Goal: Task Accomplishment & Management: Use online tool/utility

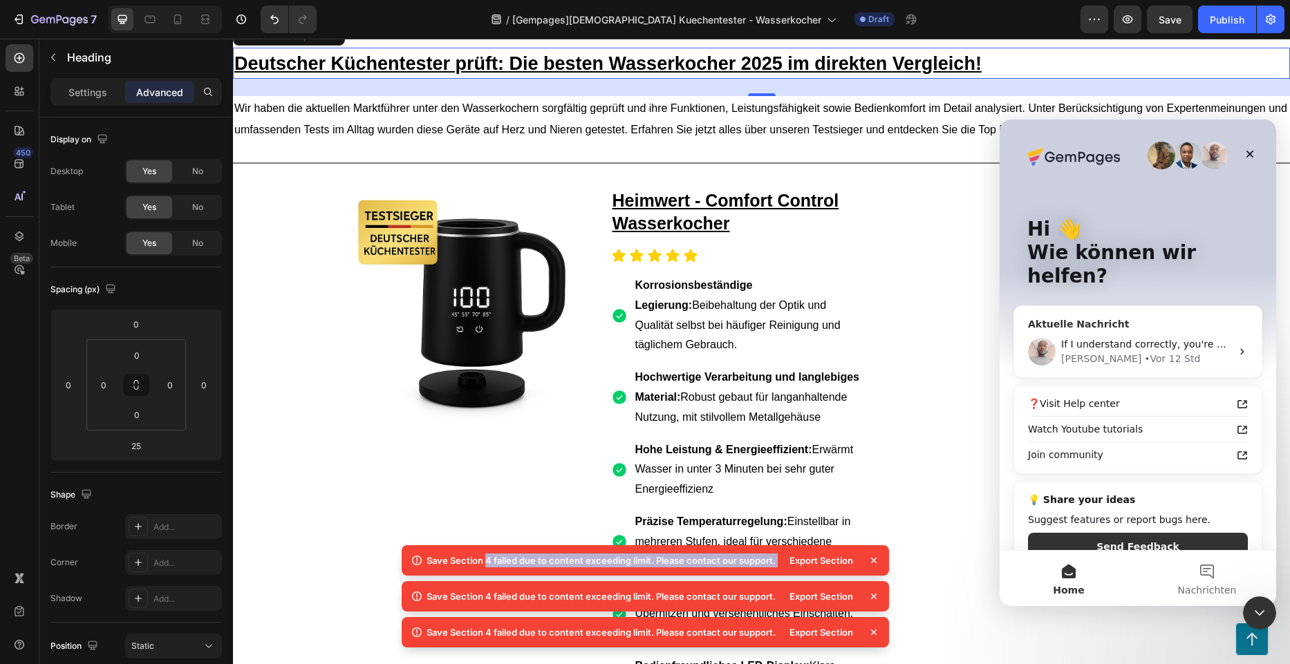
click at [1190, 352] on div "[PERSON_NAME] • Vor 12 Std" at bounding box center [1146, 359] width 170 height 15
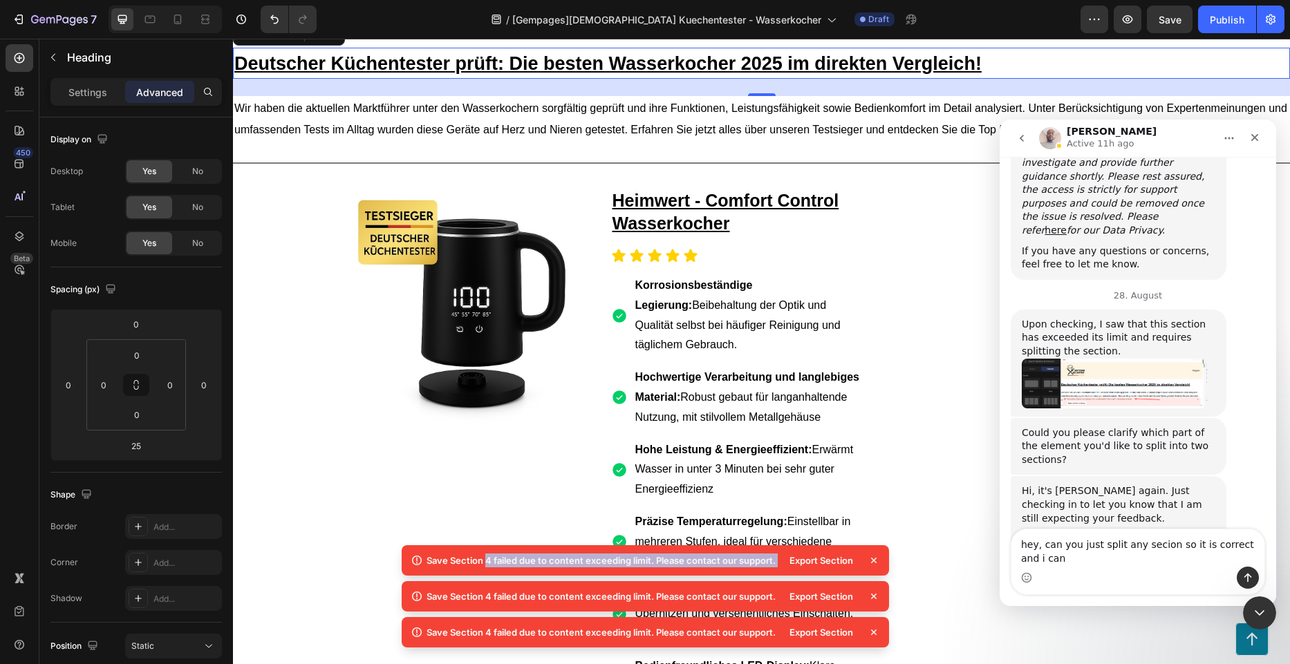
scroll to position [924, 0]
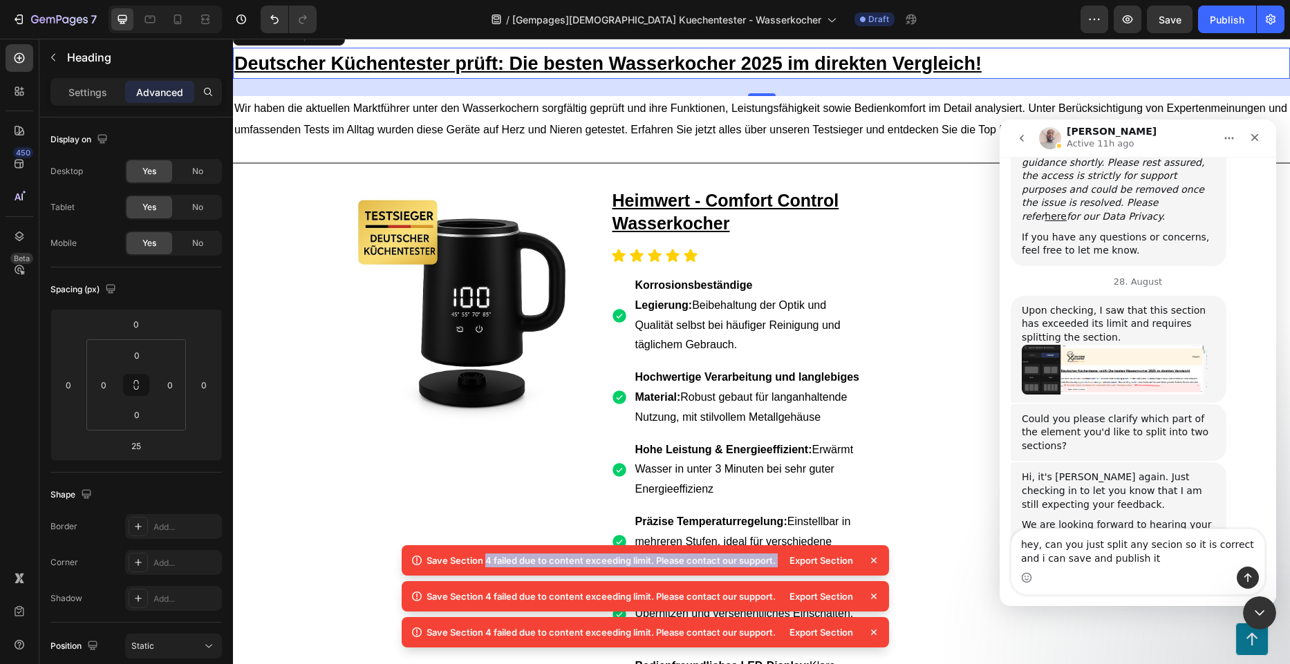
type textarea "hey, can you just split any secion so it is correct and i can save and publish …"
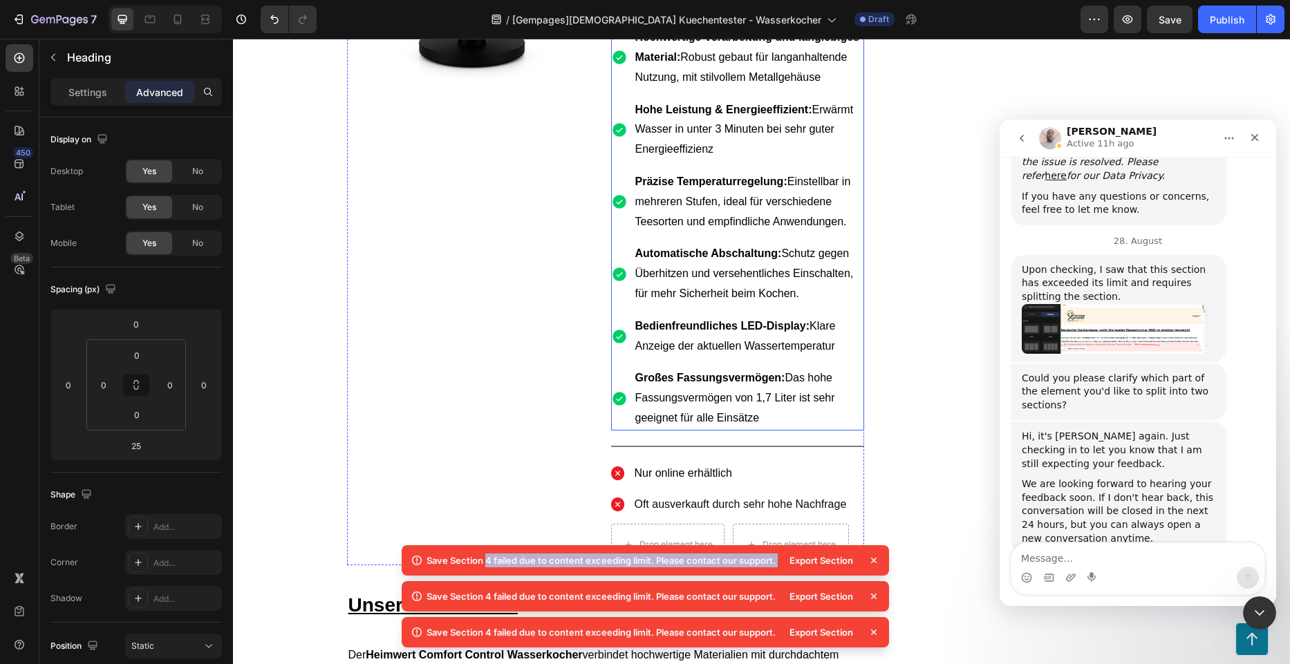
scroll to position [484, 0]
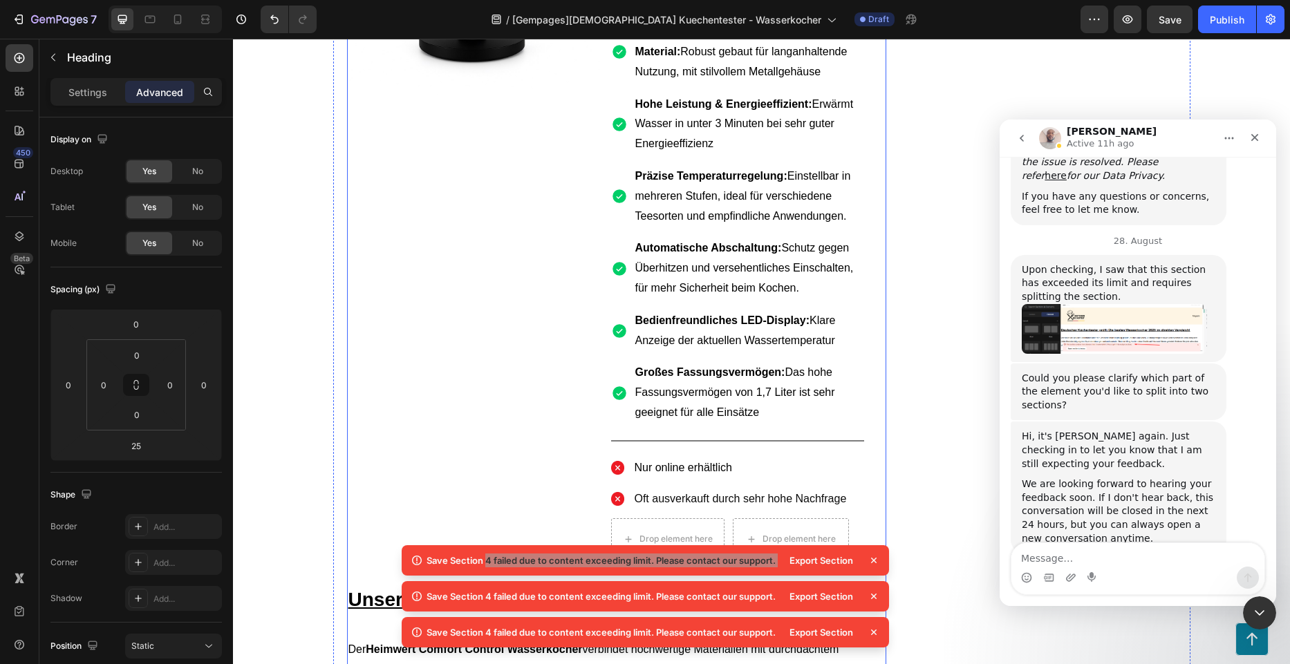
click at [429, 451] on div "Image" at bounding box center [473, 202] width 253 height 716
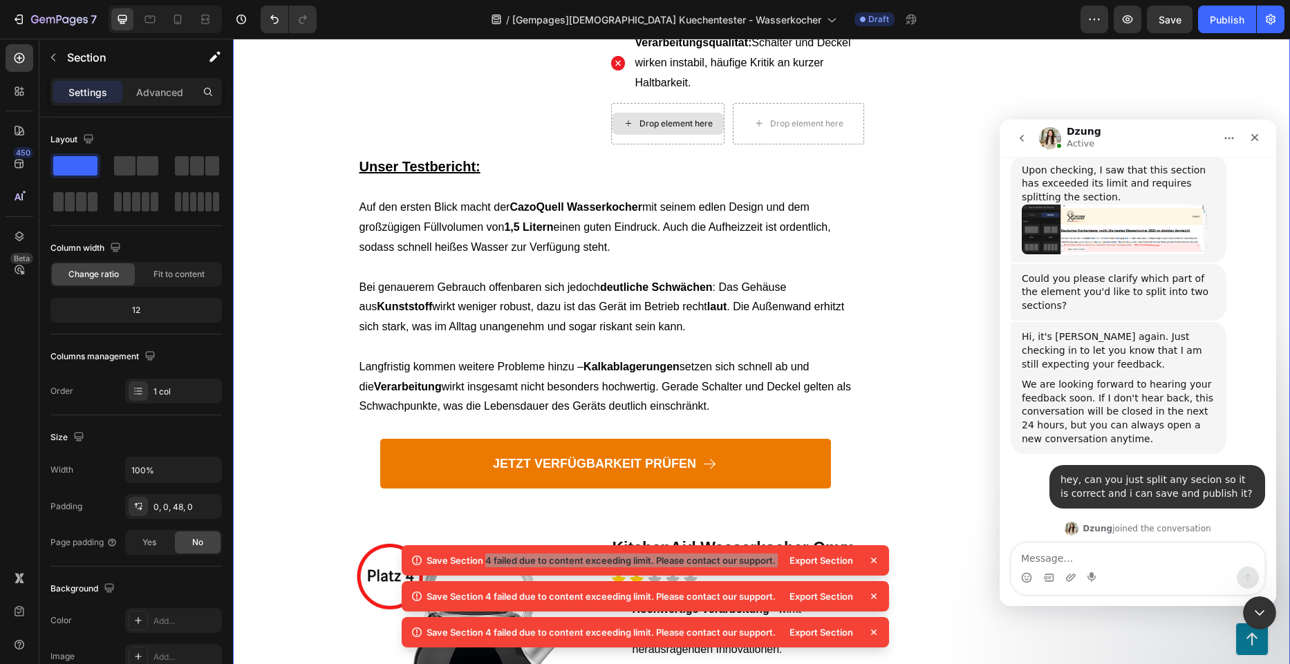
scroll to position [1099, 0]
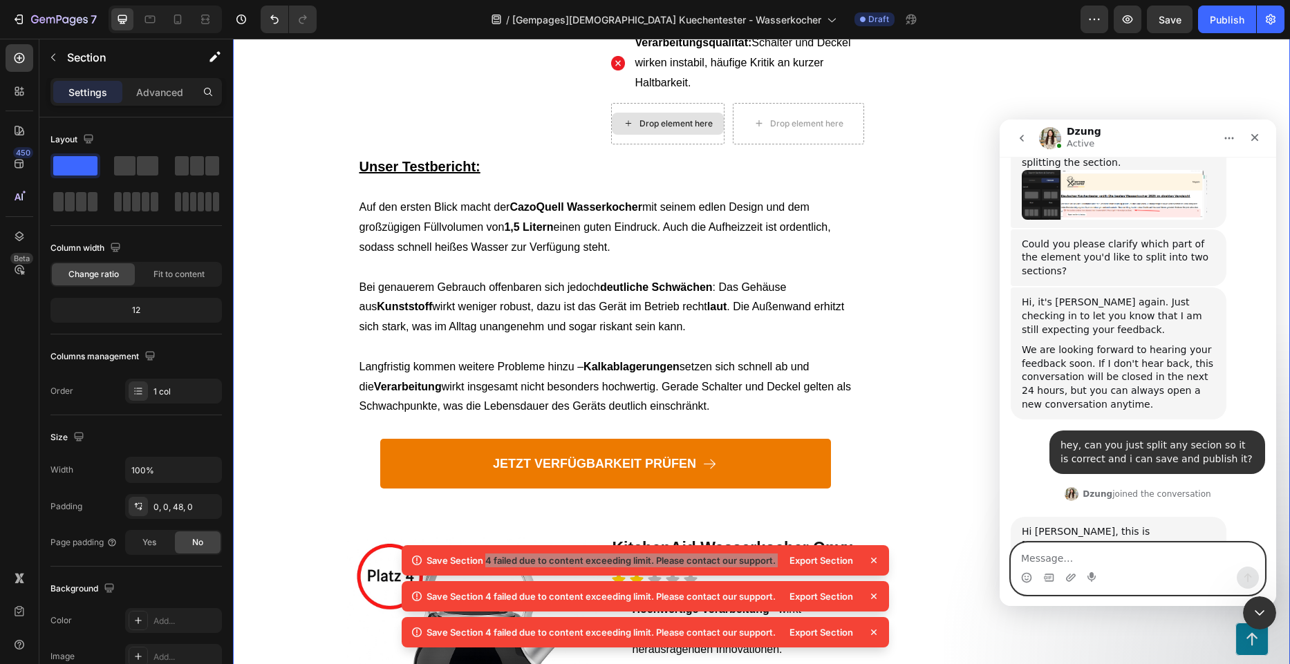
click at [1101, 549] on textarea "Message…" at bounding box center [1137, 555] width 253 height 24
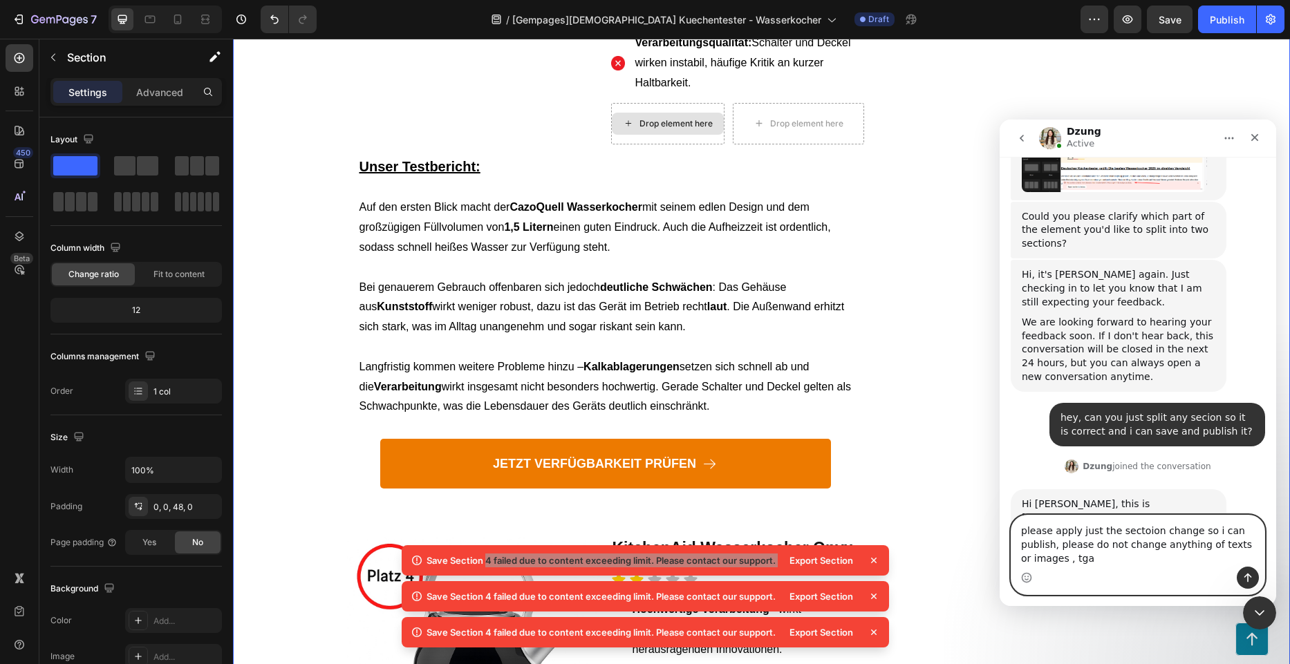
scroll to position [1113, 0]
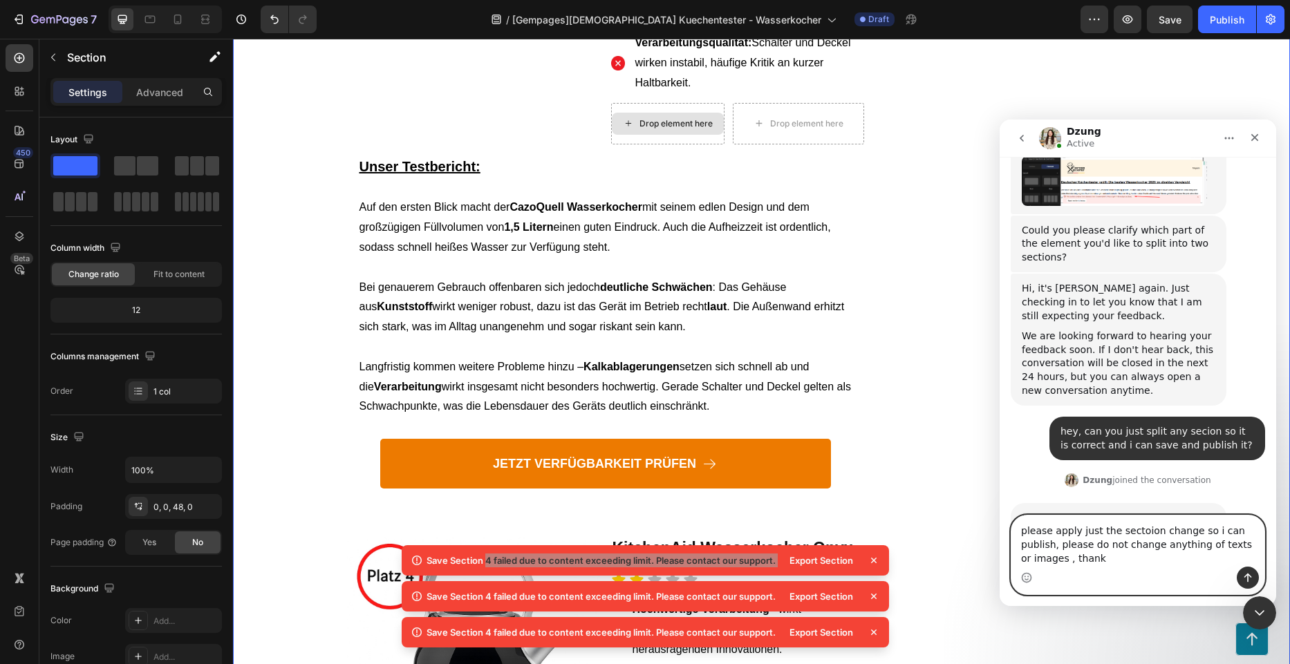
type textarea "please apply just the sectoion change so i can publish, please do not change an…"
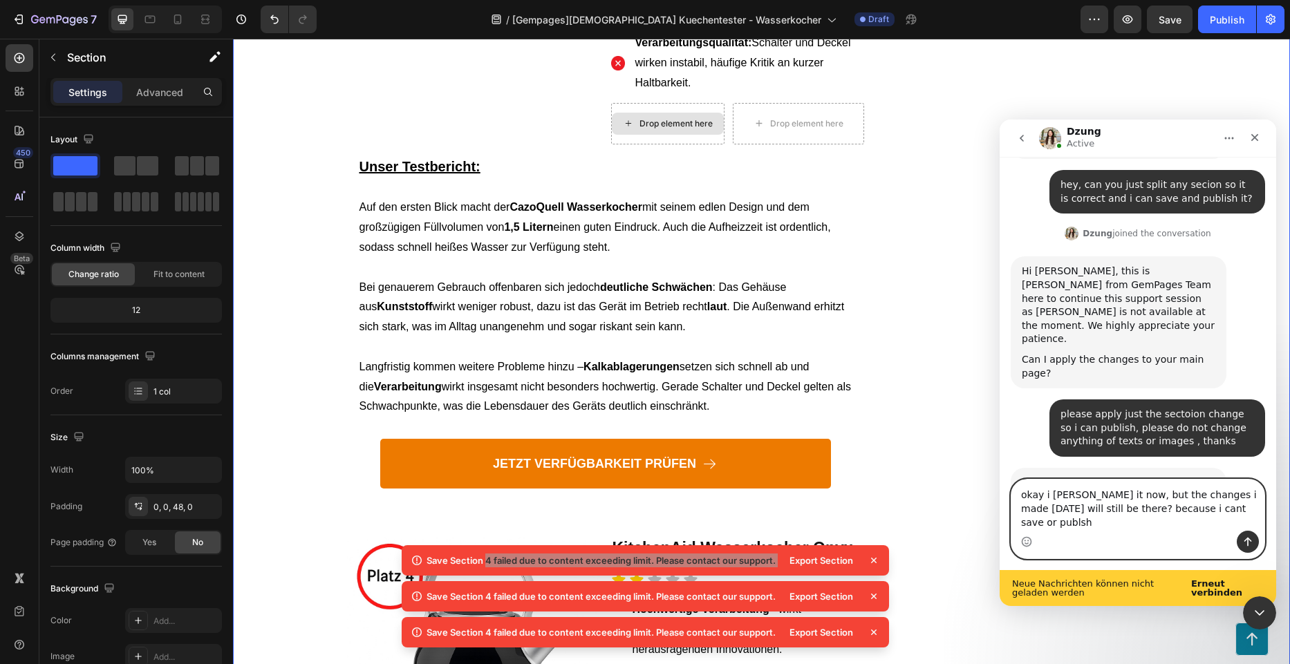
scroll to position [1374, 0]
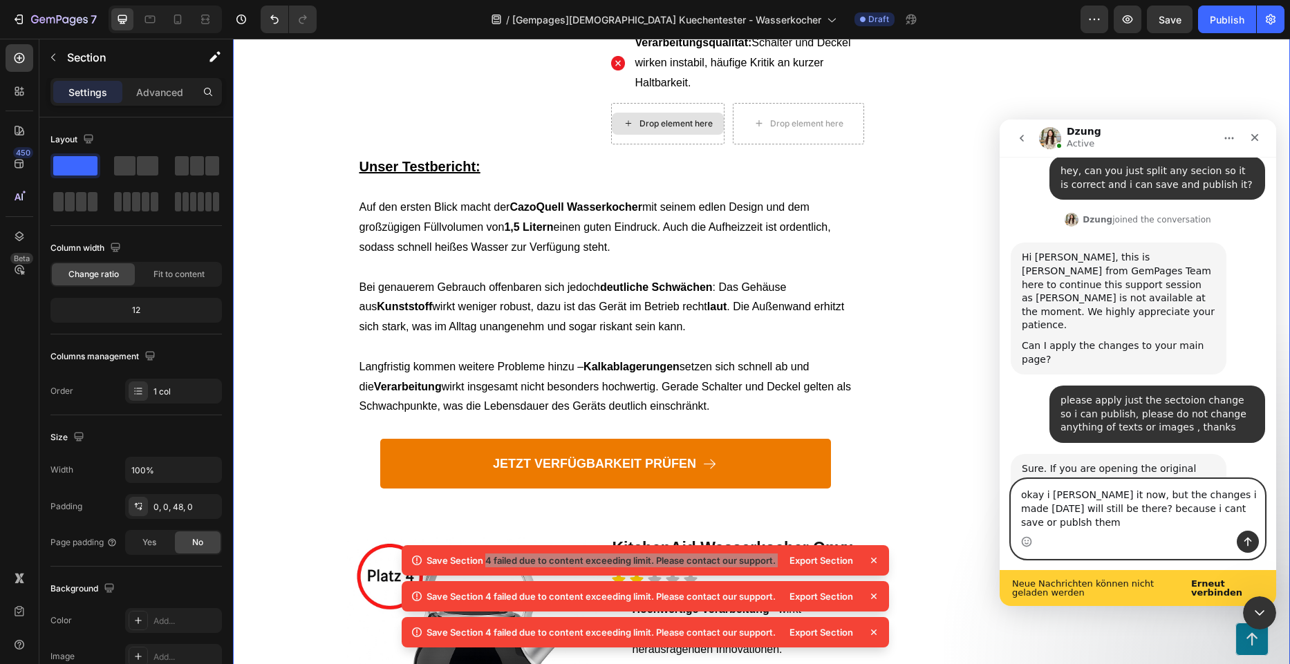
type textarea "okay i [PERSON_NAME] it now, but the changes i made [DATE] will still be there?…"
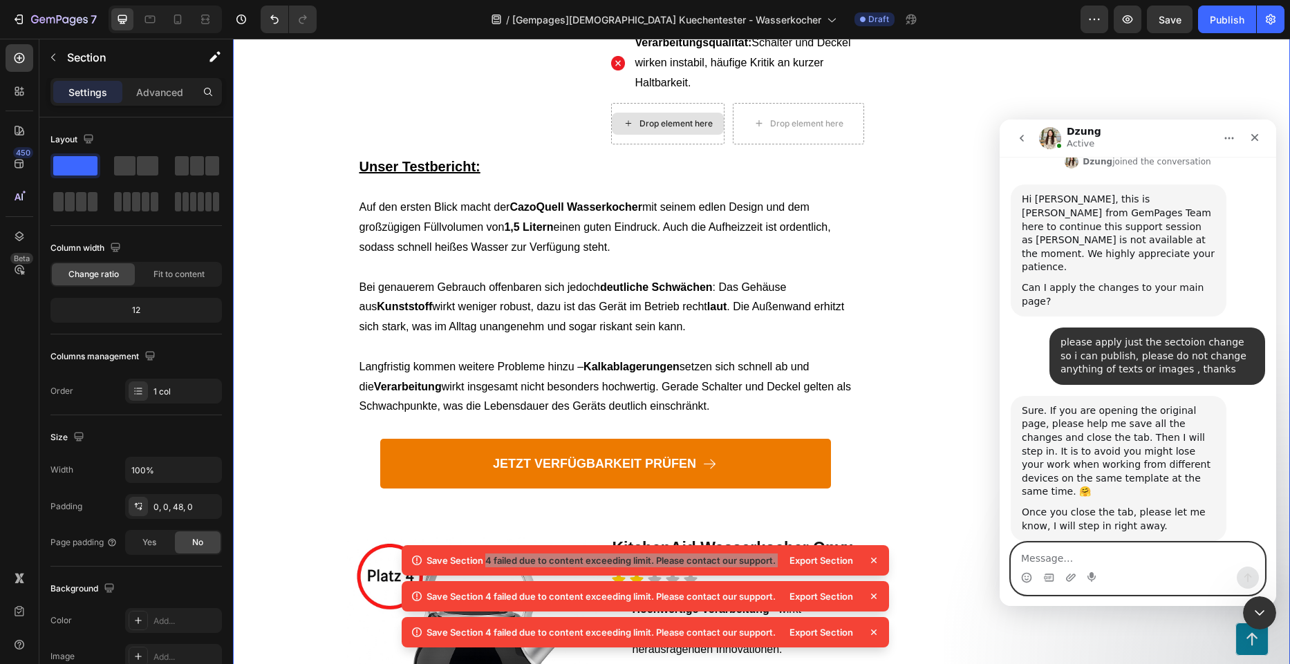
scroll to position [1447, 0]
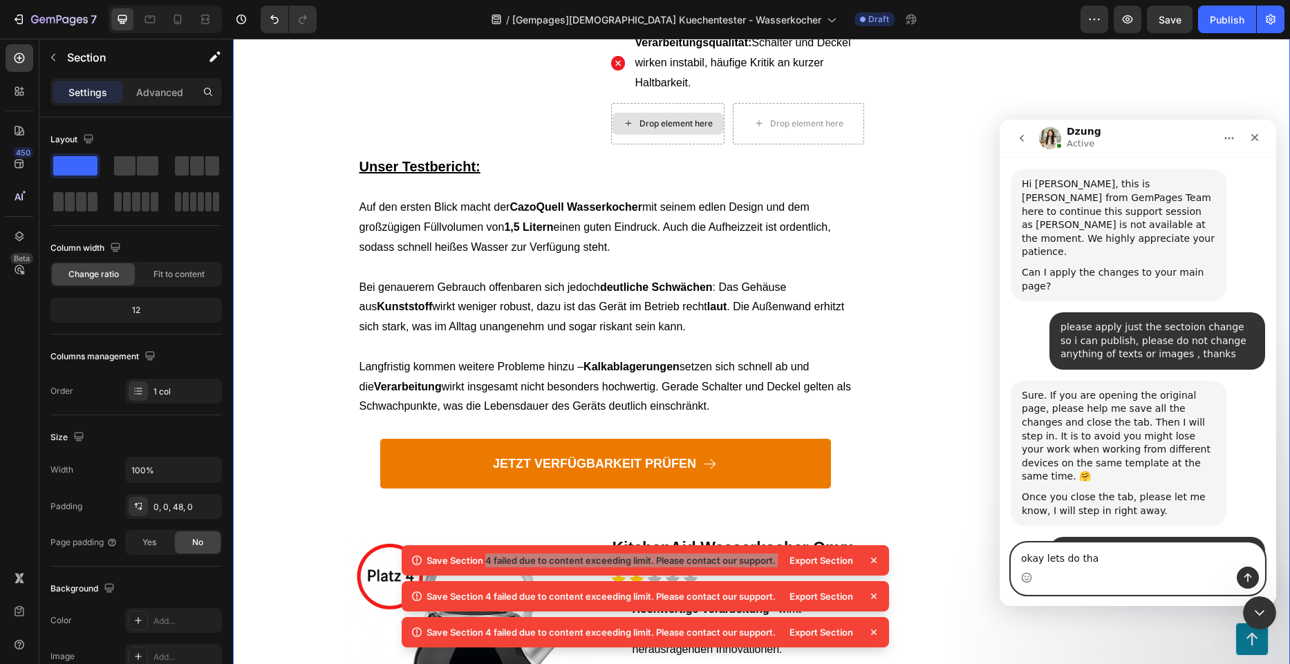
type textarea "okay lets do that"
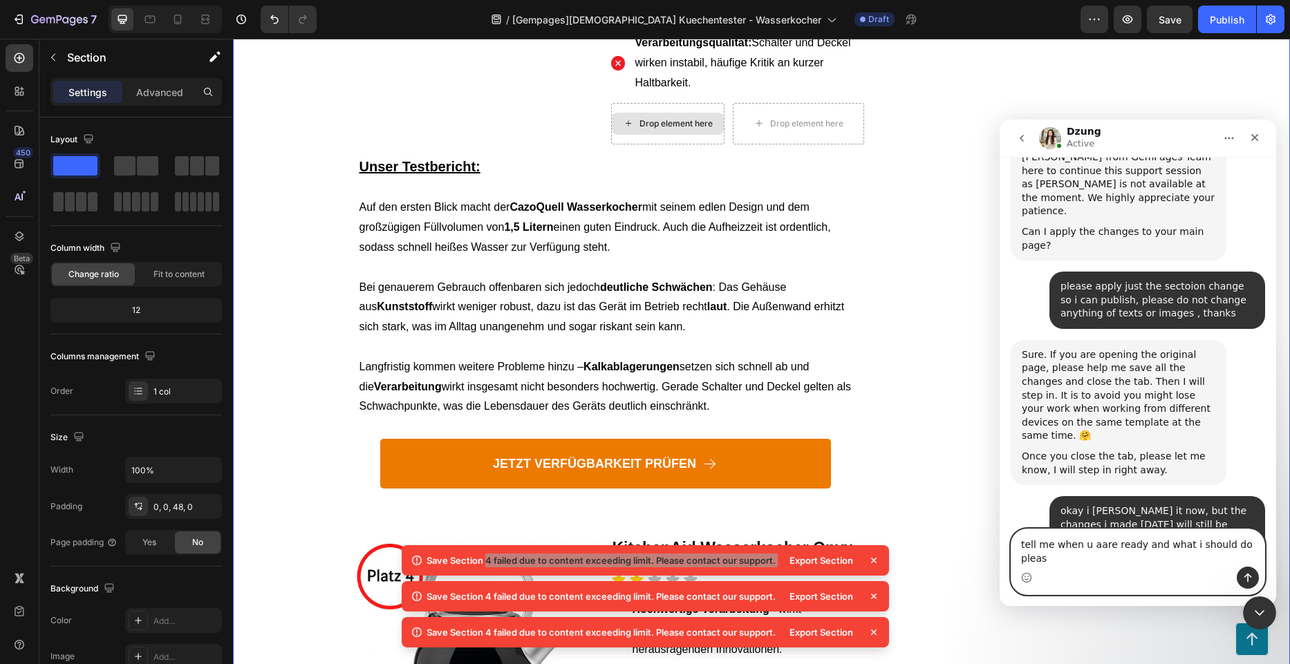
type textarea "tell me when u aare ready and what i should do please"
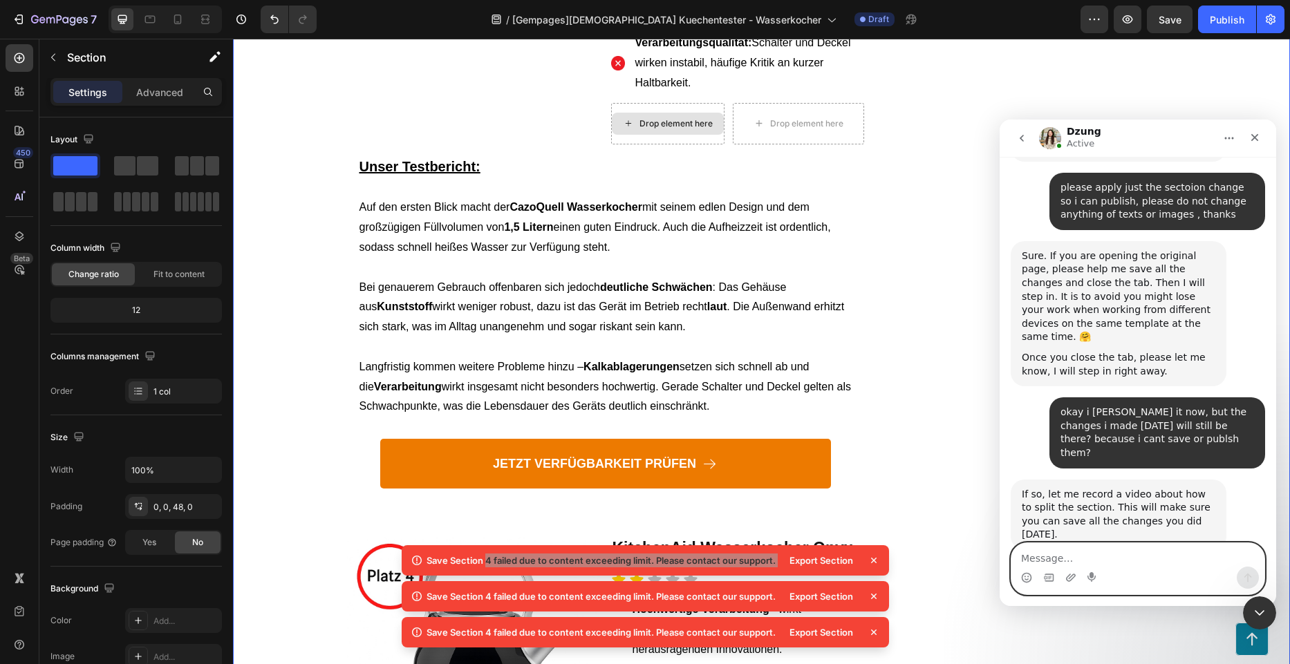
scroll to position [1676, 0]
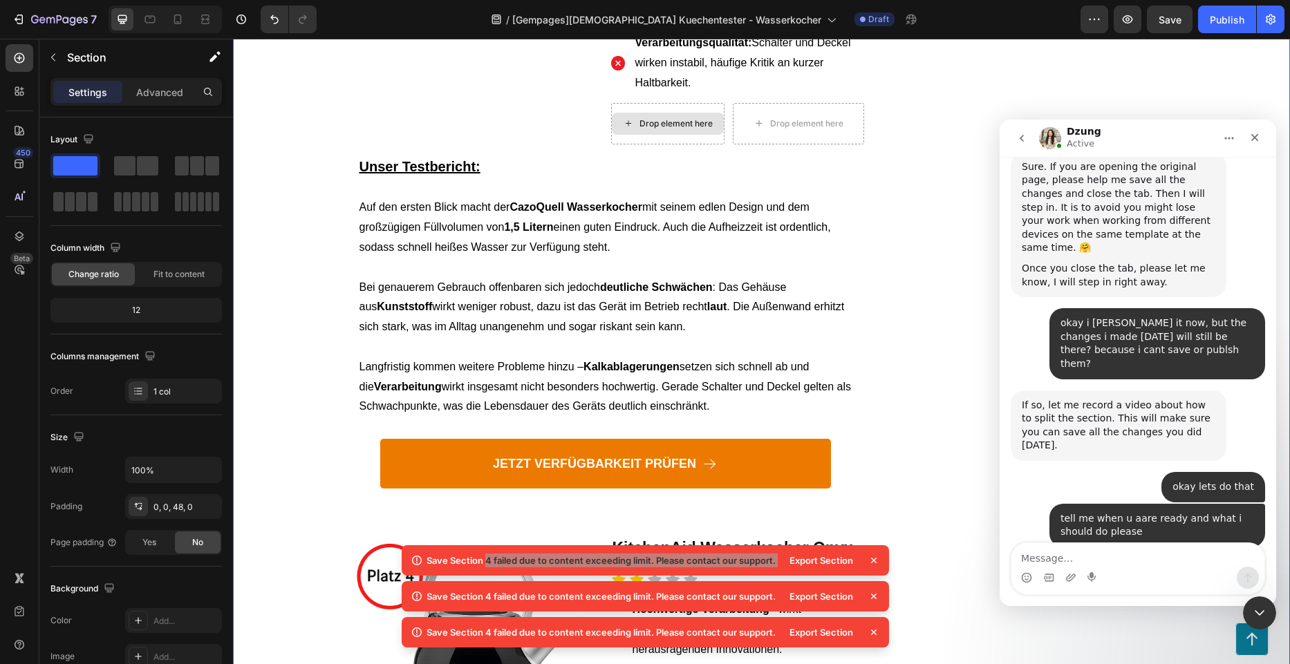
click at [1103, 642] on link "[URL][DOMAIN_NAME]" at bounding box center [1076, 647] width 108 height 11
click at [1136, 553] on textarea "Message…" at bounding box center [1137, 555] width 253 height 24
type textarea "thanks"
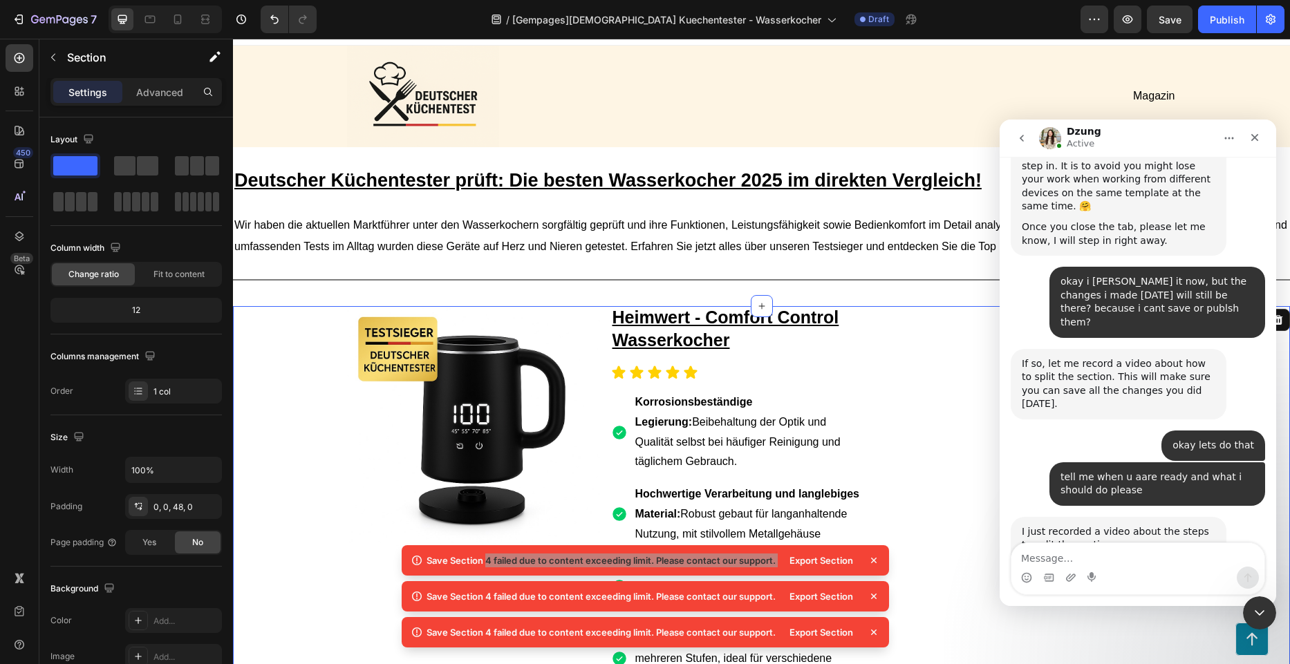
scroll to position [0, 0]
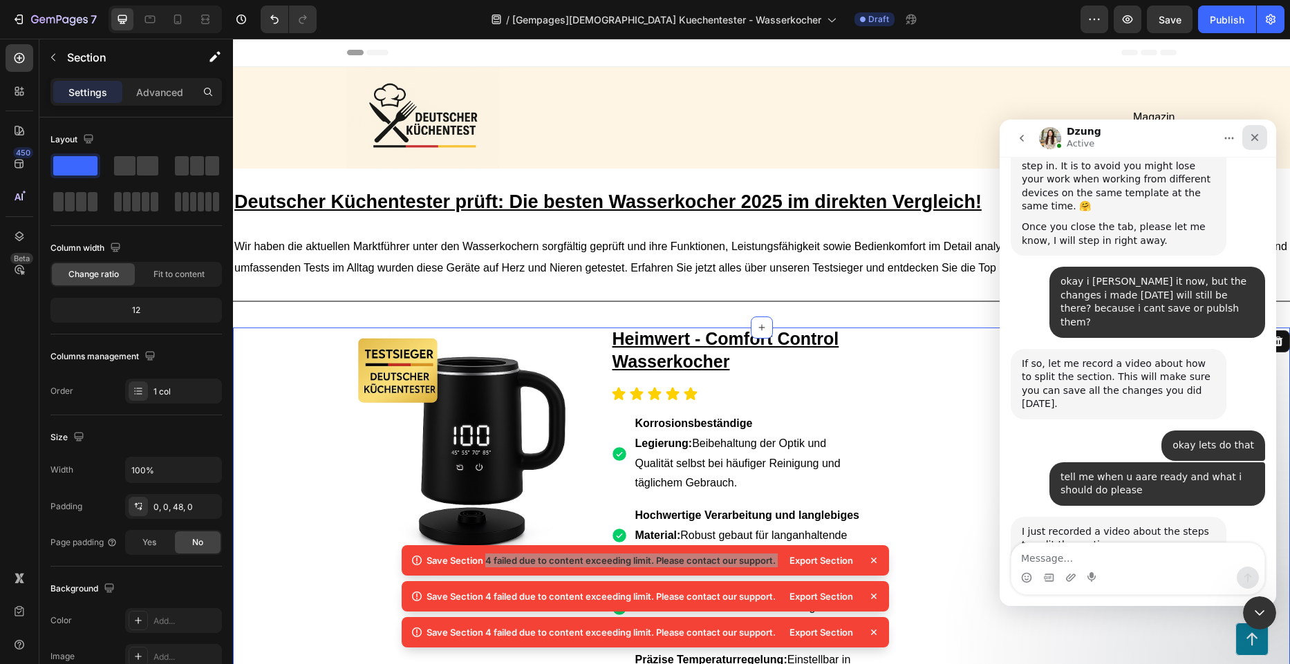
drag, startPoint x: 1264, startPoint y: 138, endPoint x: 2030, endPoint y: 220, distance: 770.4
click at [1264, 138] on div "Schließen" at bounding box center [1254, 137] width 25 height 25
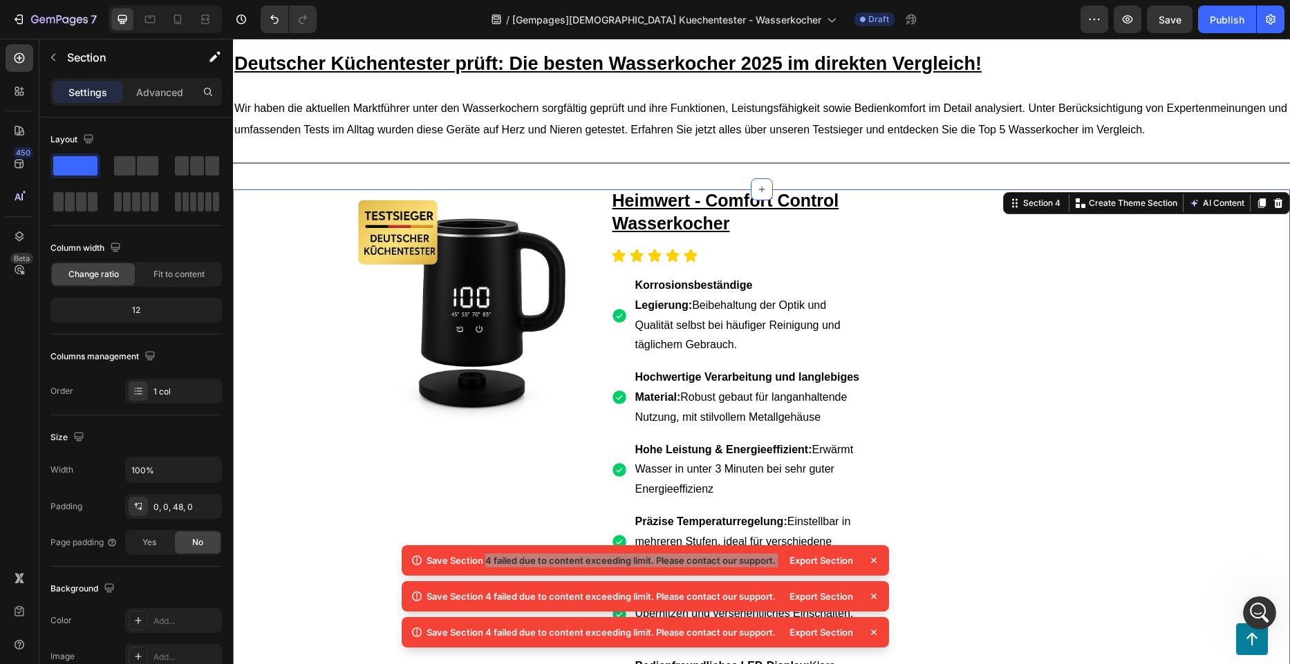
scroll to position [1770, 0]
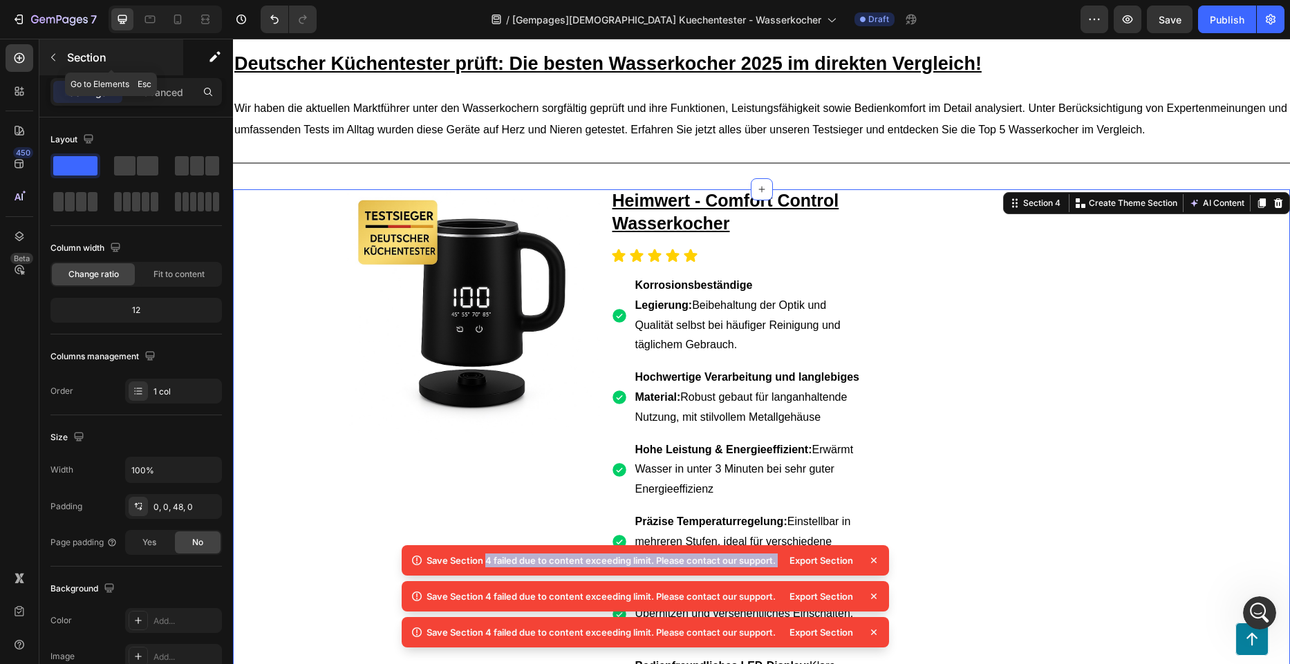
click at [77, 65] on p "Section" at bounding box center [123, 57] width 113 height 17
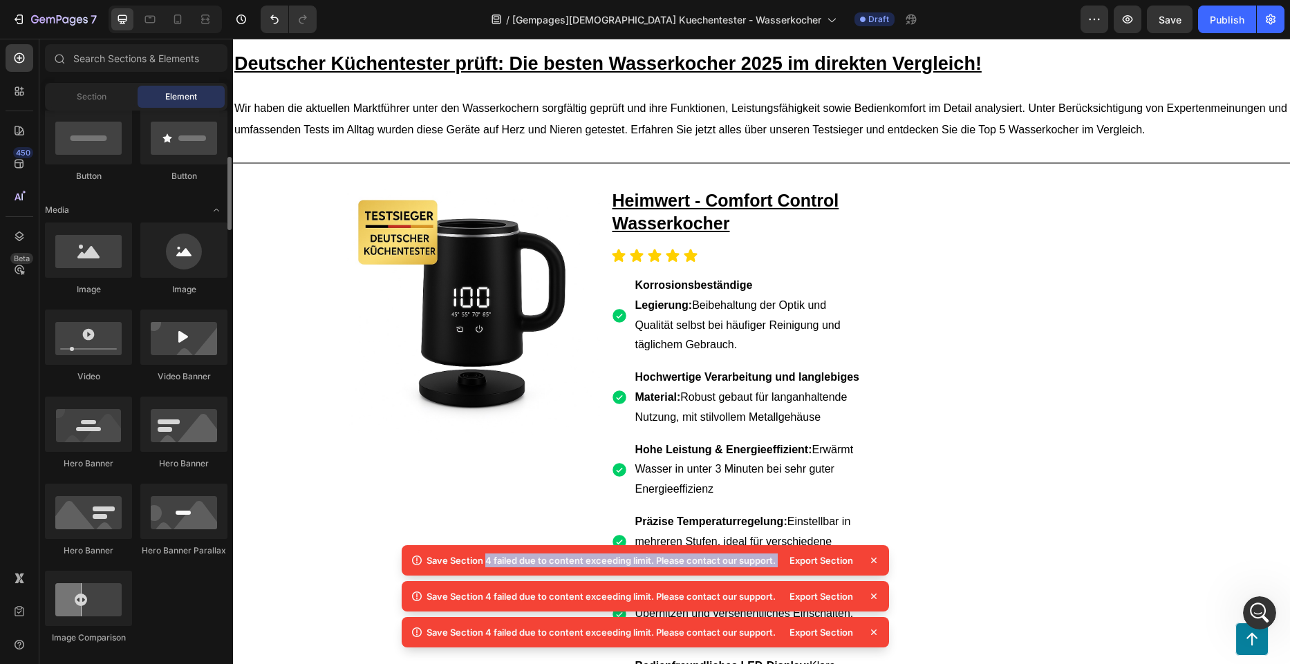
scroll to position [0, 0]
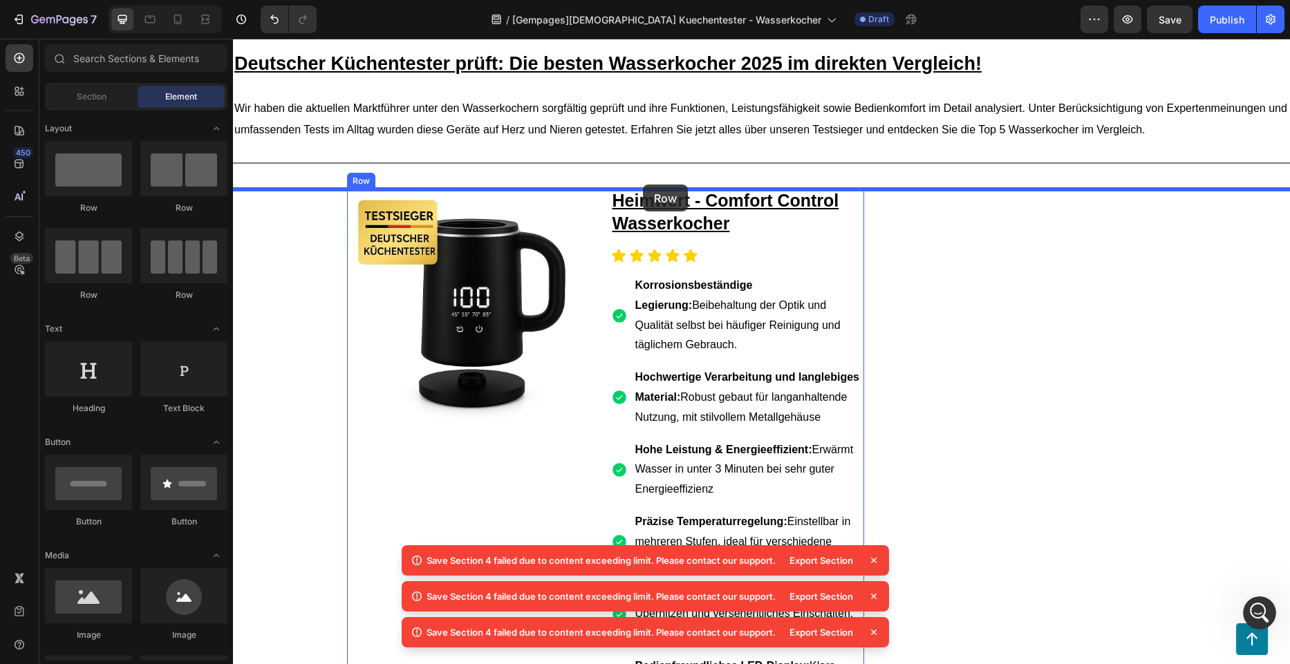
drag, startPoint x: 416, startPoint y: 215, endPoint x: 643, endPoint y: 185, distance: 228.8
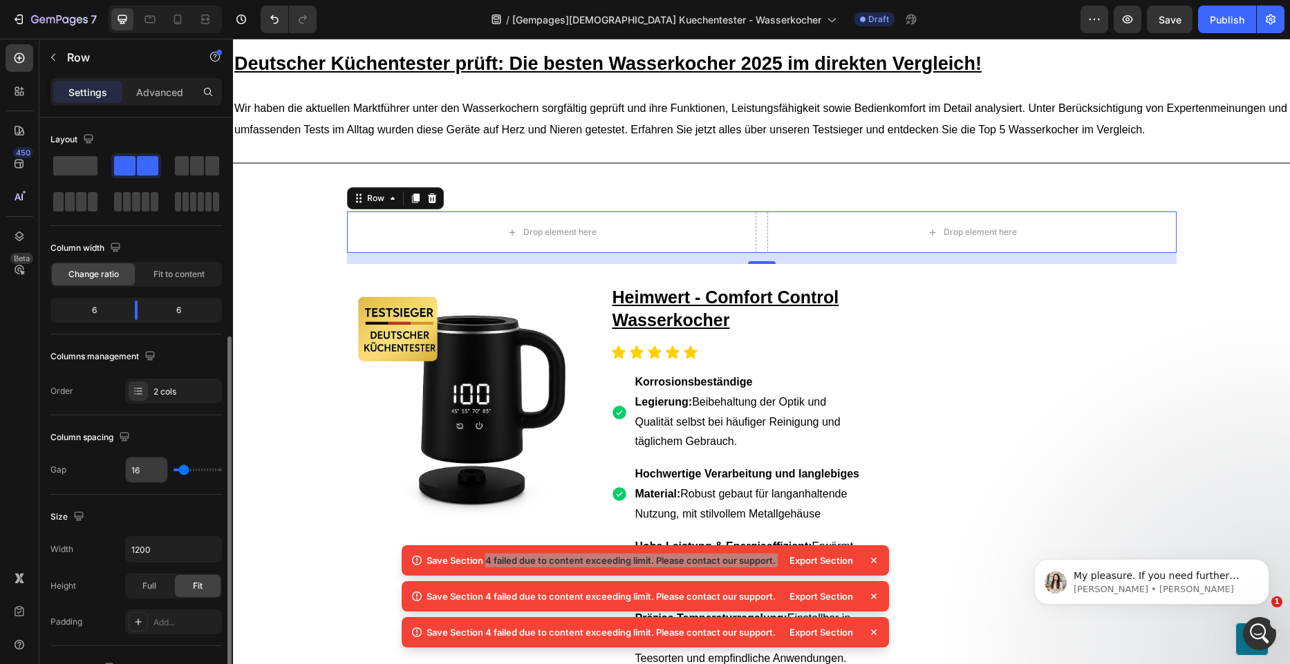
scroll to position [138, 0]
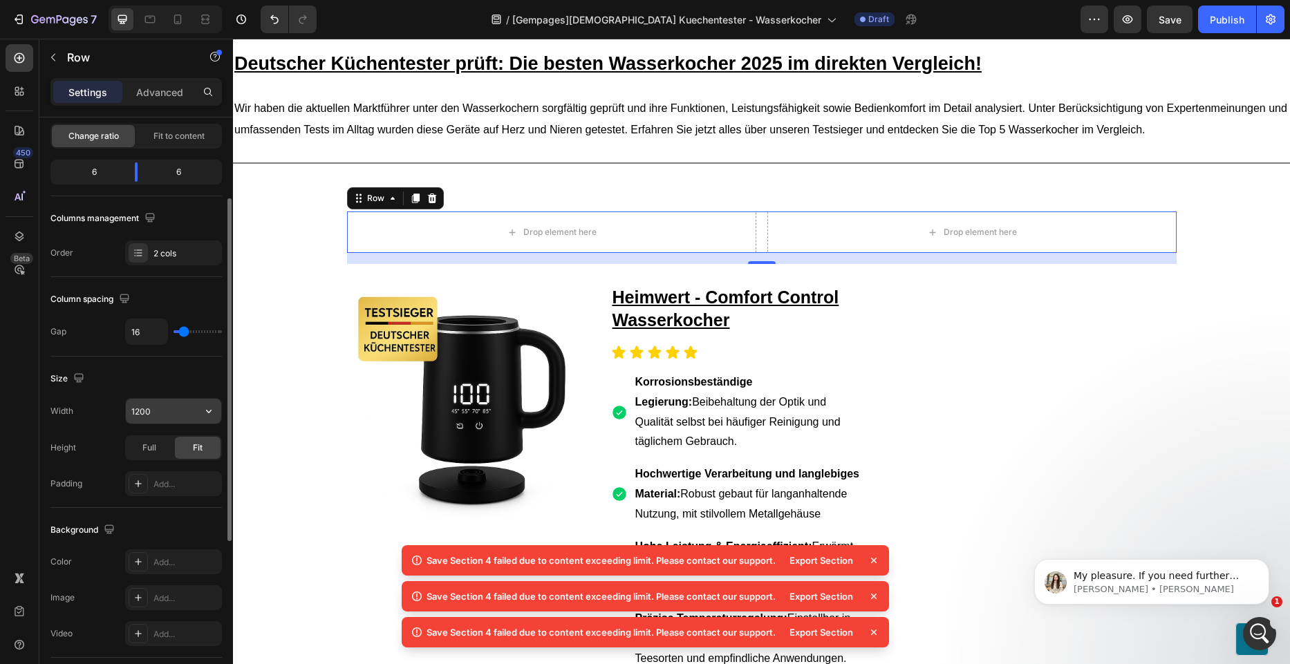
click at [159, 415] on input "1200" at bounding box center [173, 411] width 95 height 25
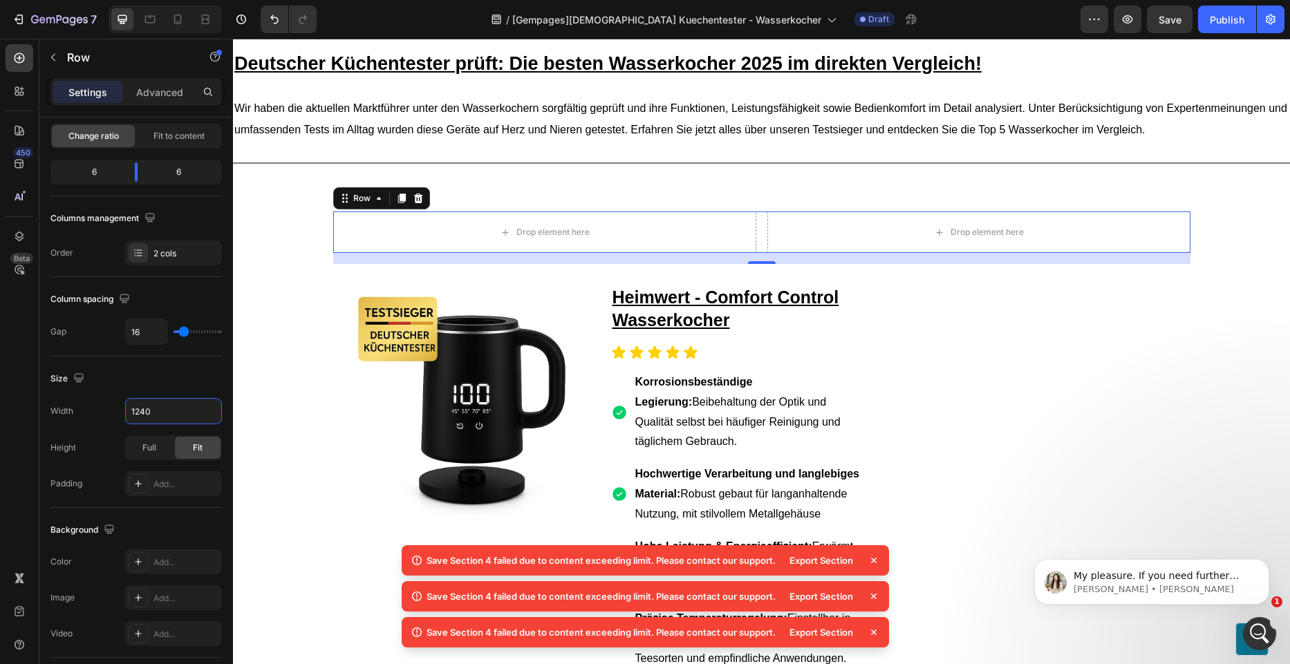
type input "1240"
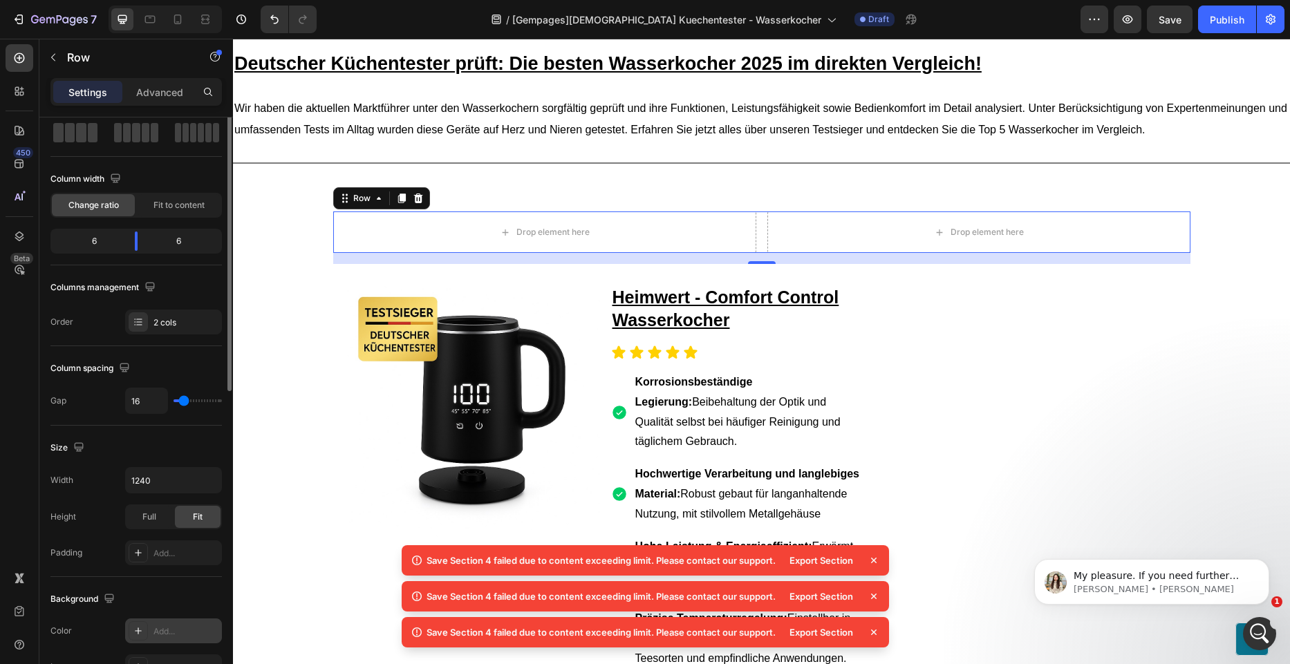
scroll to position [0, 0]
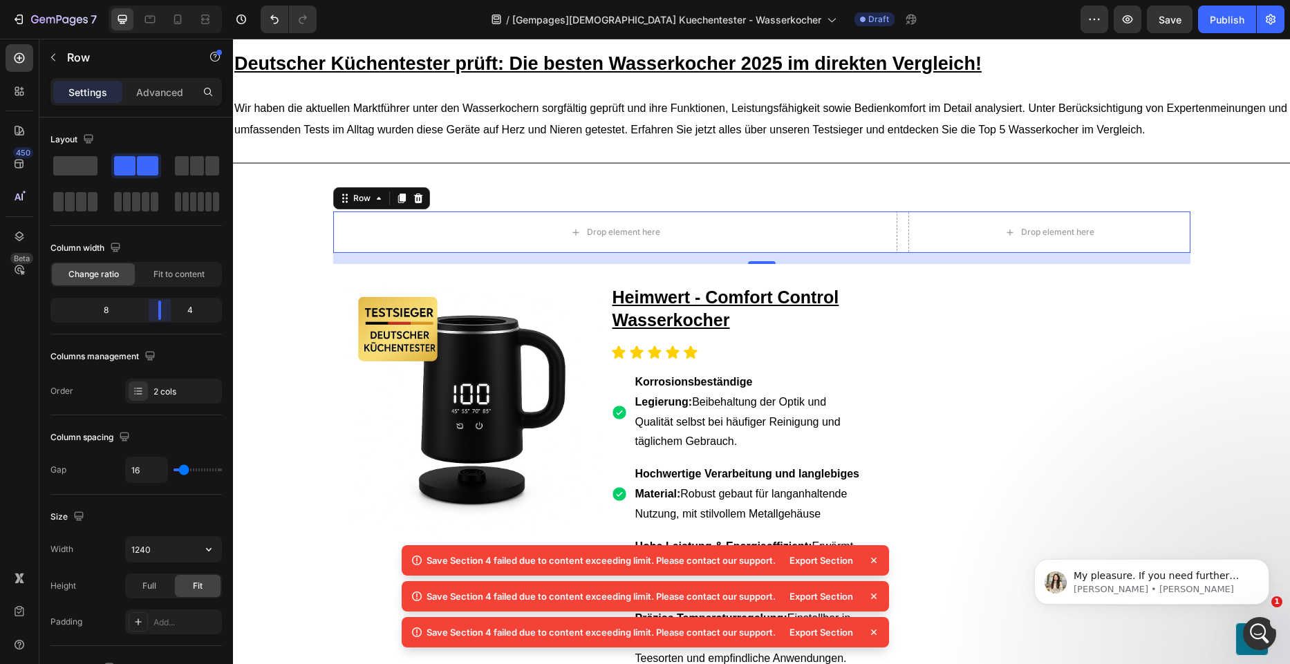
drag, startPoint x: 137, startPoint y: 315, endPoint x: 166, endPoint y: 310, distance: 29.4
click at [166, 0] on body "7 Version history / [Gempages]Deutscher Kuechentester - Wasserkocher Draft Prev…" at bounding box center [645, 0] width 1290 height 0
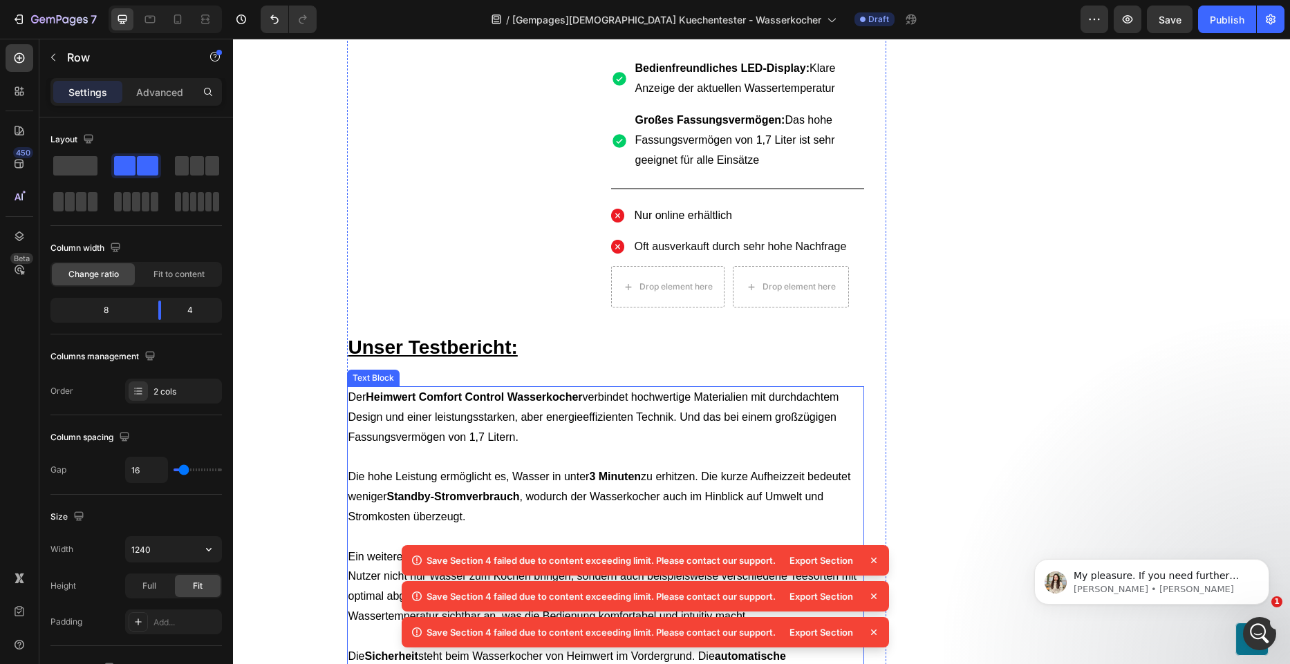
scroll to position [830, 0]
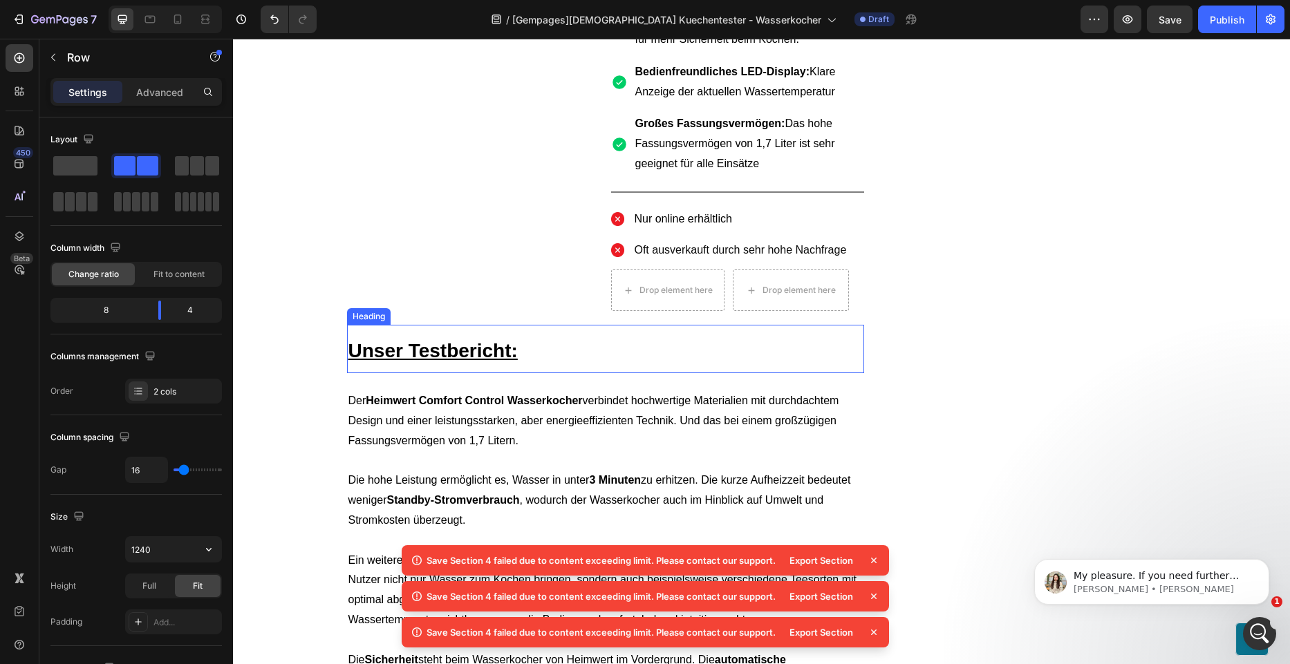
click at [563, 334] on h2 "Unser Testbericht:" at bounding box center [605, 349] width 517 height 48
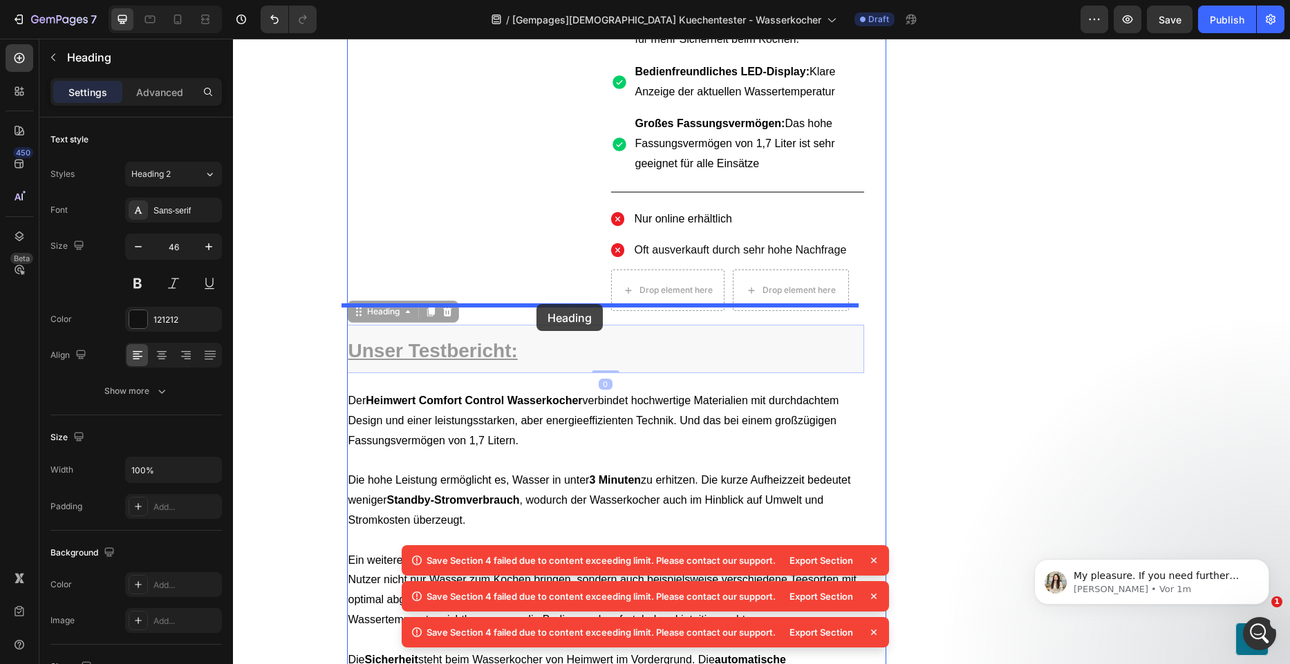
drag, startPoint x: 585, startPoint y: 332, endPoint x: 536, endPoint y: 304, distance: 55.7
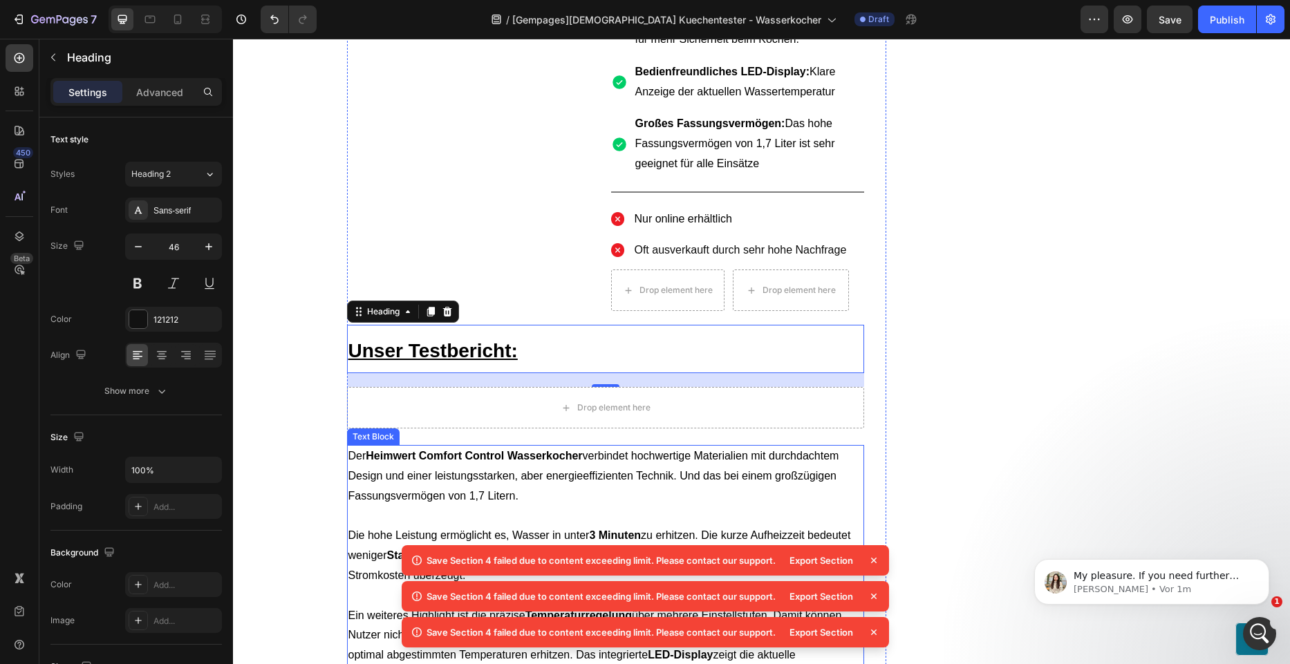
click at [414, 471] on span "Der Heimwert Comfort Control Wasserkocher verbindet hochwertige Materialien mit…" at bounding box center [593, 476] width 491 height 52
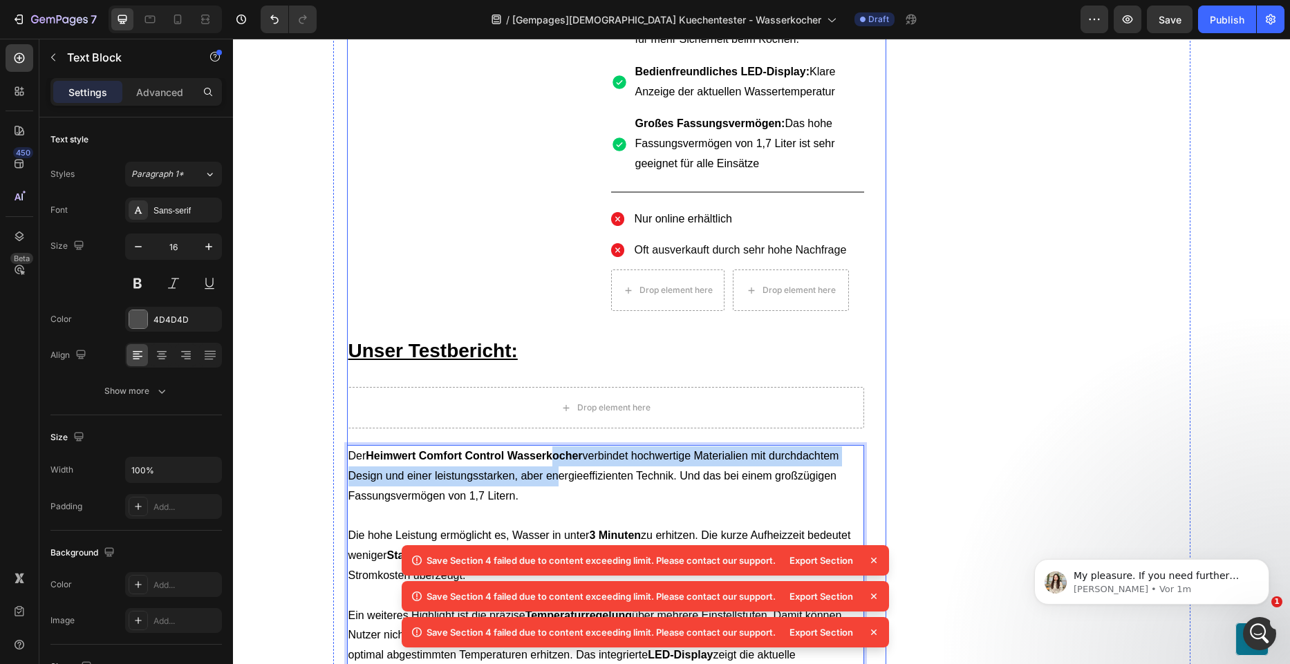
drag, startPoint x: 546, startPoint y: 466, endPoint x: 550, endPoint y: 360, distance: 105.8
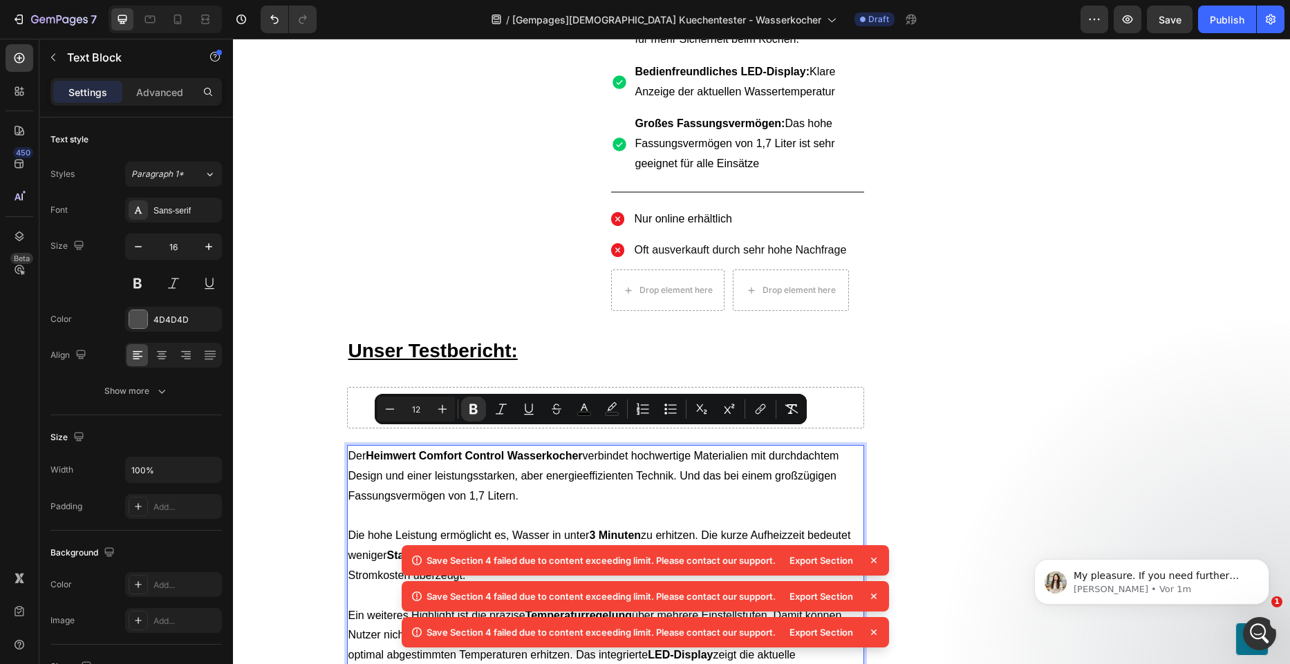
click at [556, 458] on span "Der Heimwert Comfort Control Wasserkocher verbindet hochwertige Materialien mit…" at bounding box center [593, 476] width 491 height 52
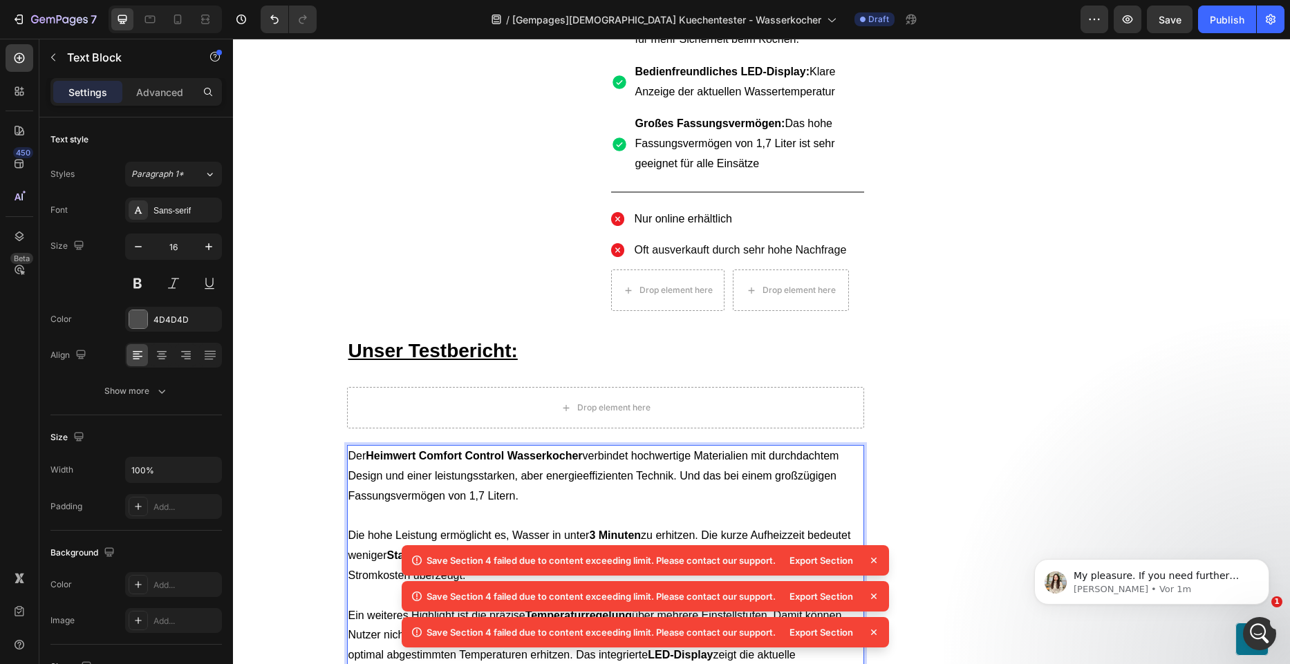
click at [565, 479] on p "Der Heimwert Comfort Control Wasserkocher verbindet hochwertige Materialien mit…" at bounding box center [605, 476] width 514 height 59
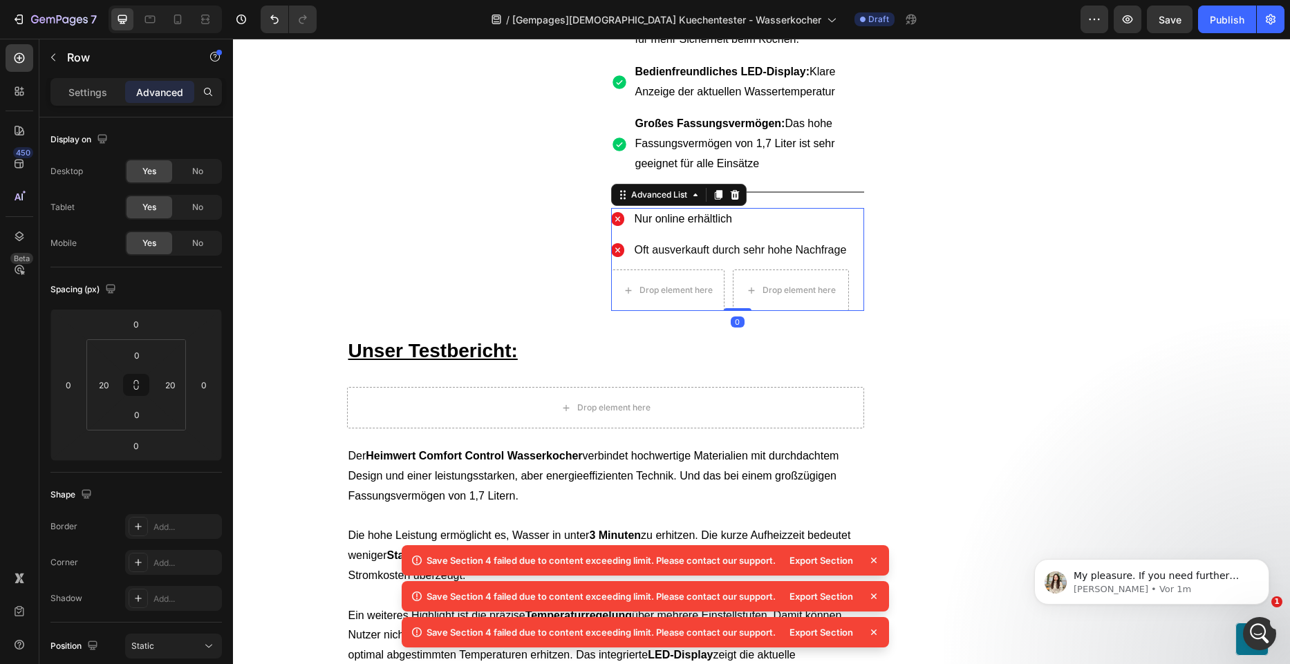
click at [798, 245] on ul "Image Nur online erhältlich Text Block Image Oft ausverkauft durch sehr hohe Na…" at bounding box center [730, 260] width 238 height 104
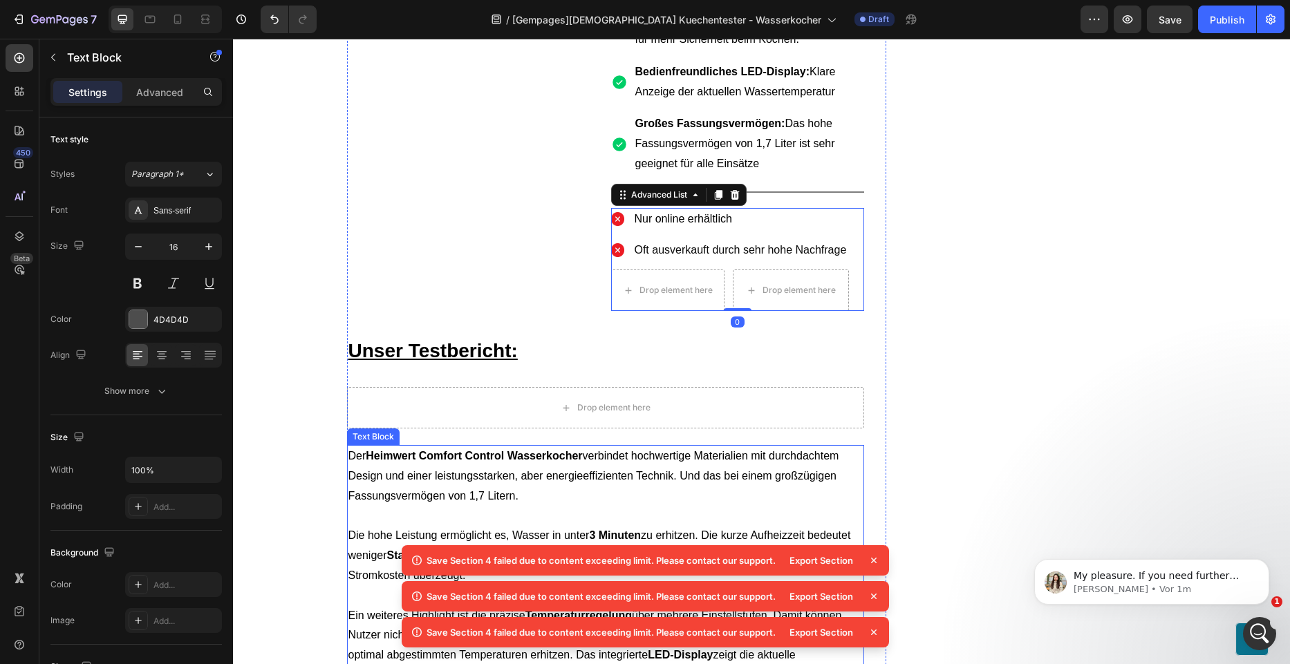
click at [625, 469] on p "Der Heimwert Comfort Control Wasserkocher verbindet hochwertige Materialien mit…" at bounding box center [605, 476] width 514 height 59
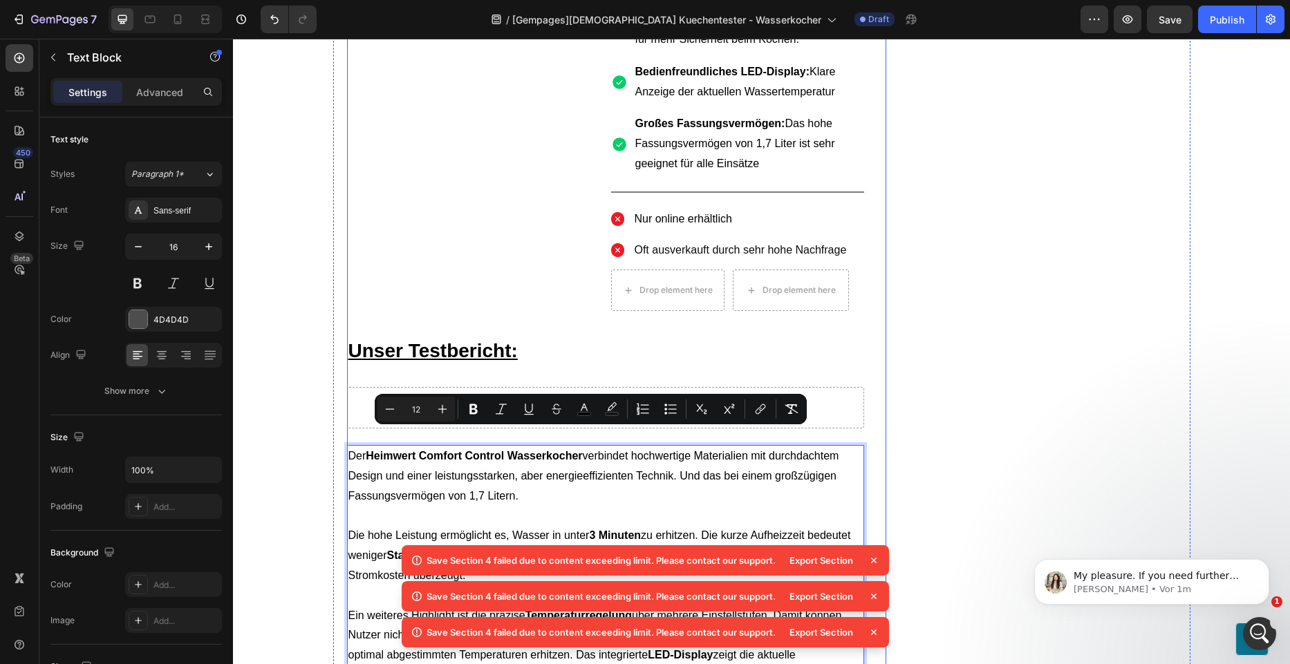
drag, startPoint x: 570, startPoint y: 469, endPoint x: 820, endPoint y: 460, distance: 249.7
click at [543, 507] on p "Rich Text Editor. Editing area: main" at bounding box center [605, 517] width 514 height 20
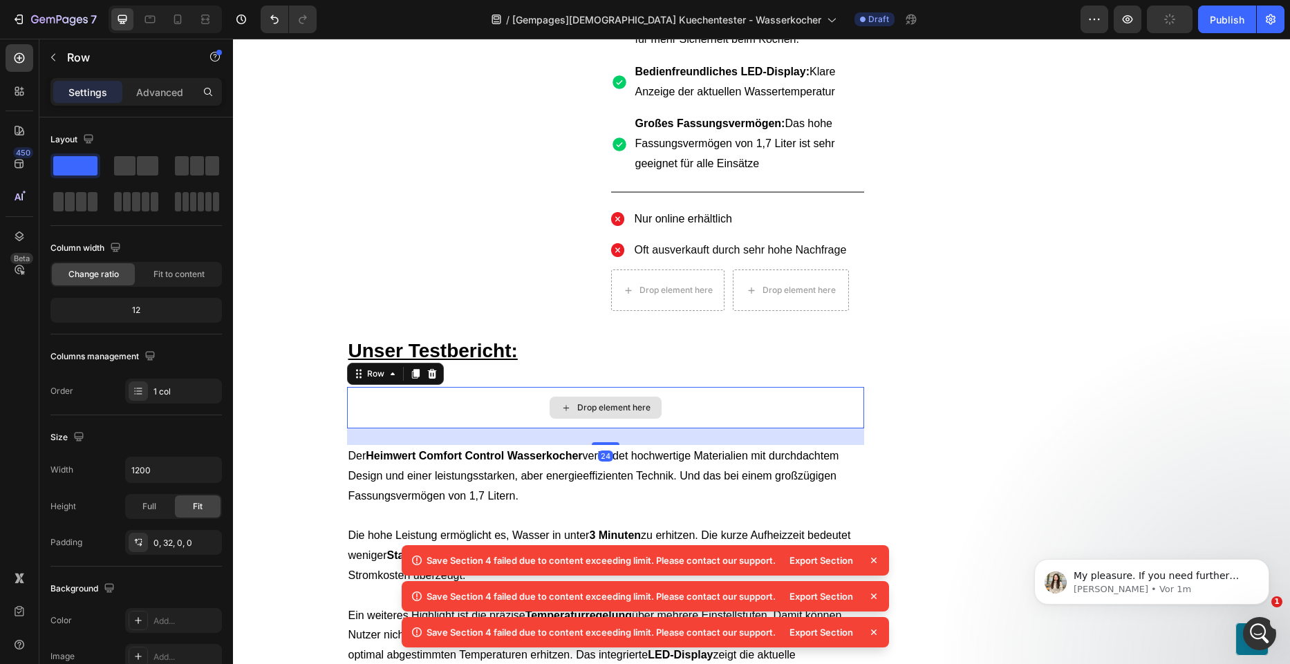
click at [505, 387] on div "Drop element here" at bounding box center [605, 407] width 517 height 41
click at [522, 450] on strong "Heimwert Comfort Control Wasserkocher" at bounding box center [474, 456] width 216 height 12
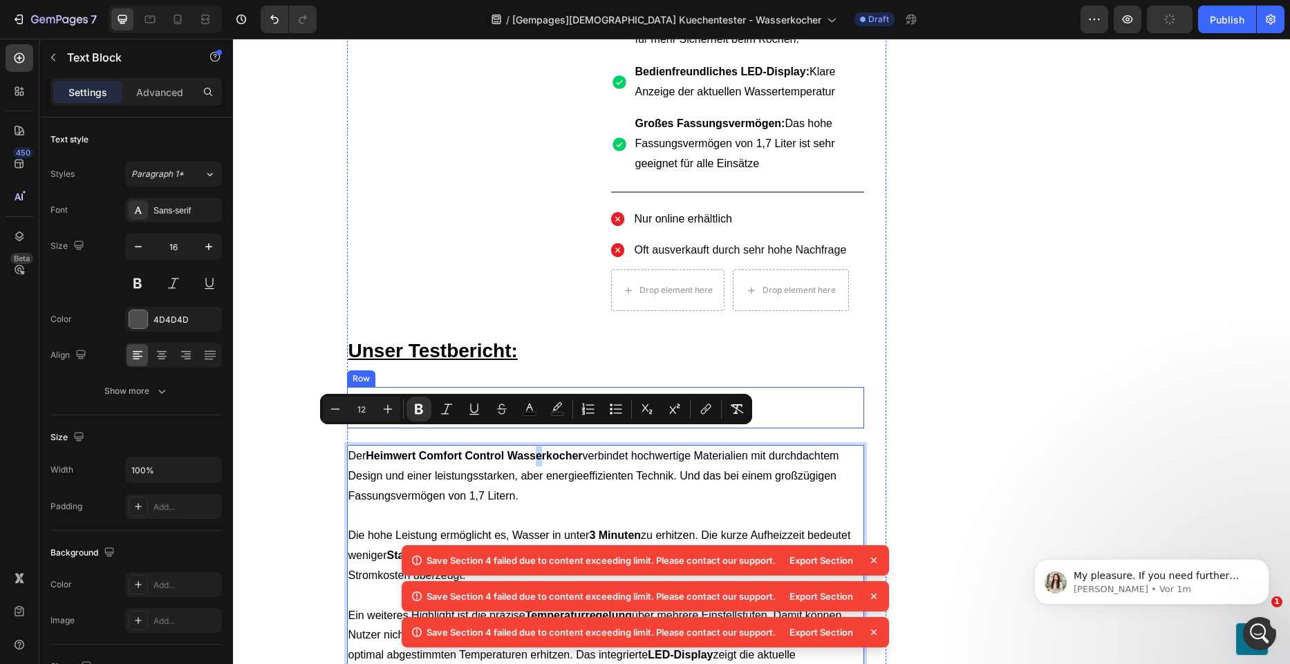
drag, startPoint x: 534, startPoint y: 427, endPoint x: 541, endPoint y: 368, distance: 59.1
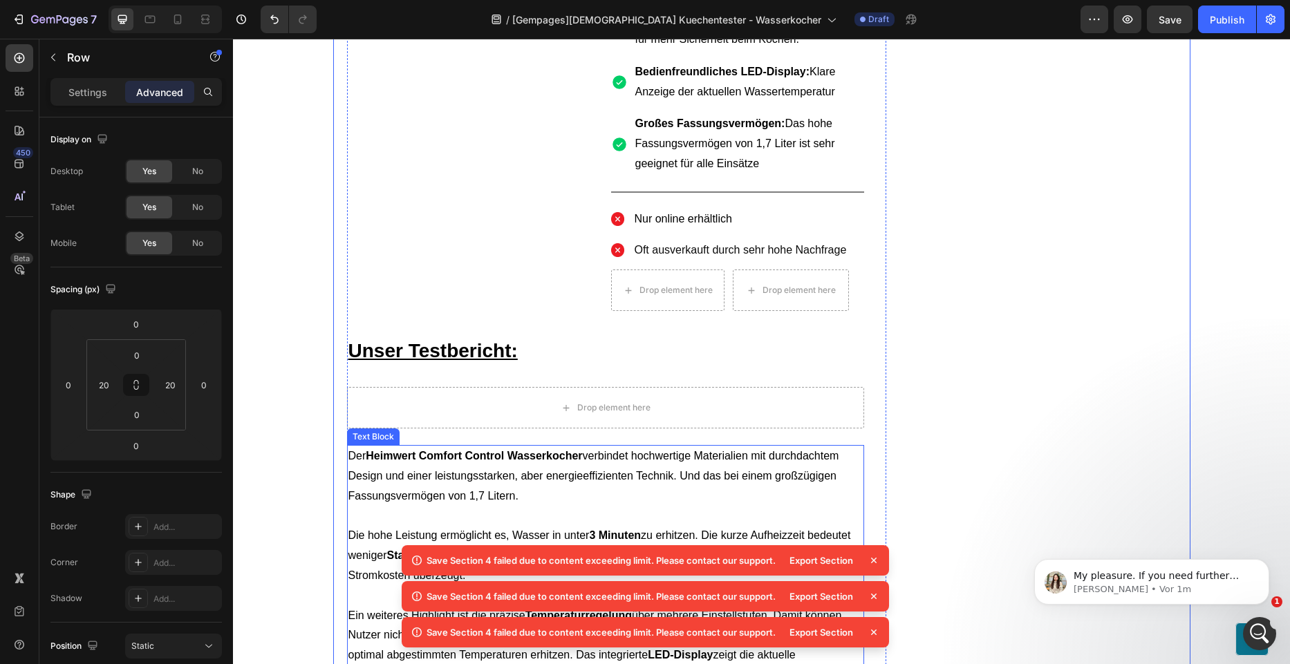
click at [747, 471] on p "Der Heimwert Comfort Control Wasserkocher verbindet hochwertige Materialien mit…" at bounding box center [605, 476] width 514 height 59
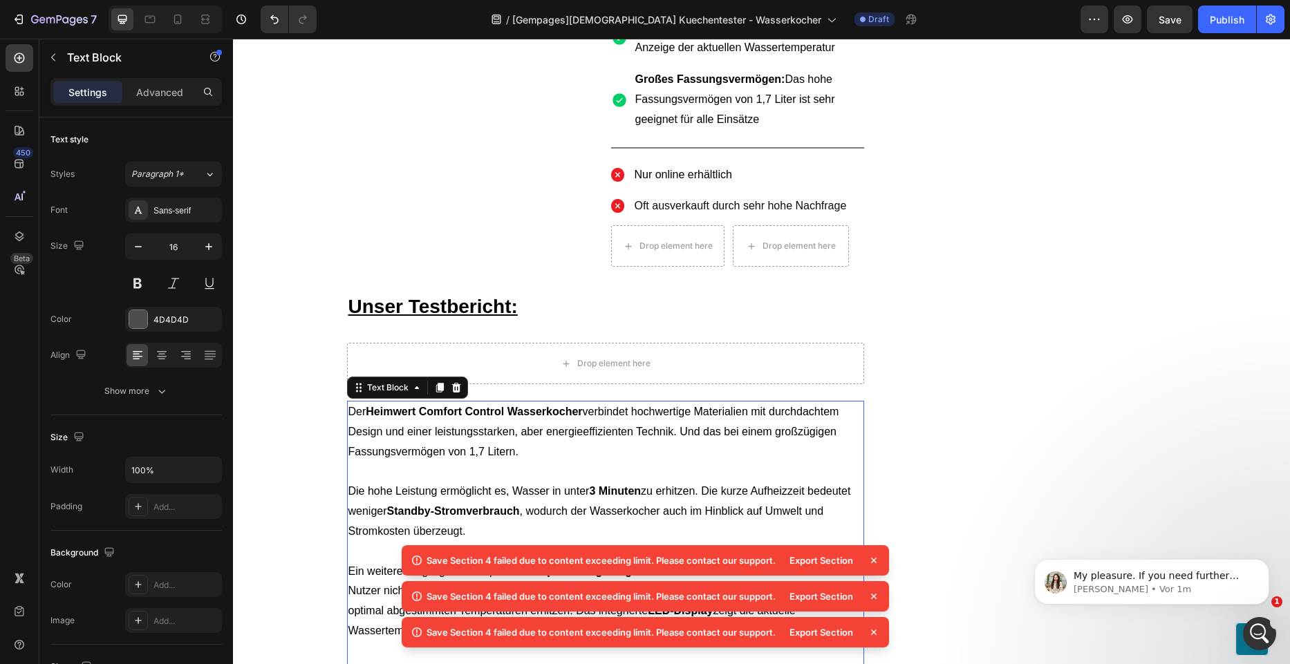
scroll to position [899, 0]
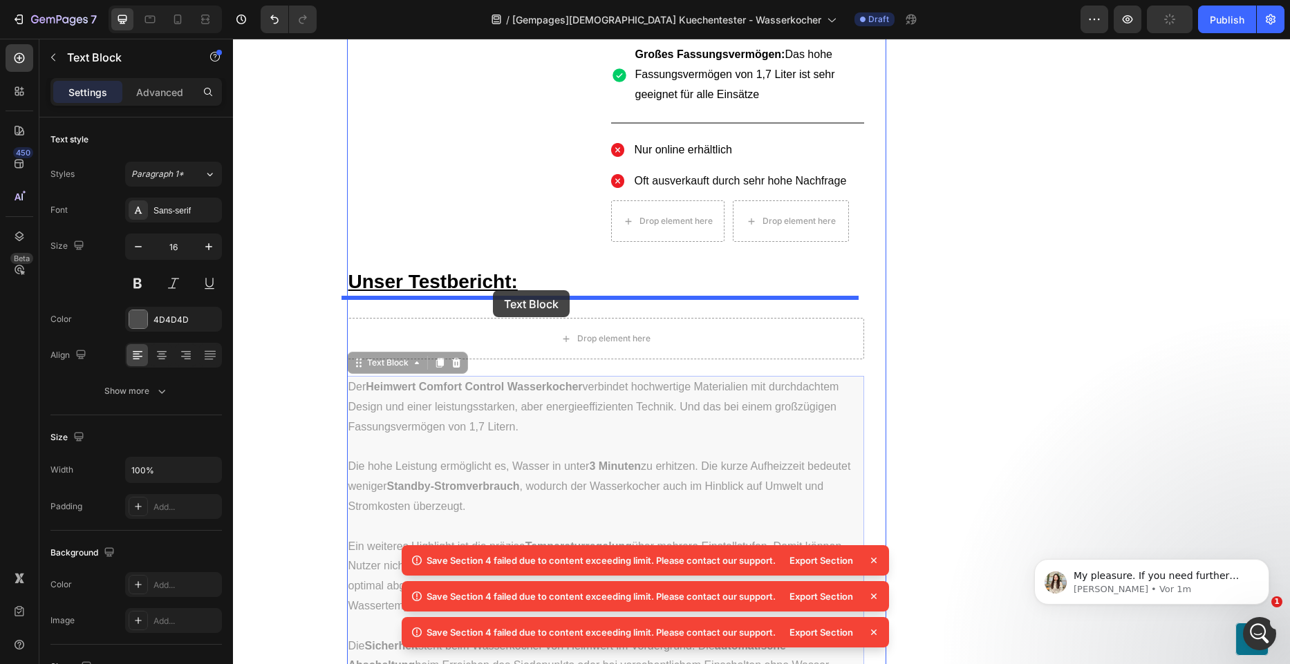
drag, startPoint x: 356, startPoint y: 347, endPoint x: 493, endPoint y: 290, distance: 148.1
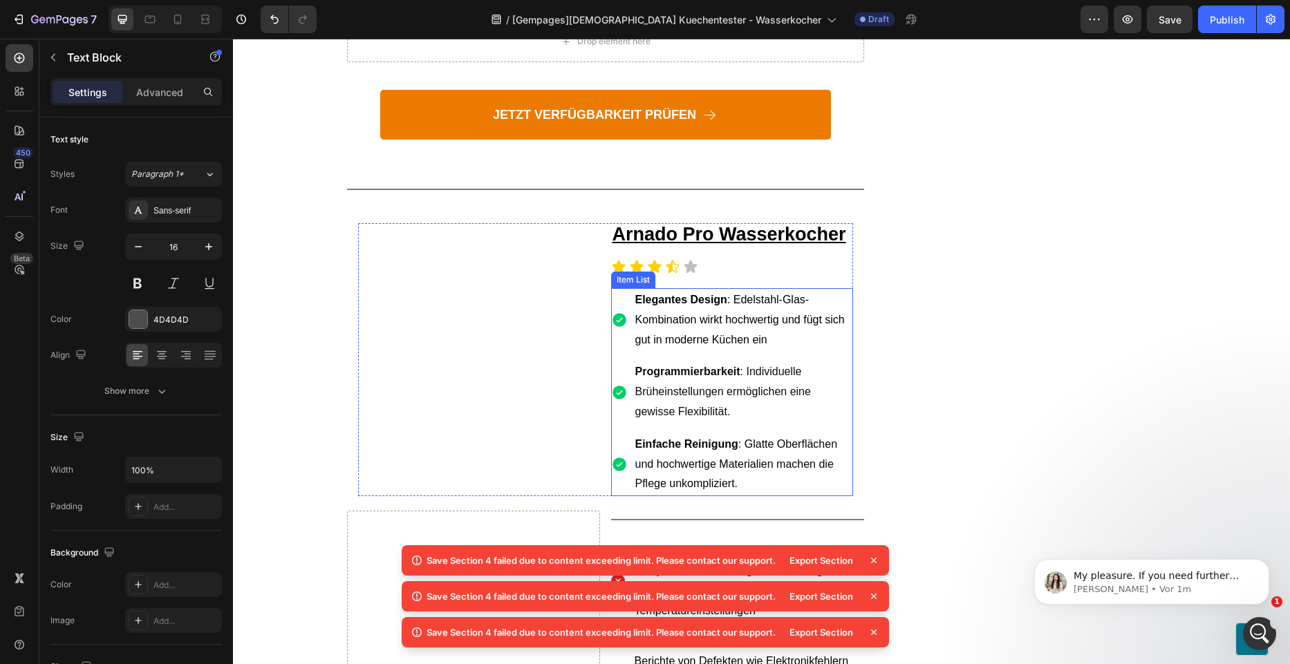
scroll to position [1797, 0]
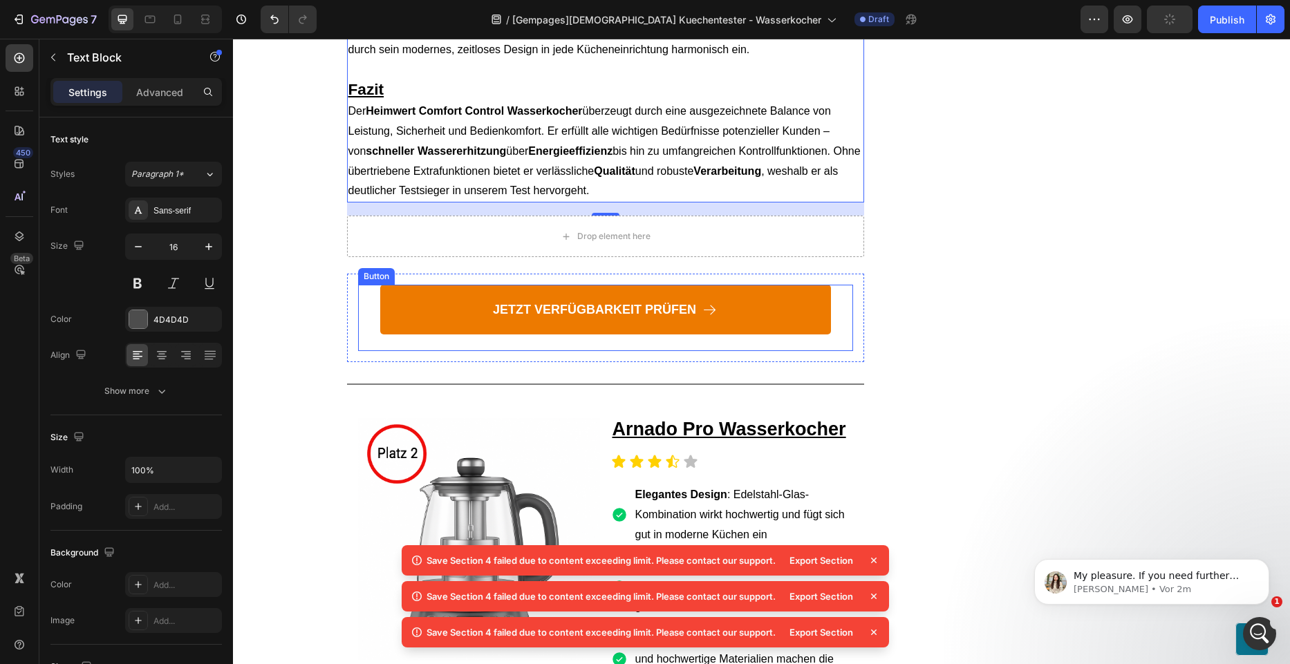
click at [361, 289] on div "JETZT VERFÜGBARKEIT PRÜFEN Button" at bounding box center [605, 318] width 495 height 66
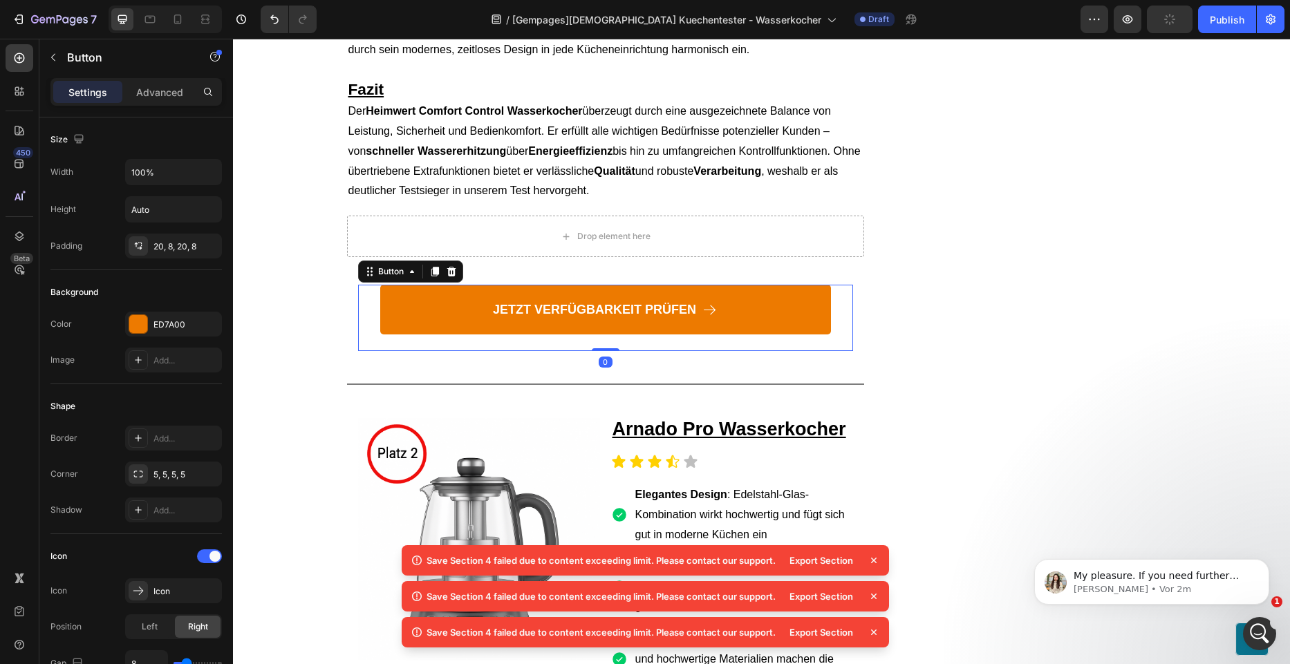
click at [371, 339] on div "JETZT VERFÜGBARKEIT PRÜFEN Button 0 Row" at bounding box center [605, 318] width 517 height 88
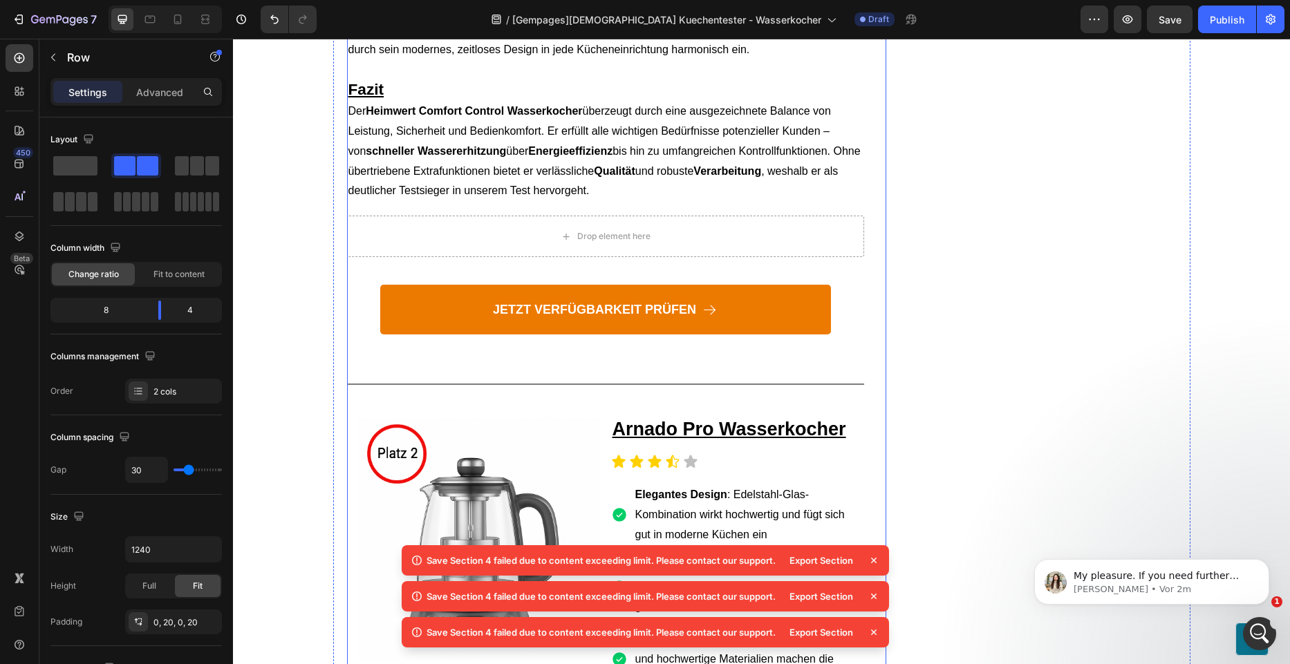
click at [360, 285] on div "JETZT VERFÜGBARKEIT PRÜFEN Button" at bounding box center [605, 318] width 495 height 66
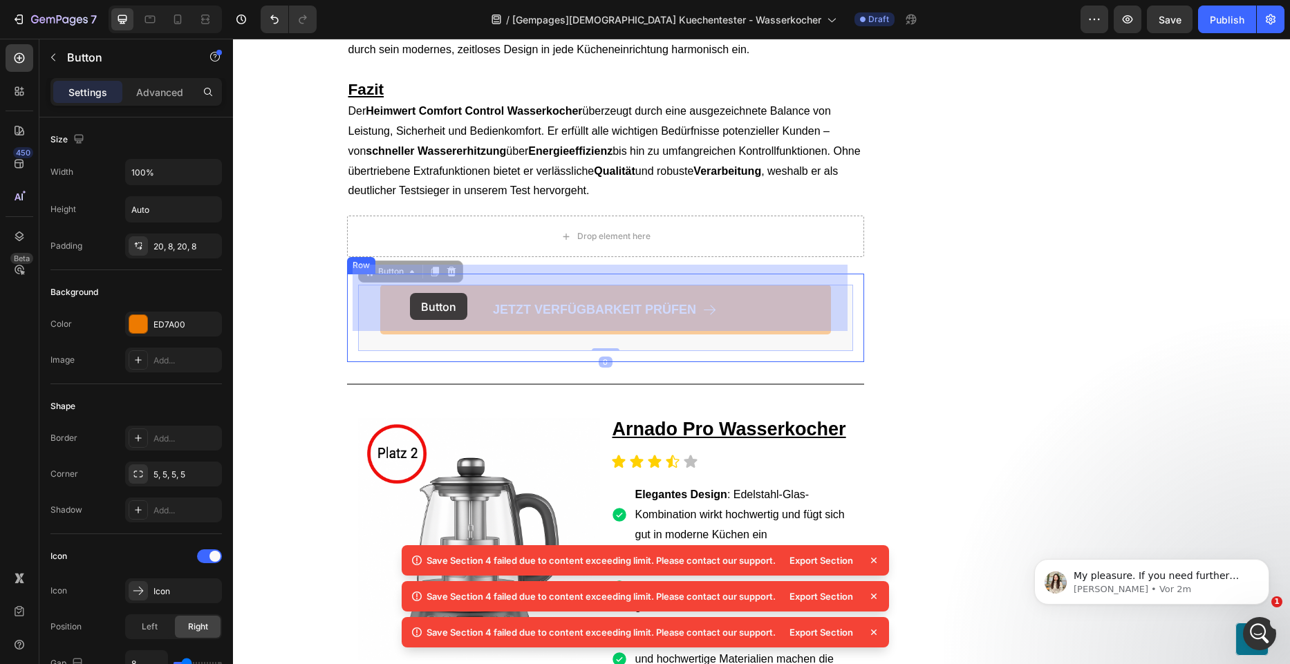
drag, startPoint x: 360, startPoint y: 273, endPoint x: 410, endPoint y: 293, distance: 53.7
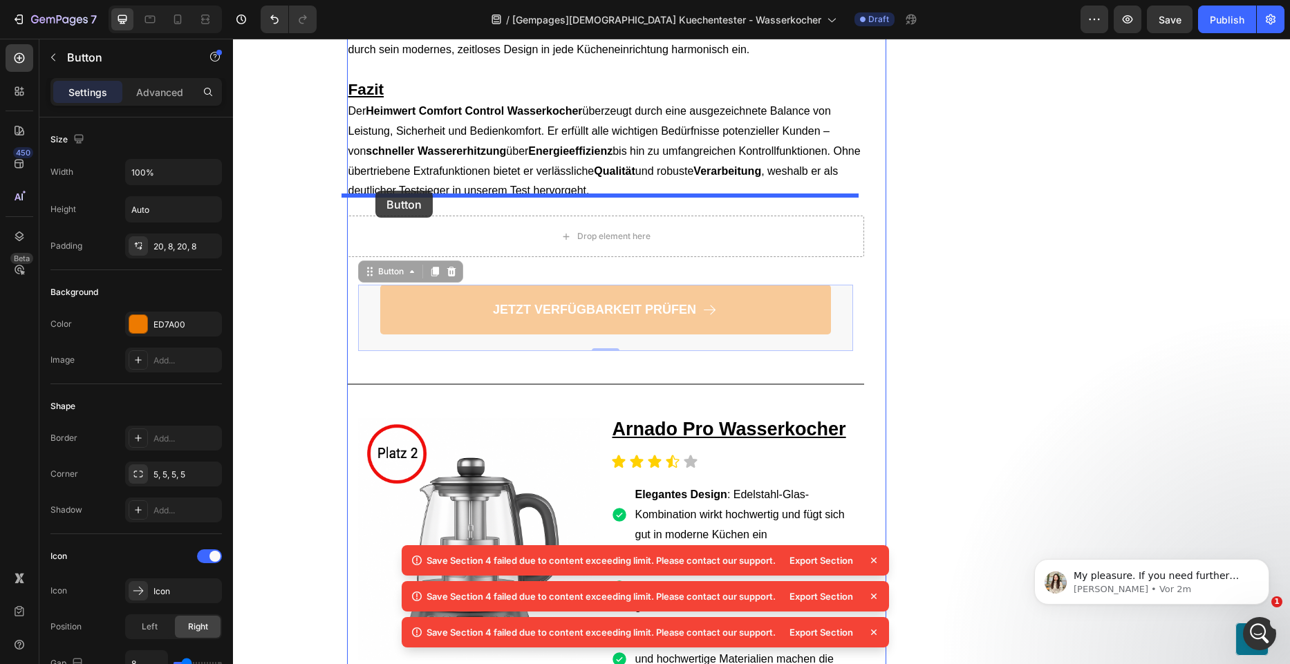
drag, startPoint x: 357, startPoint y: 295, endPoint x: 375, endPoint y: 191, distance: 105.9
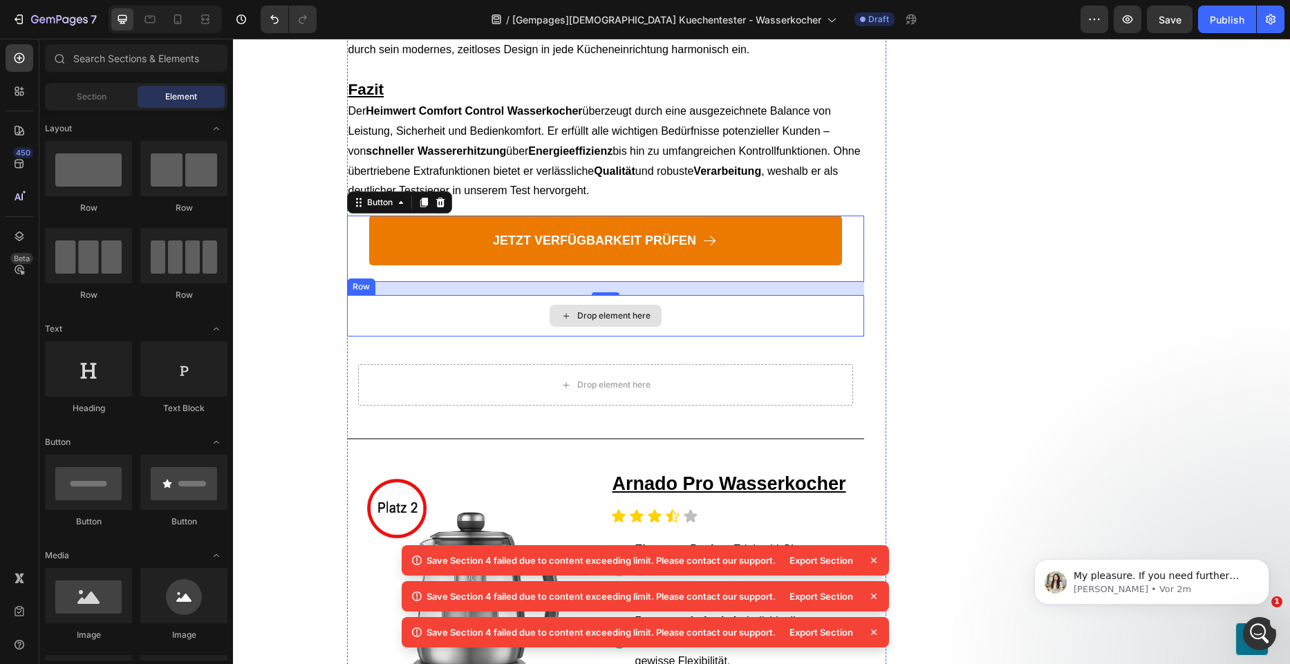
click at [554, 305] on div "Drop element here" at bounding box center [606, 316] width 112 height 22
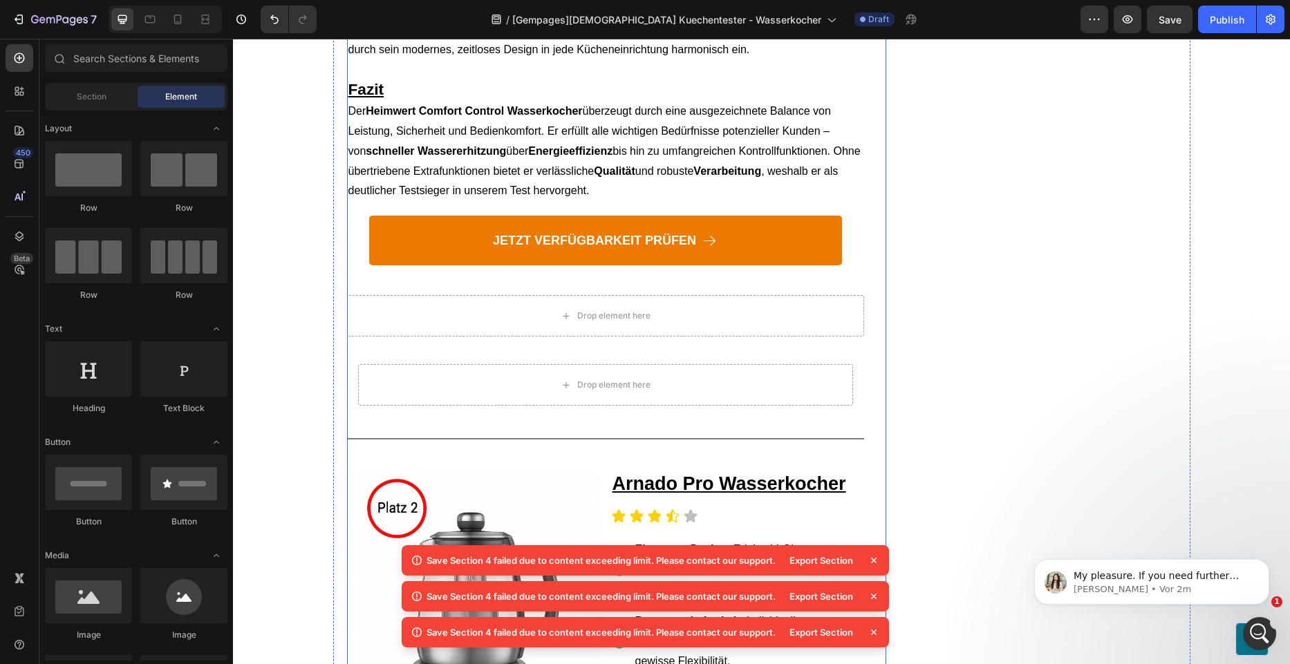
click at [476, 309] on div "Drop element here" at bounding box center [605, 315] width 517 height 41
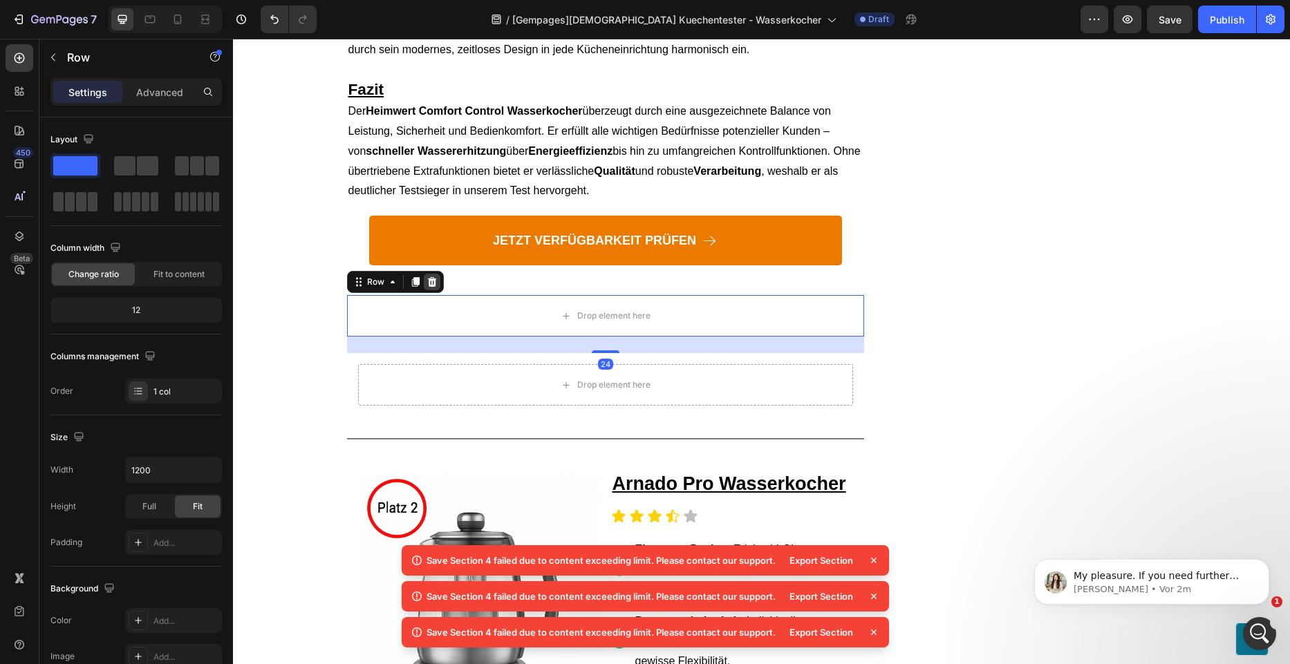
click at [431, 277] on icon at bounding box center [432, 282] width 11 height 11
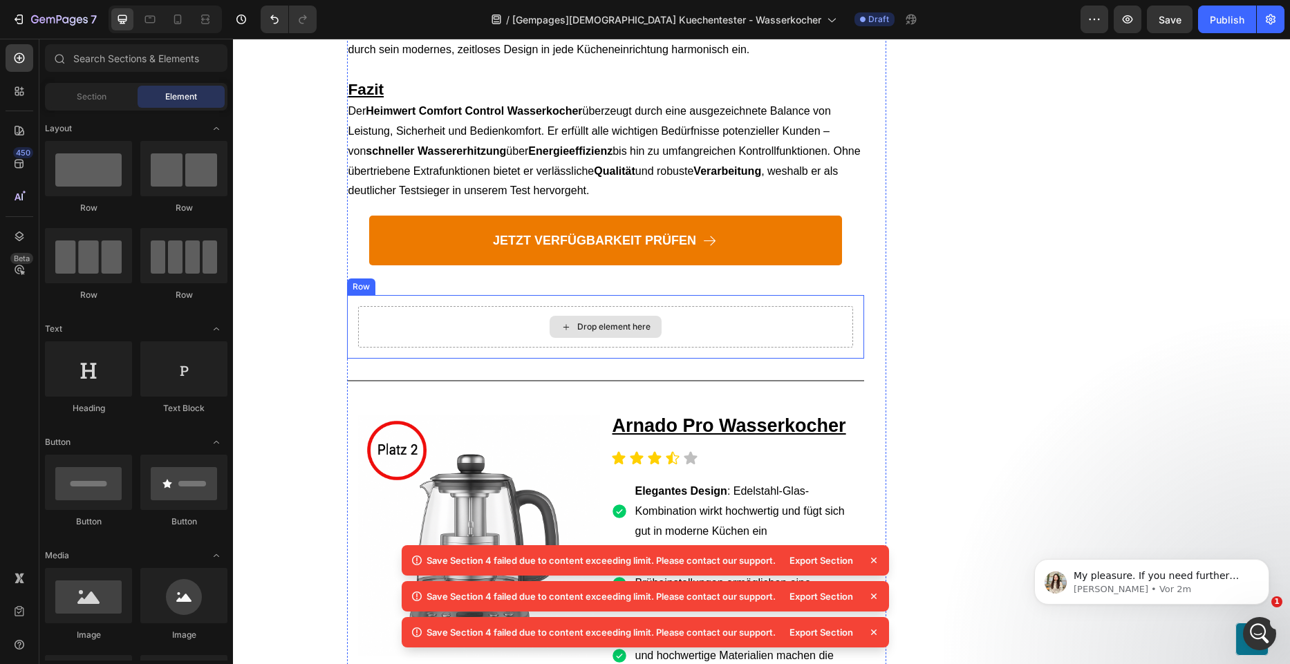
click at [425, 317] on div "Drop element here" at bounding box center [605, 326] width 495 height 41
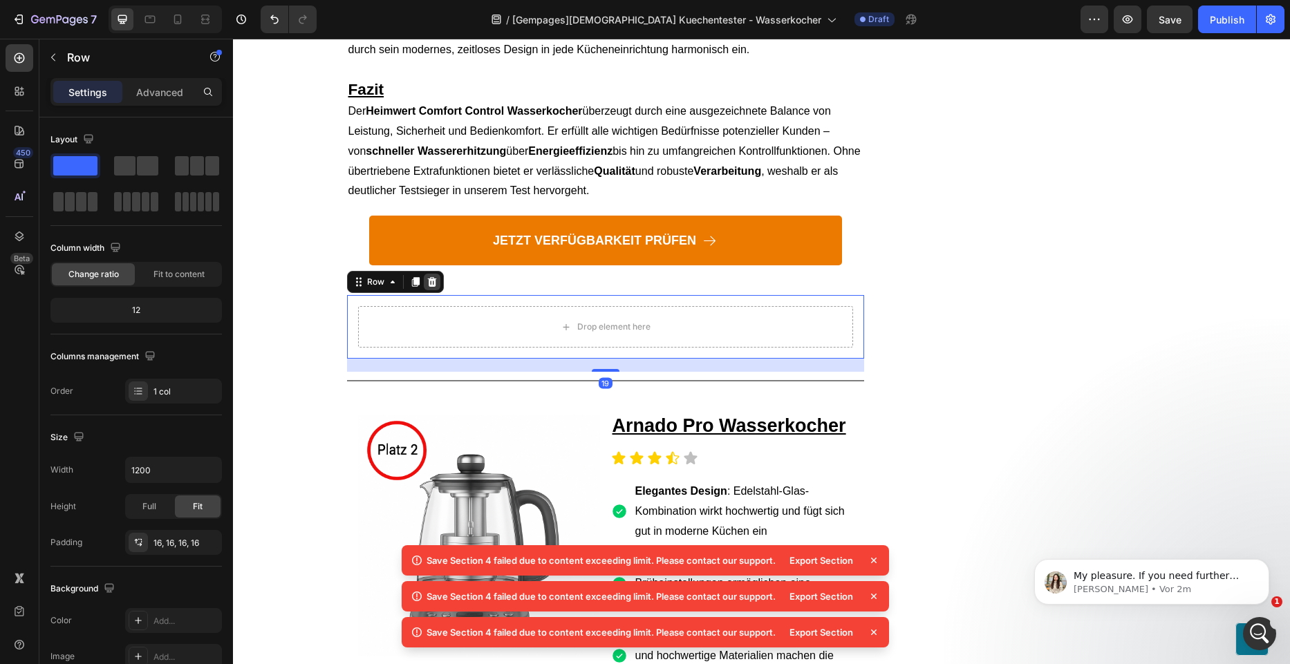
click at [426, 274] on div at bounding box center [432, 282] width 17 height 17
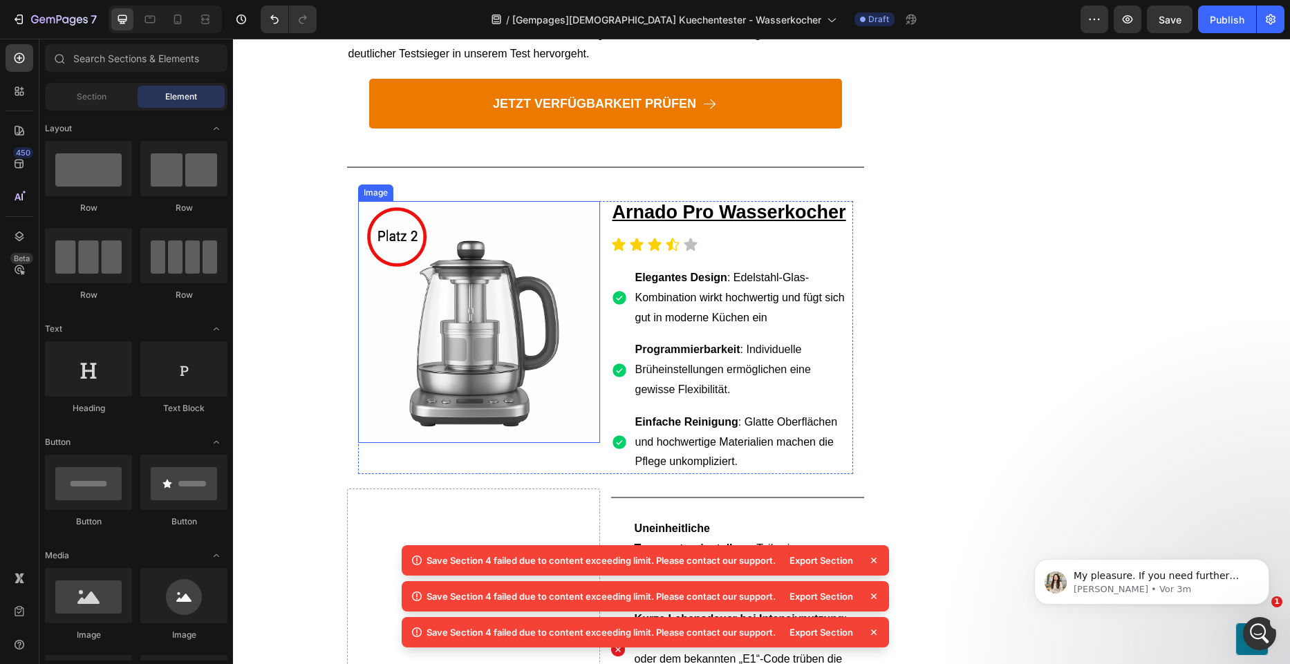
scroll to position [1936, 0]
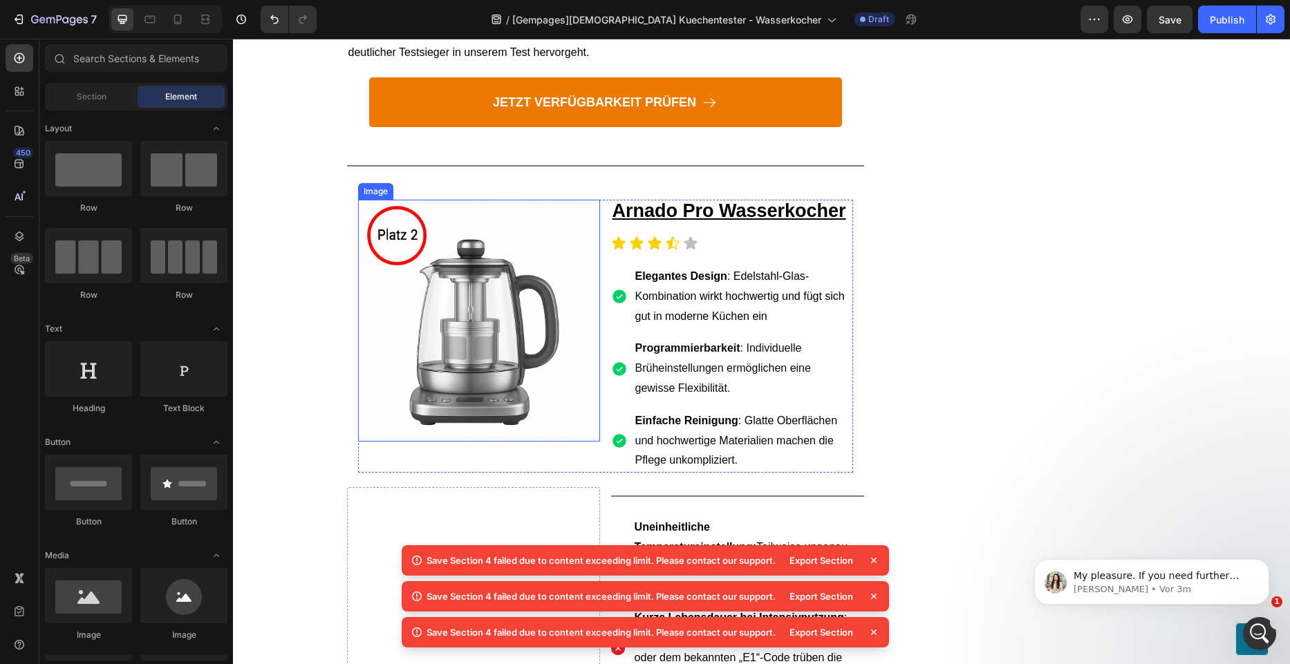
drag, startPoint x: 390, startPoint y: 368, endPoint x: 368, endPoint y: 369, distance: 21.4
click at [390, 368] on img at bounding box center [479, 321] width 242 height 242
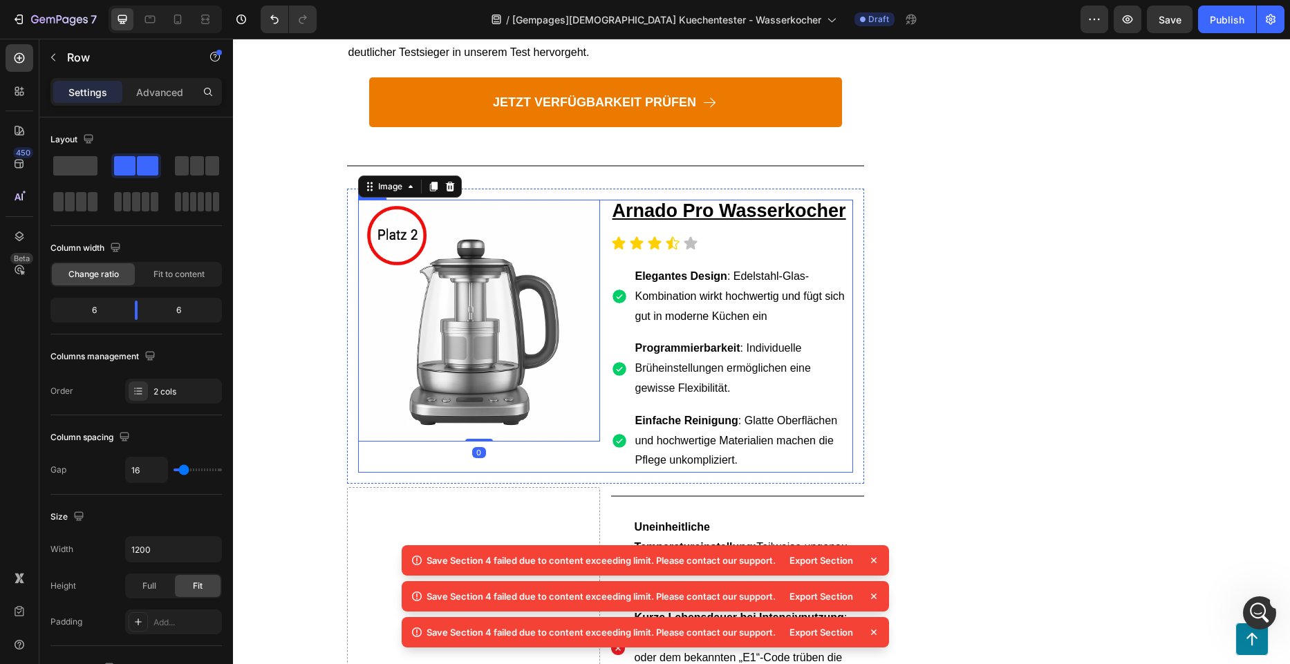
click at [366, 442] on div "Image 0" at bounding box center [479, 336] width 242 height 273
click at [347, 371] on div "Image [PERSON_NAME] Pro Wasserkocher Text Block Icon Icon Icon Icon Icon Icon L…" at bounding box center [605, 336] width 517 height 295
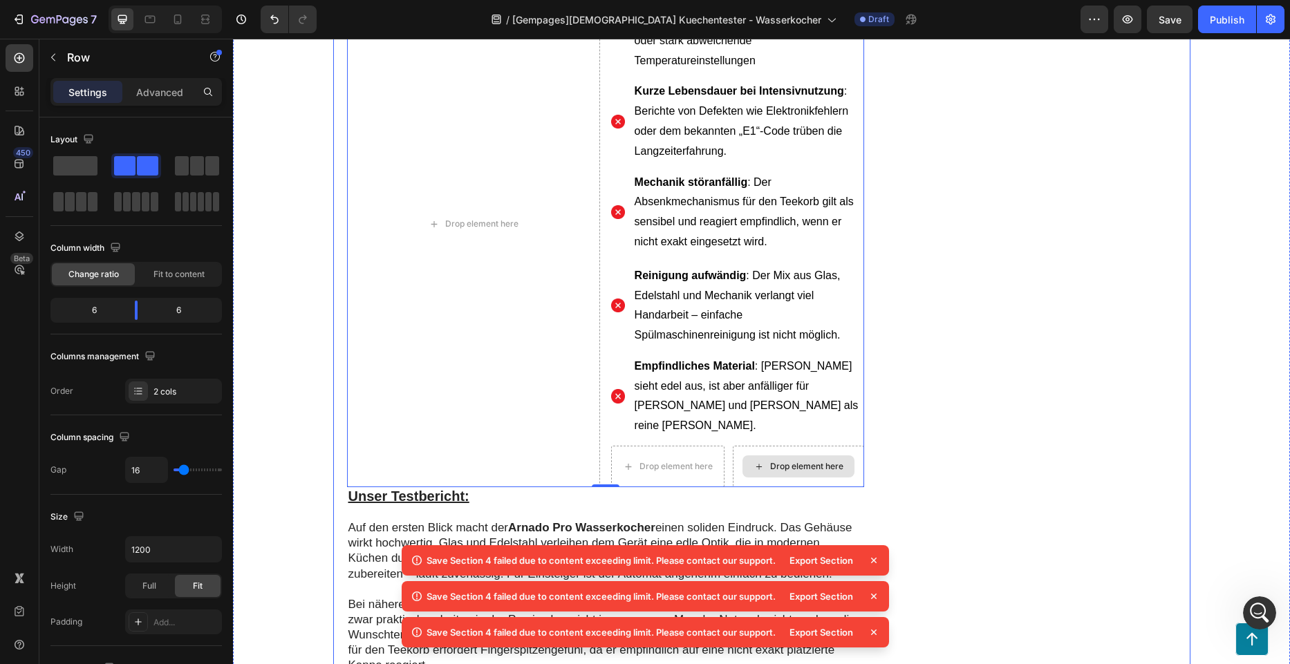
scroll to position [2489, 0]
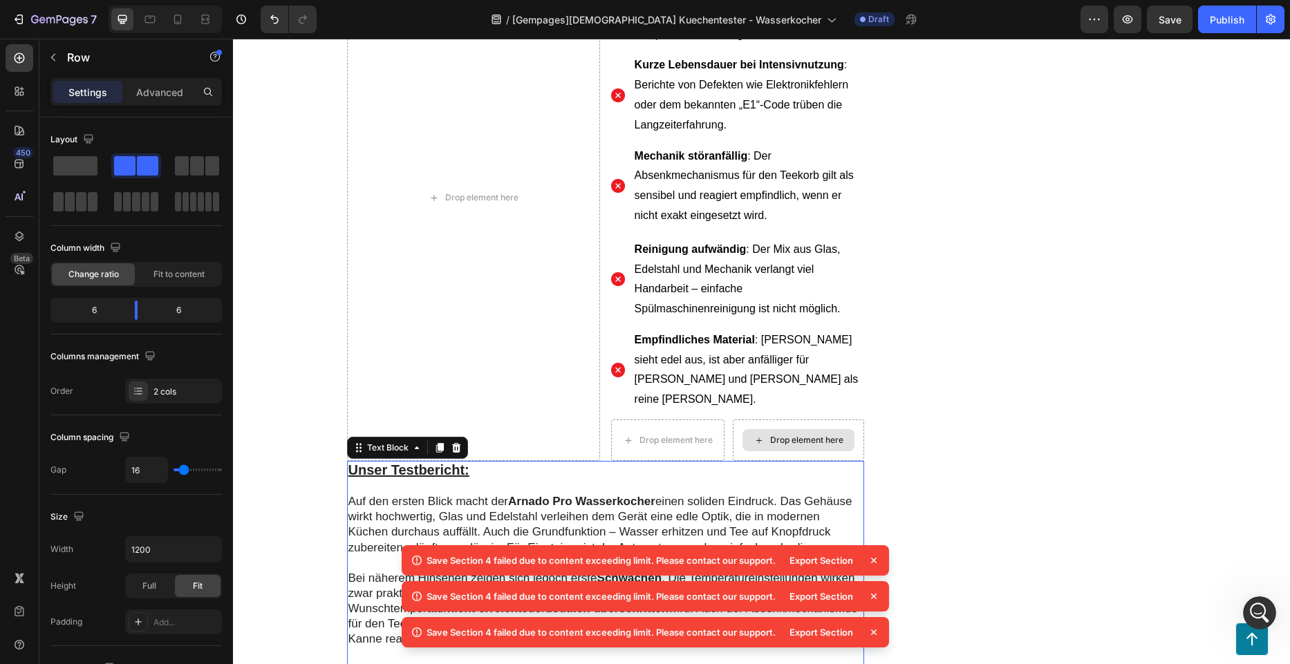
click at [689, 479] on p at bounding box center [605, 486] width 514 height 15
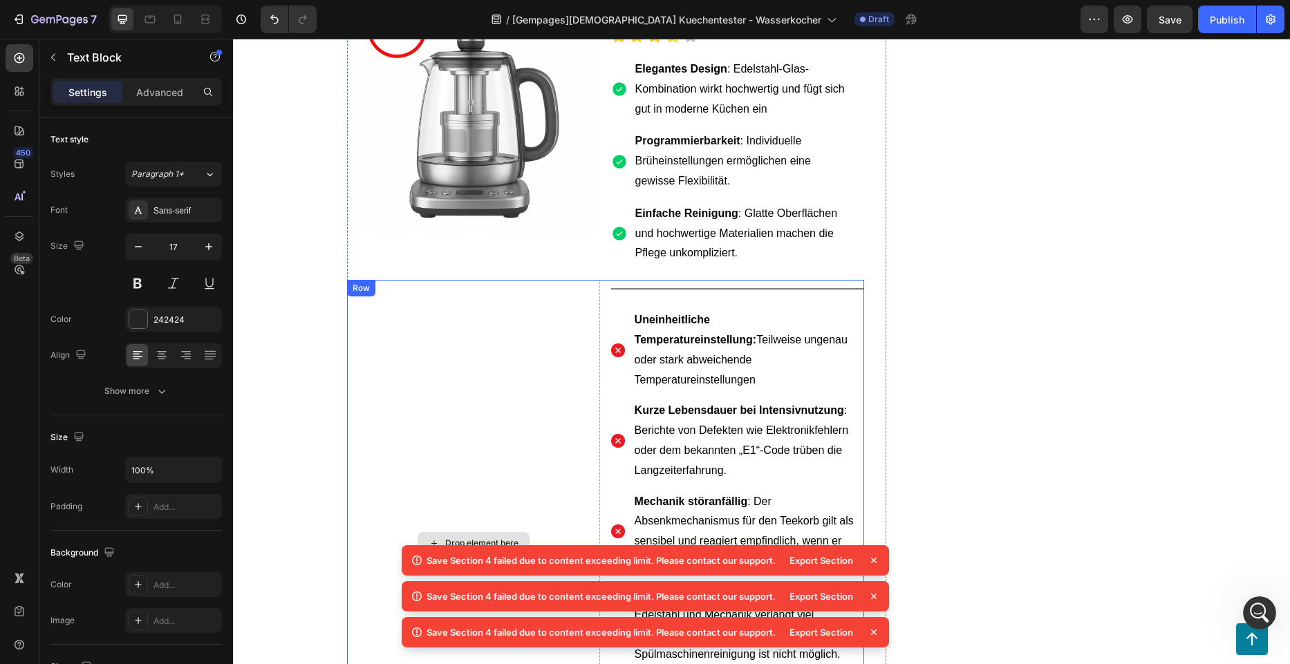
scroll to position [1936, 0]
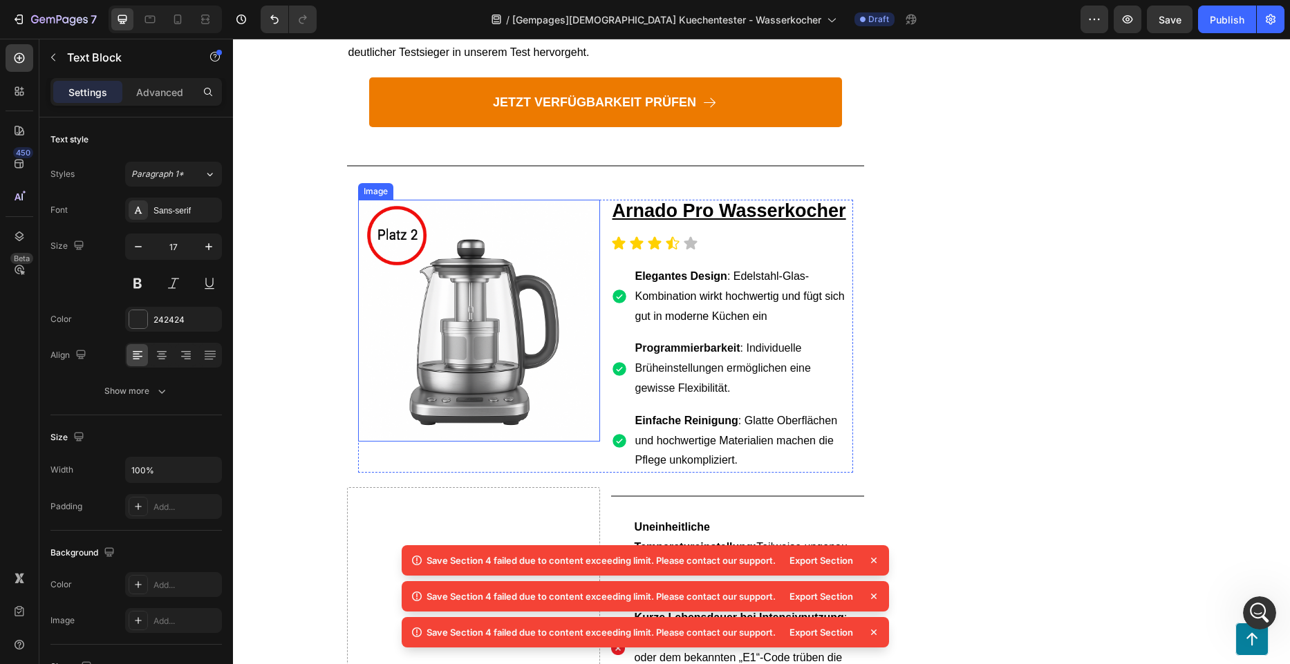
click at [366, 264] on img at bounding box center [479, 321] width 242 height 242
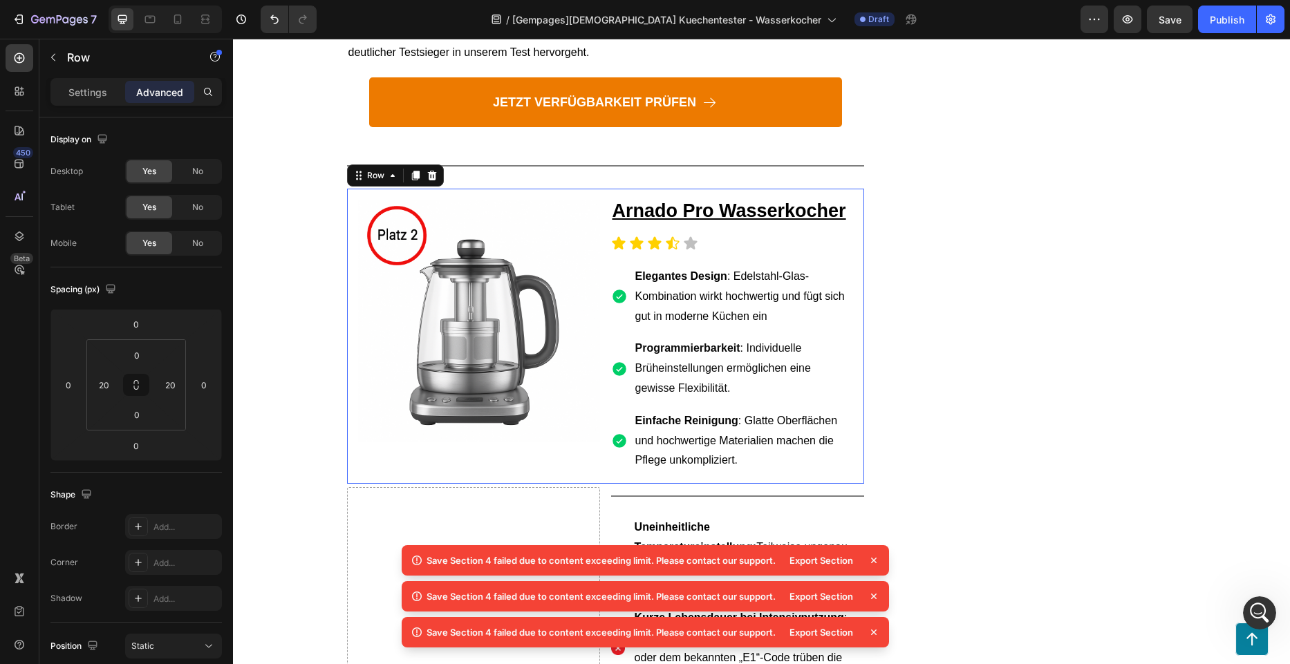
click at [350, 334] on div "Image [PERSON_NAME] Pro Wasserkocher Text Block Icon Icon Icon Icon Icon Icon L…" at bounding box center [605, 336] width 517 height 295
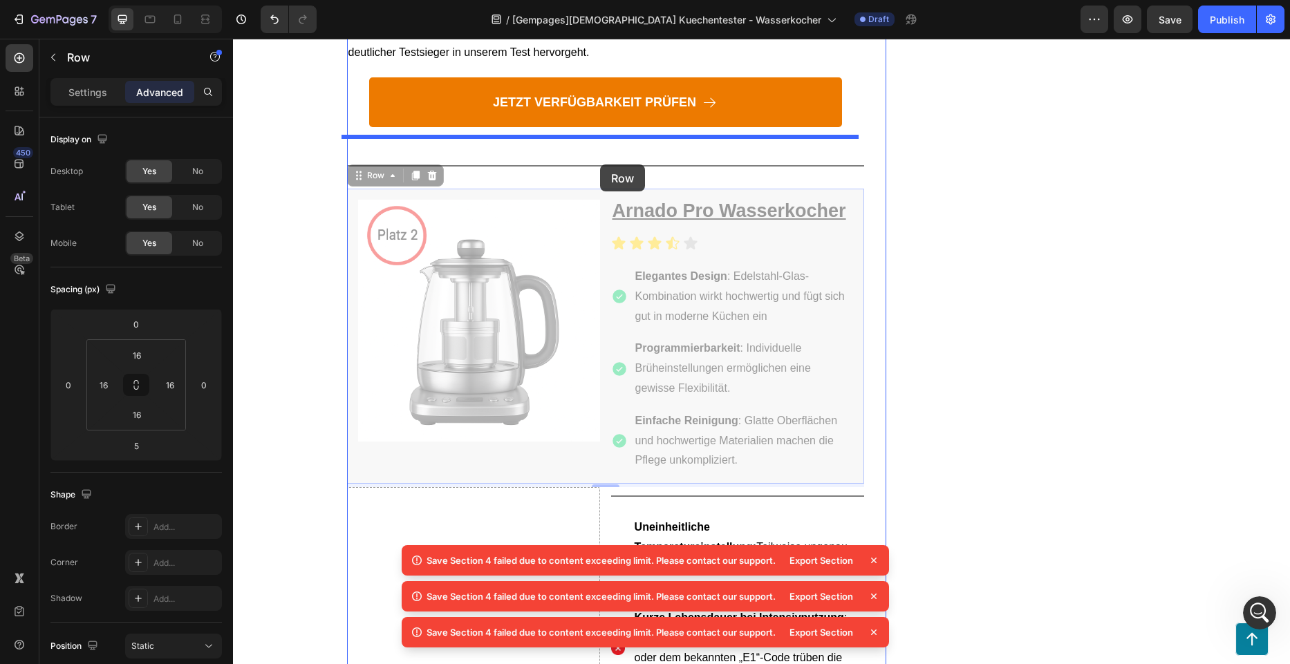
drag, startPoint x: 349, startPoint y: 160, endPoint x: 600, endPoint y: 165, distance: 251.0
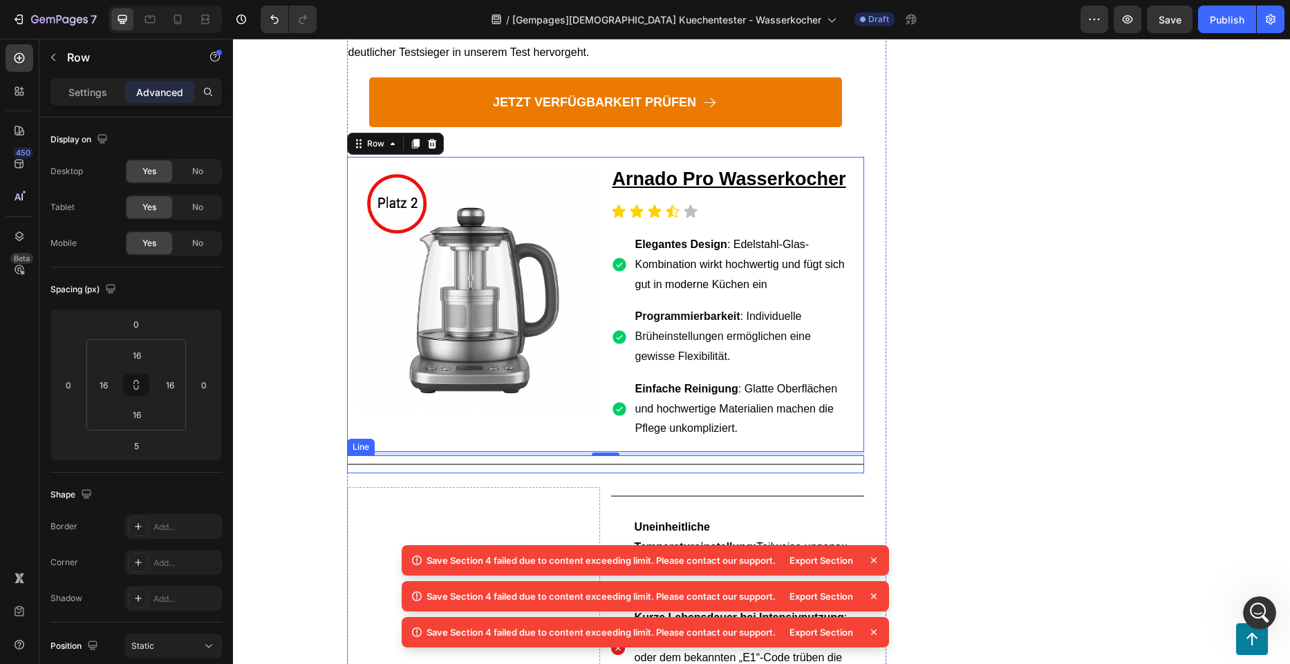
click at [731, 464] on div at bounding box center [605, 464] width 517 height 1
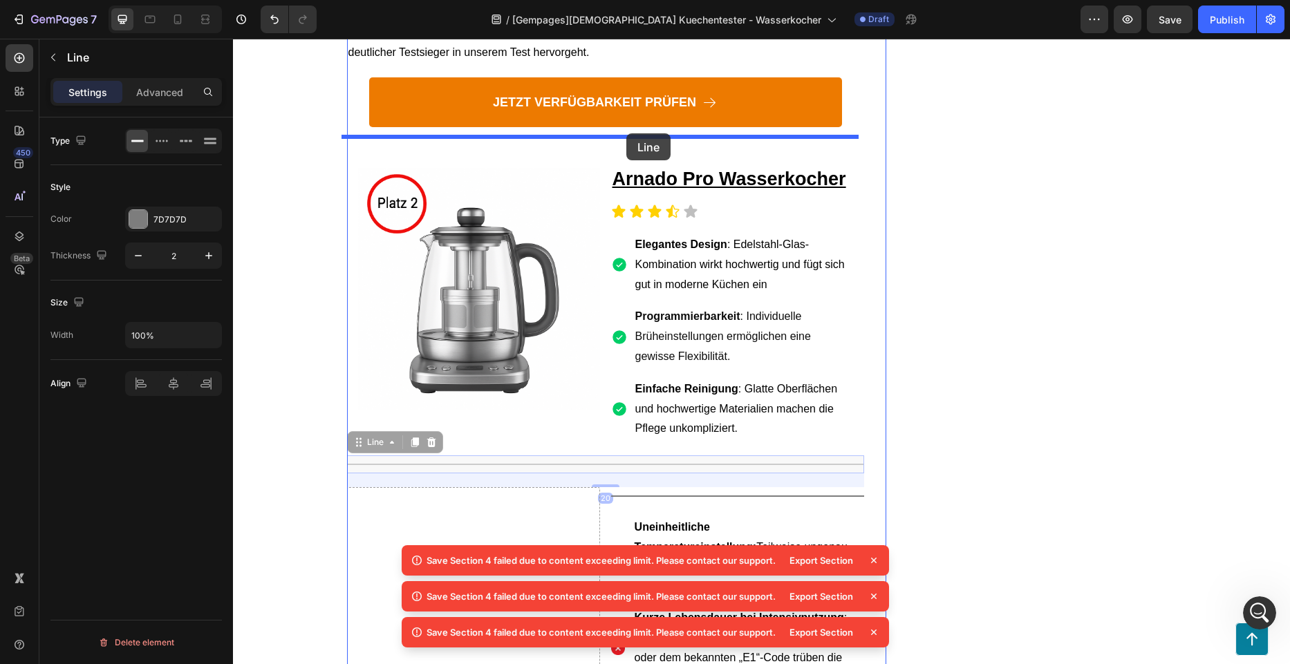
drag, startPoint x: 706, startPoint y: 438, endPoint x: 626, endPoint y: 133, distance: 315.1
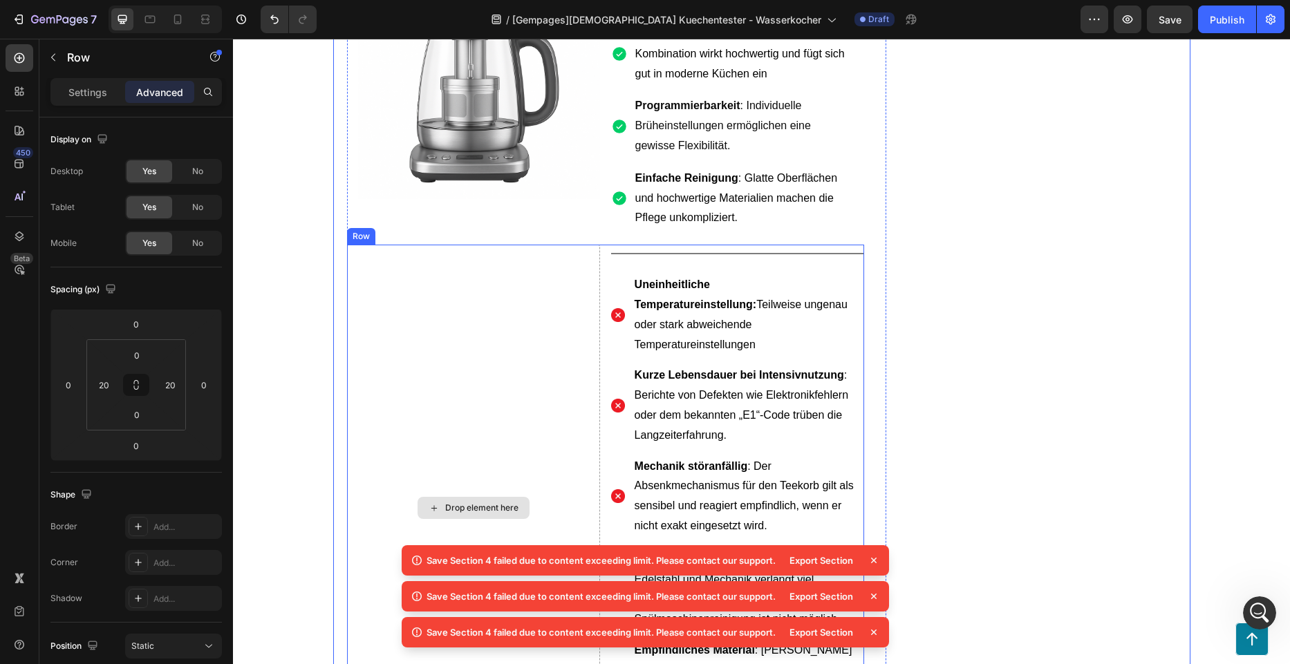
scroll to position [2212, 0]
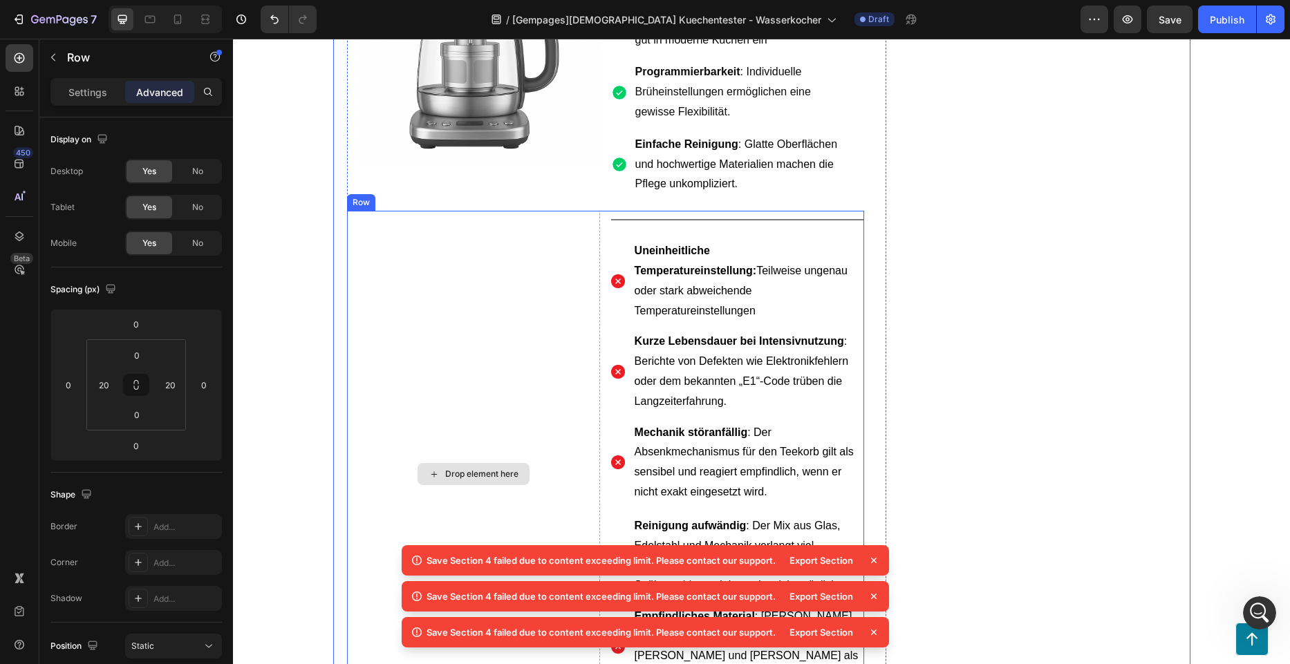
drag, startPoint x: 362, startPoint y: 243, endPoint x: 350, endPoint y: 227, distance: 19.7
click at [362, 243] on div "Drop element here" at bounding box center [473, 474] width 253 height 527
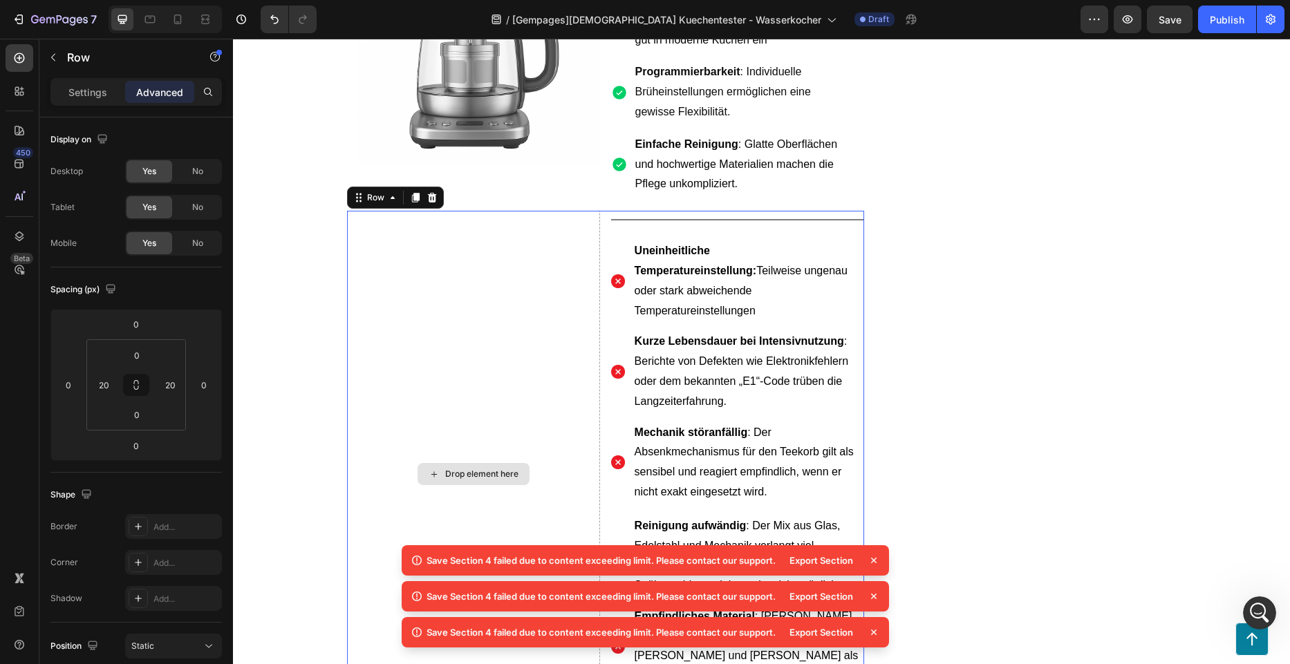
click at [347, 211] on div "Drop element here" at bounding box center [473, 474] width 253 height 527
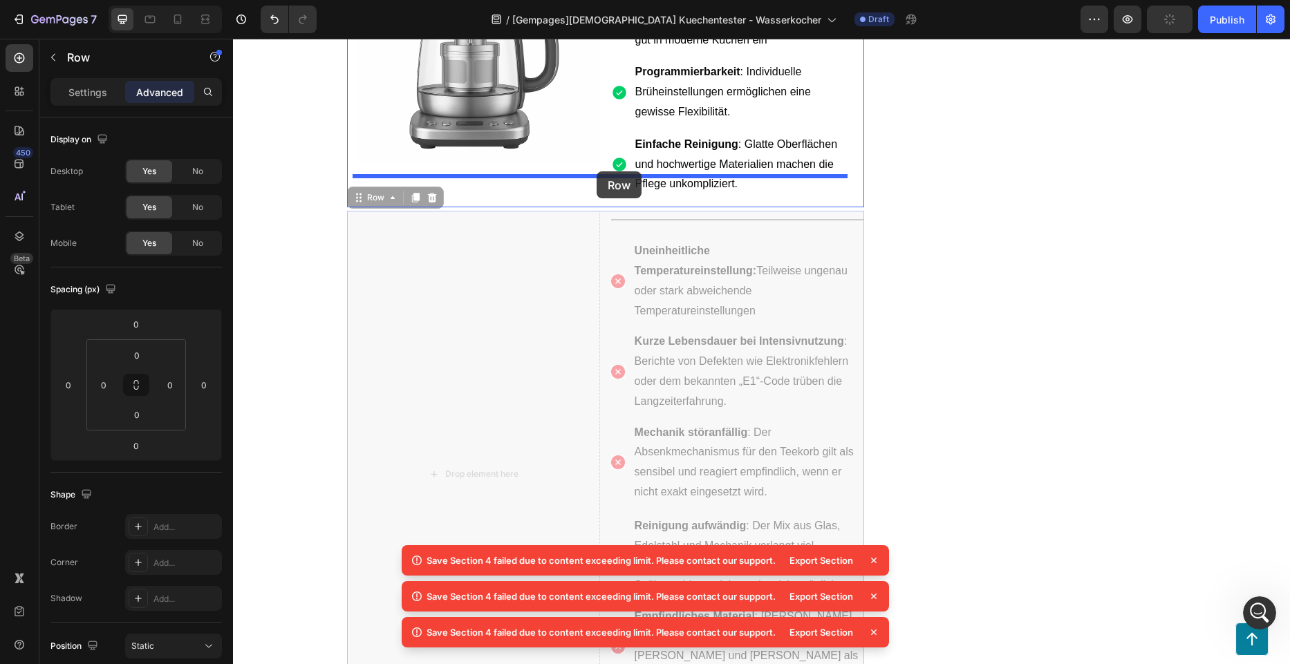
drag, startPoint x: 362, startPoint y: 184, endPoint x: 597, endPoint y: 171, distance: 235.4
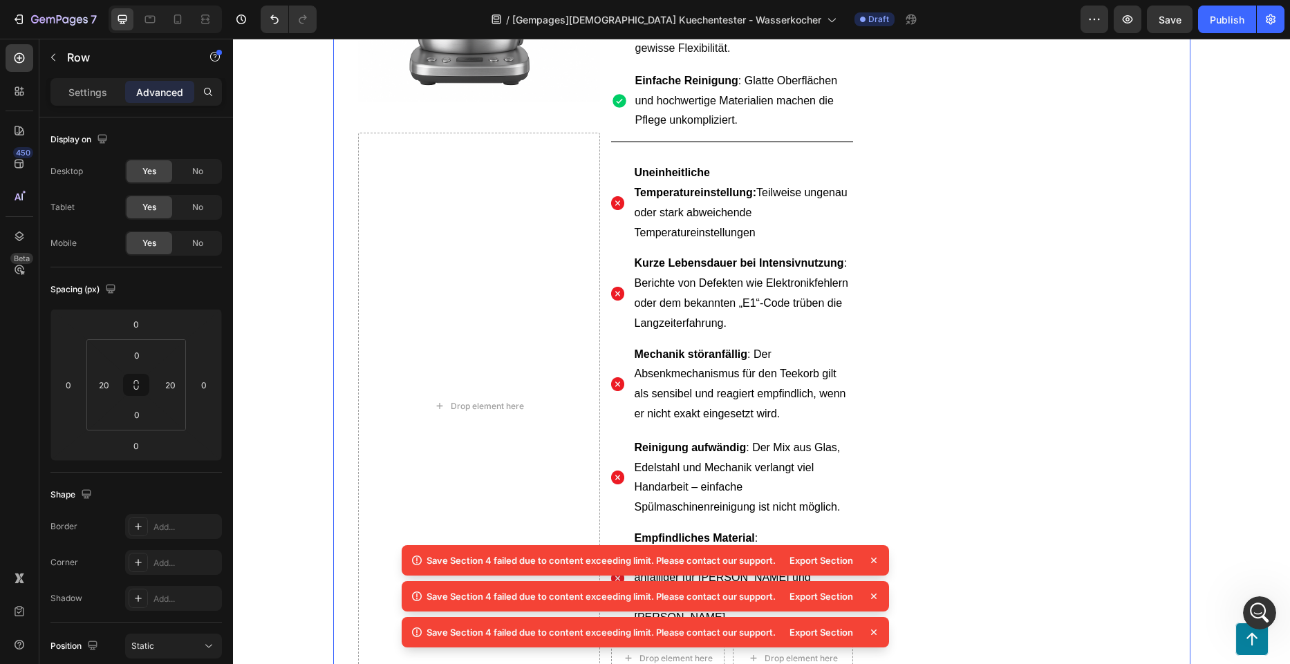
scroll to position [2350, 0]
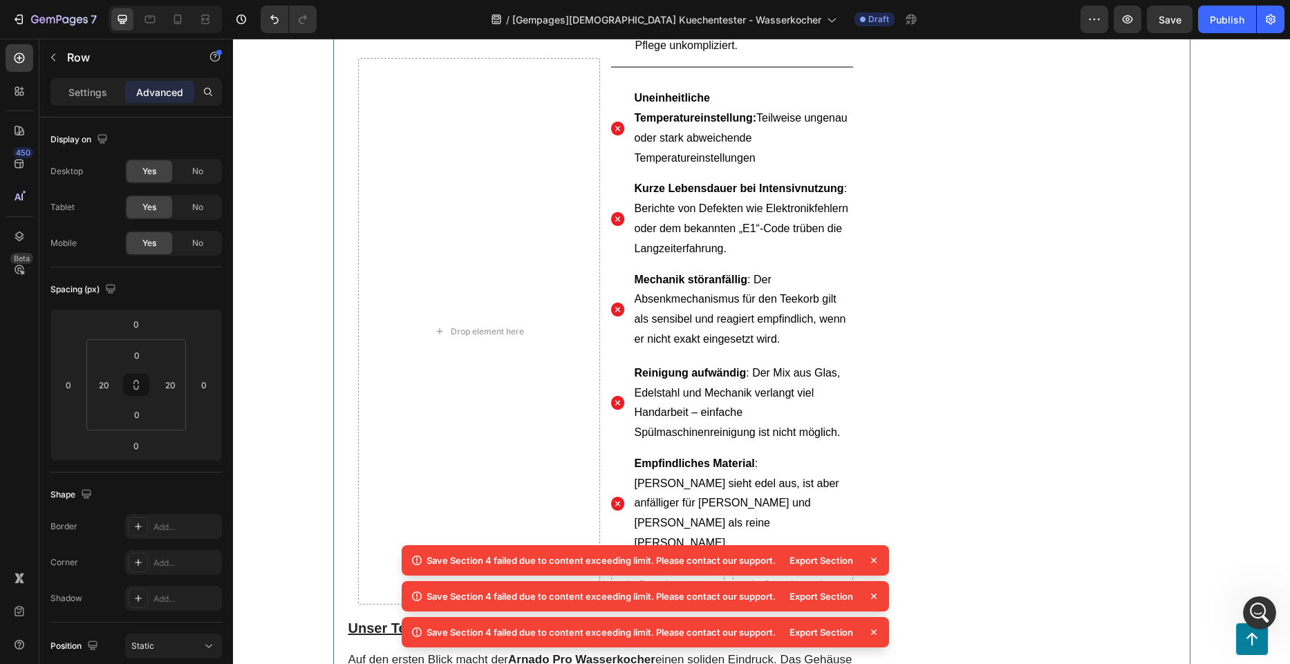
click at [875, 561] on icon at bounding box center [874, 561] width 14 height 14
click at [872, 562] on icon at bounding box center [874, 561] width 6 height 6
drag, startPoint x: 874, startPoint y: 567, endPoint x: 876, endPoint y: 558, distance: 9.2
click at [873, 565] on icon at bounding box center [874, 561] width 14 height 14
click at [1179, 19] on span "Save" at bounding box center [1170, 20] width 23 height 12
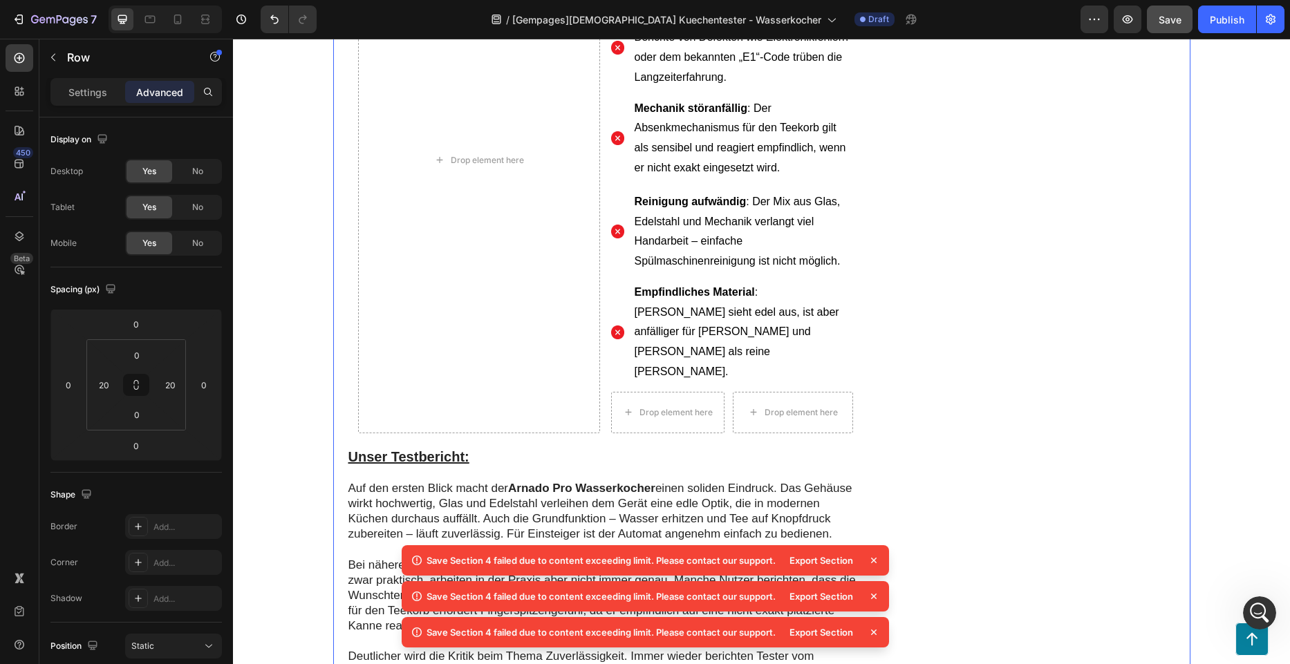
scroll to position [2558, 0]
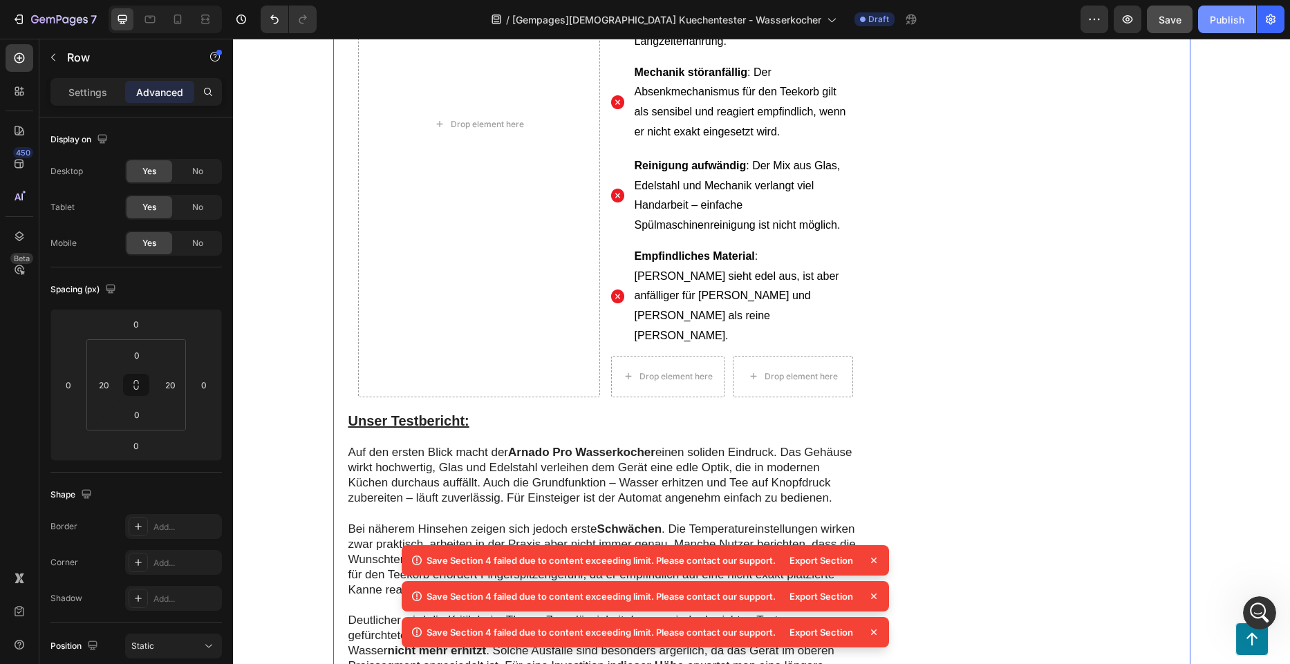
click at [1222, 26] on div "Publish" at bounding box center [1227, 19] width 35 height 15
click at [1259, 608] on icon "Intercom-Nachrichtendienst öffnen" at bounding box center [1257, 611] width 23 height 23
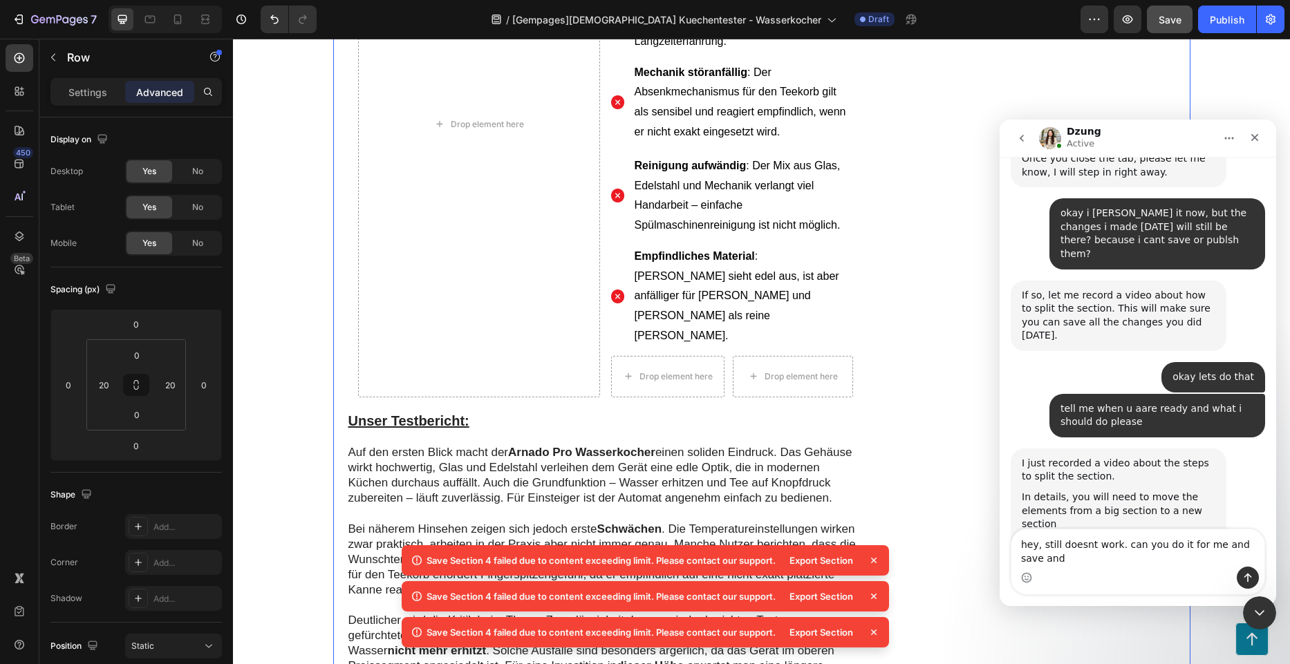
scroll to position [1799, 0]
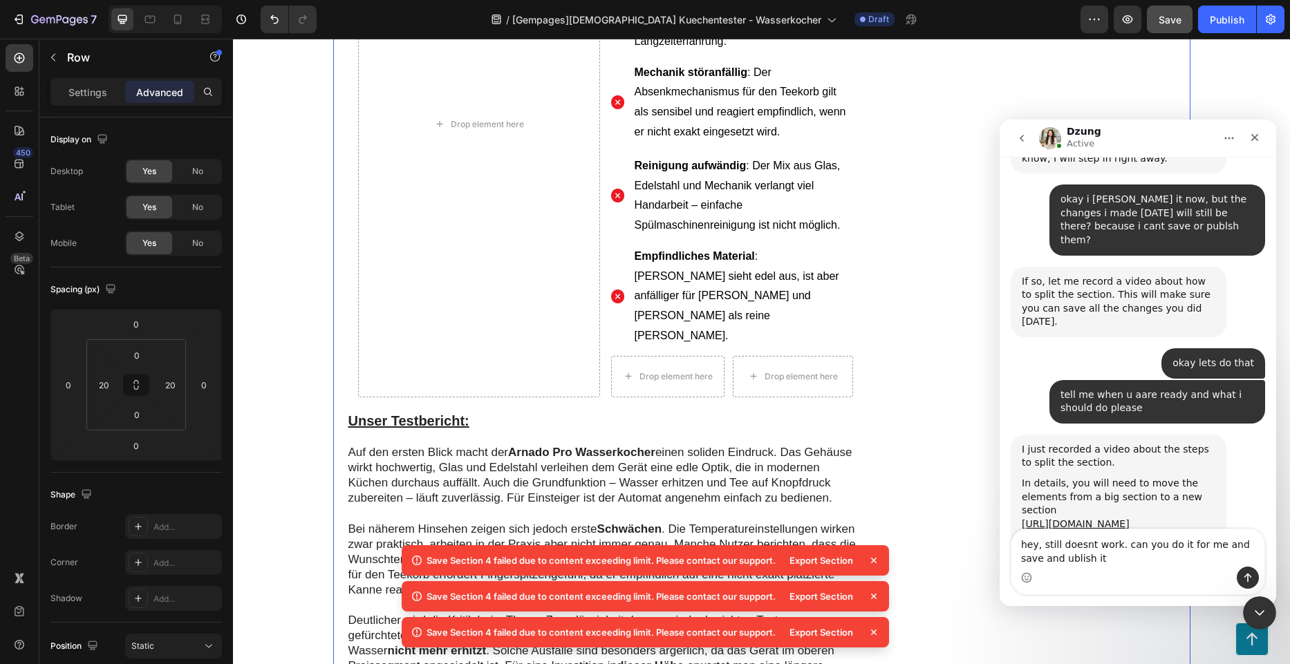
type textarea "hey, still doesnt work. can you do it for me and save and ublish it?"
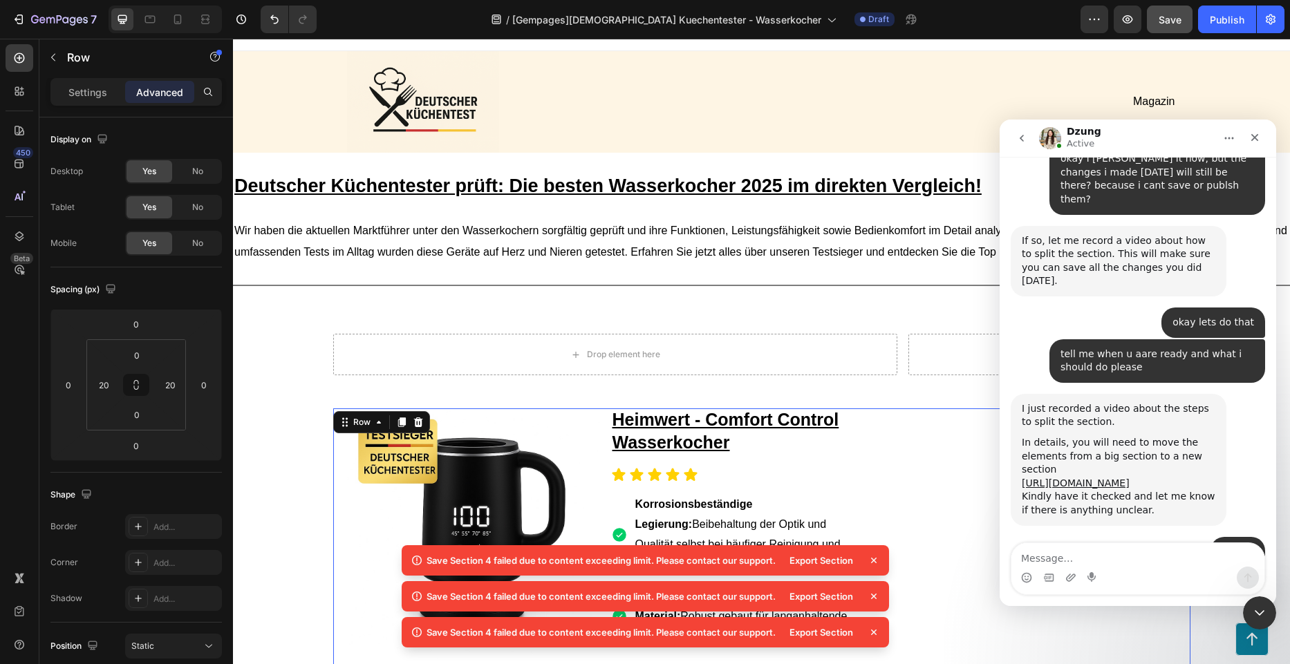
scroll to position [0, 0]
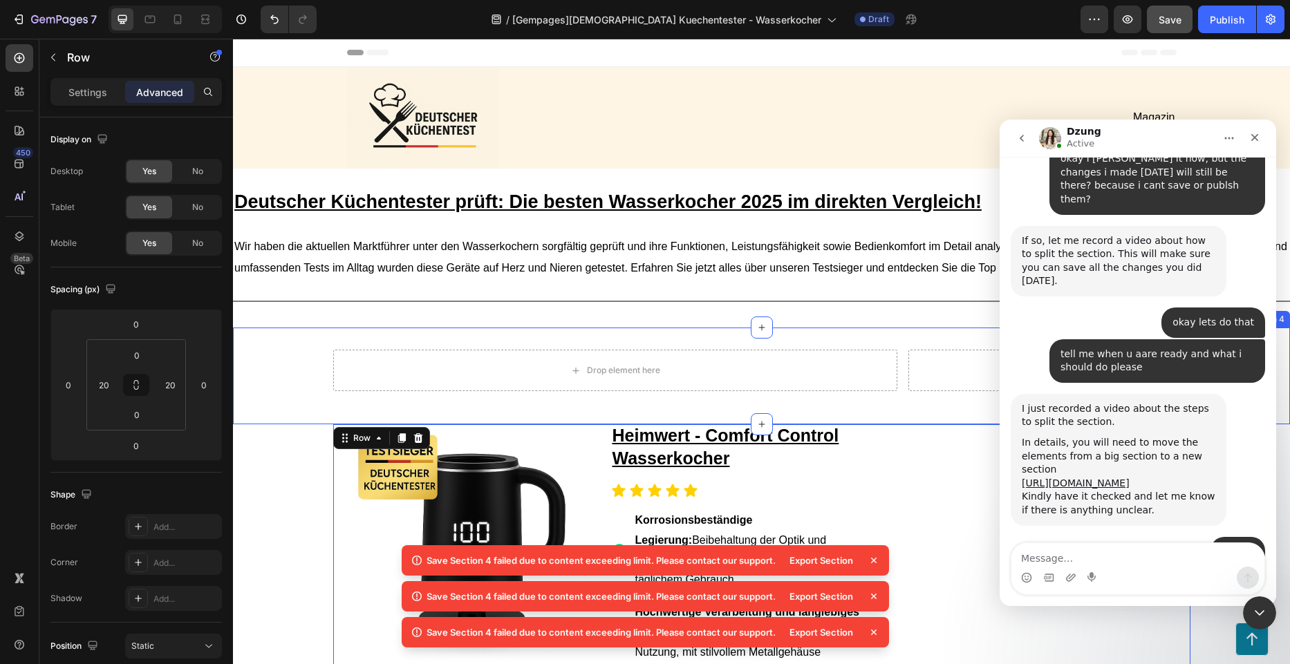
click at [683, 347] on div "Drop element here Drop element here Row Section 4" at bounding box center [761, 376] width 1057 height 97
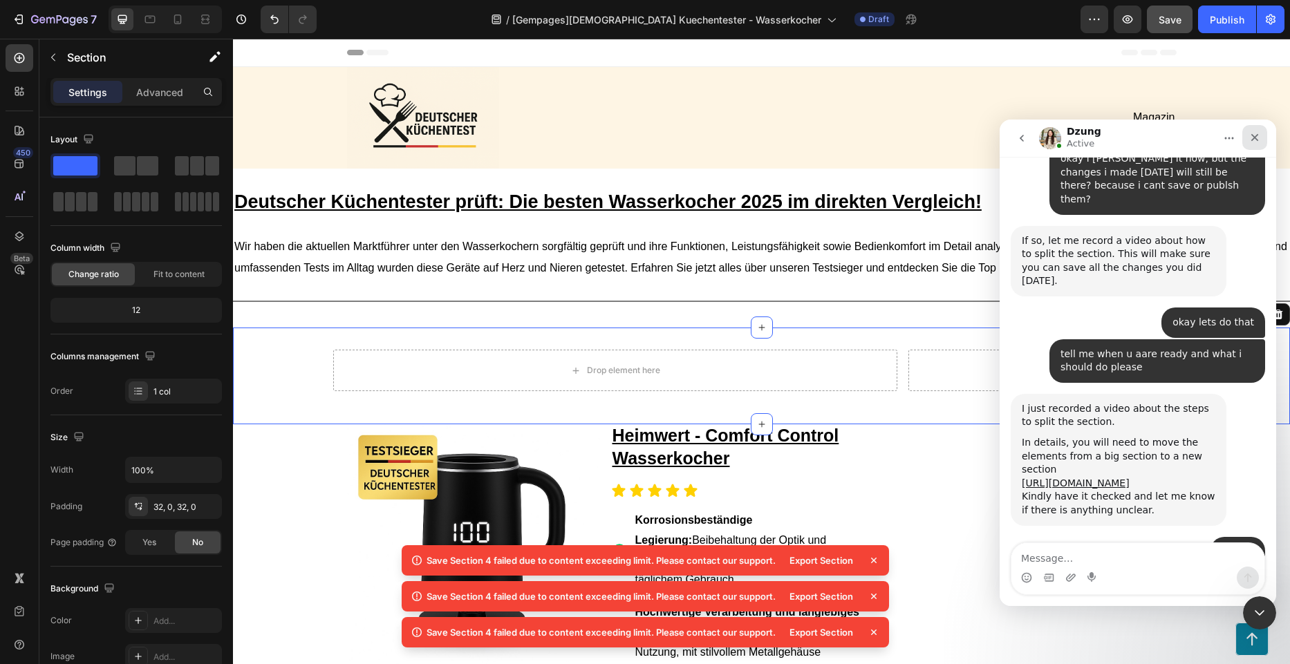
drag, startPoint x: 1261, startPoint y: 139, endPoint x: 2028, endPoint y: 224, distance: 771.3
click at [1261, 139] on div "Schließen" at bounding box center [1254, 137] width 25 height 25
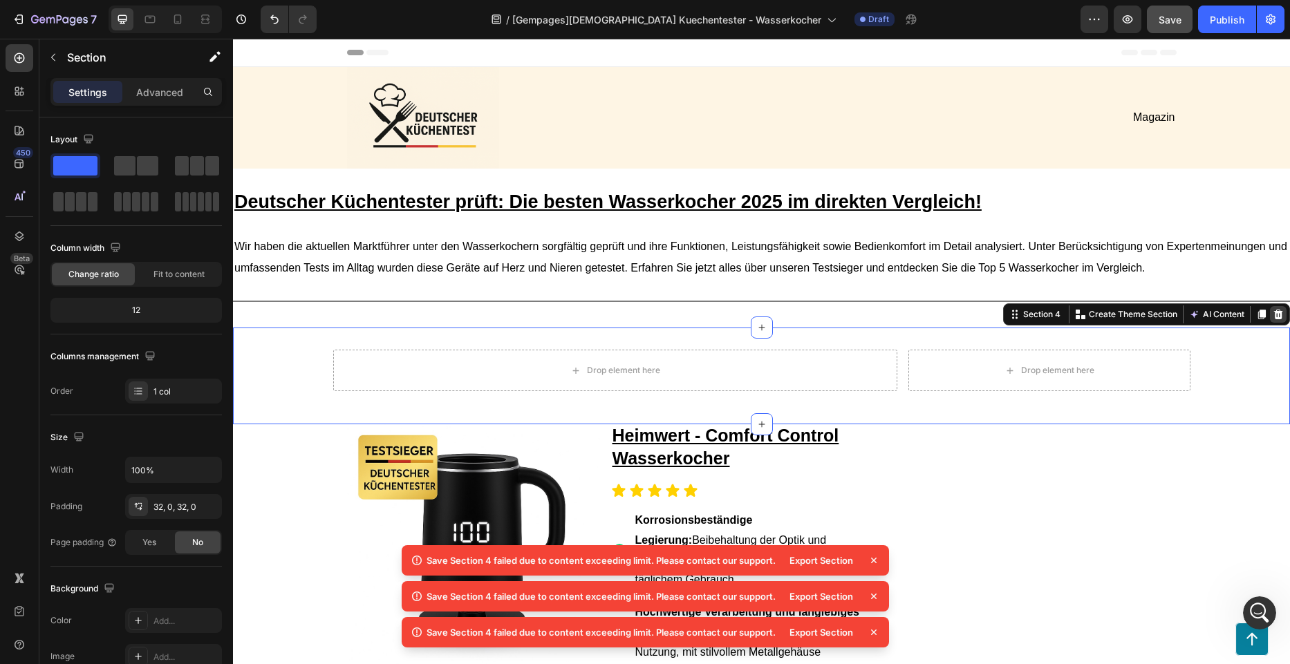
click at [1274, 315] on icon at bounding box center [1278, 315] width 9 height 10
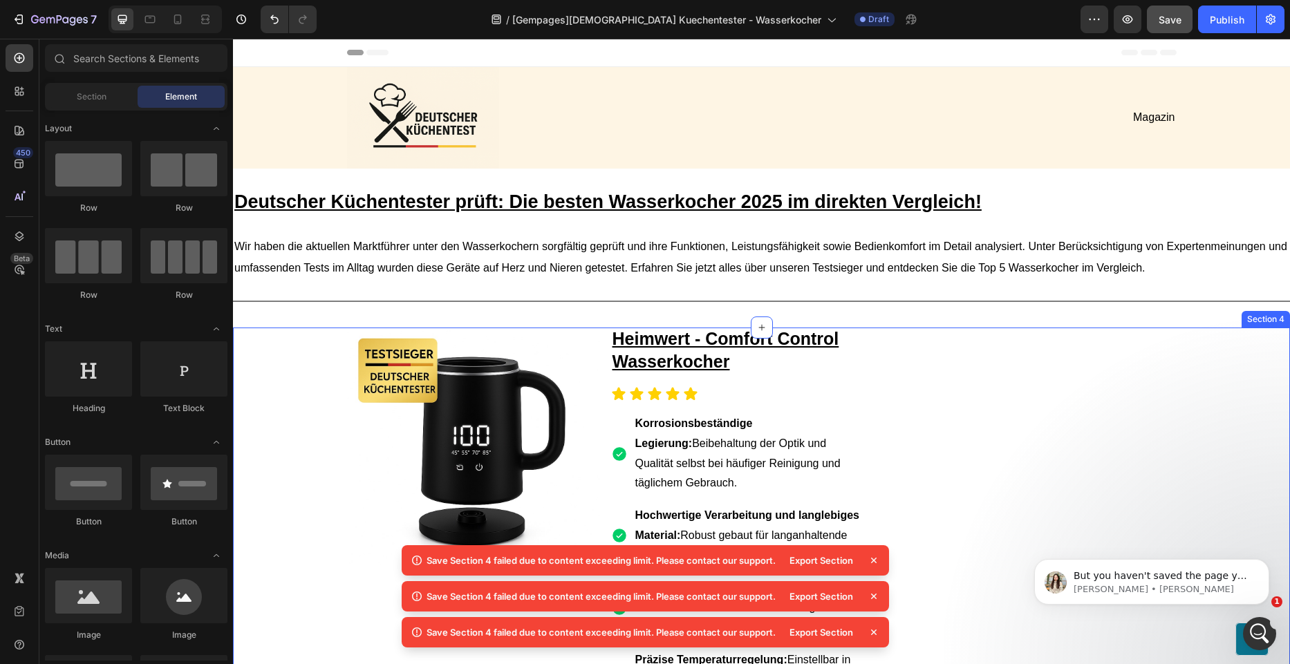
scroll to position [1963, 0]
click at [1152, 563] on div "But you haven't saved the page yet. I'm afraid that when I apply the changes to…" at bounding box center [1151, 582] width 235 height 46
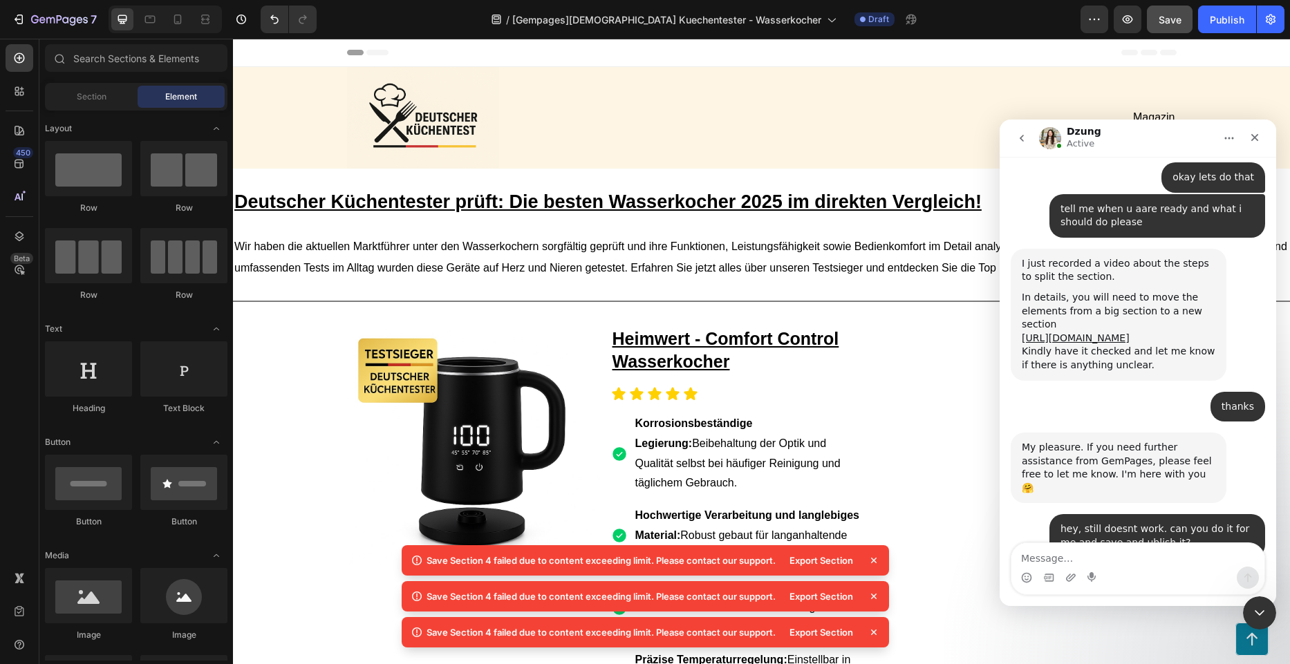
scroll to position [1985, 0]
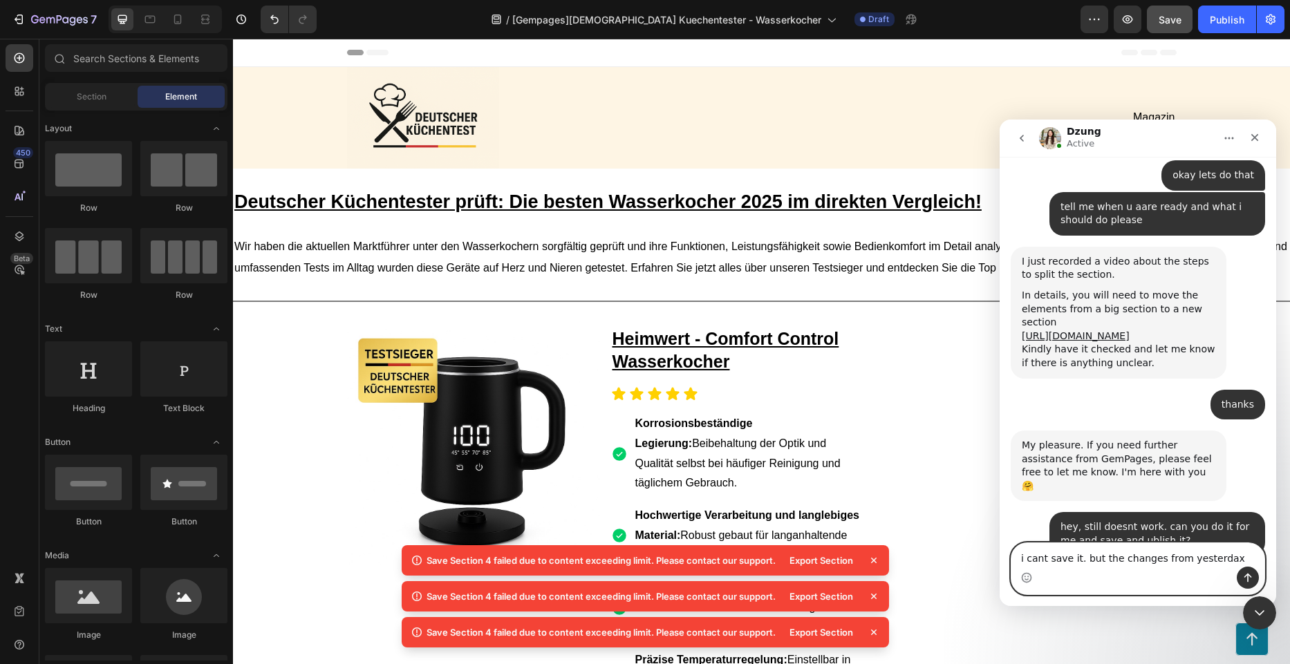
drag, startPoint x: 1220, startPoint y: 559, endPoint x: 1073, endPoint y: 561, distance: 147.3
click at [1073, 561] on textarea "i cant save it. but the changes from yesterdax" at bounding box center [1137, 555] width 253 height 24
type textarea "i cant save it"
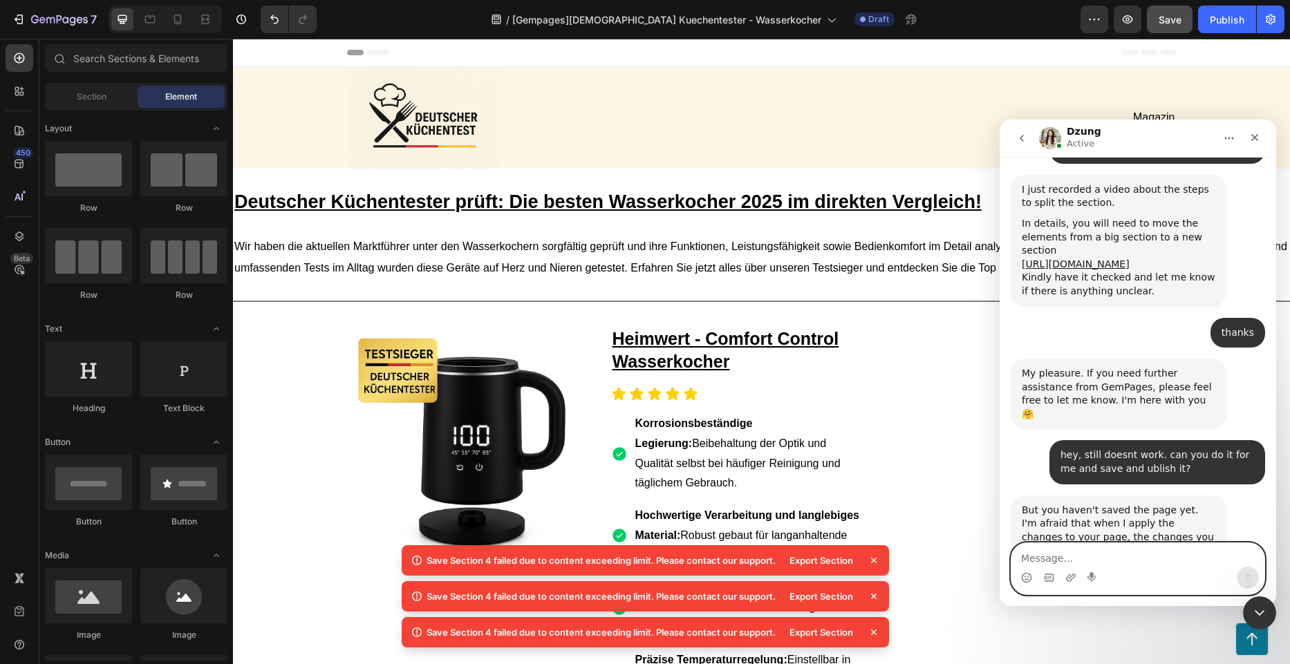
scroll to position [2059, 0]
